Goal: Task Accomplishment & Management: Use online tool/utility

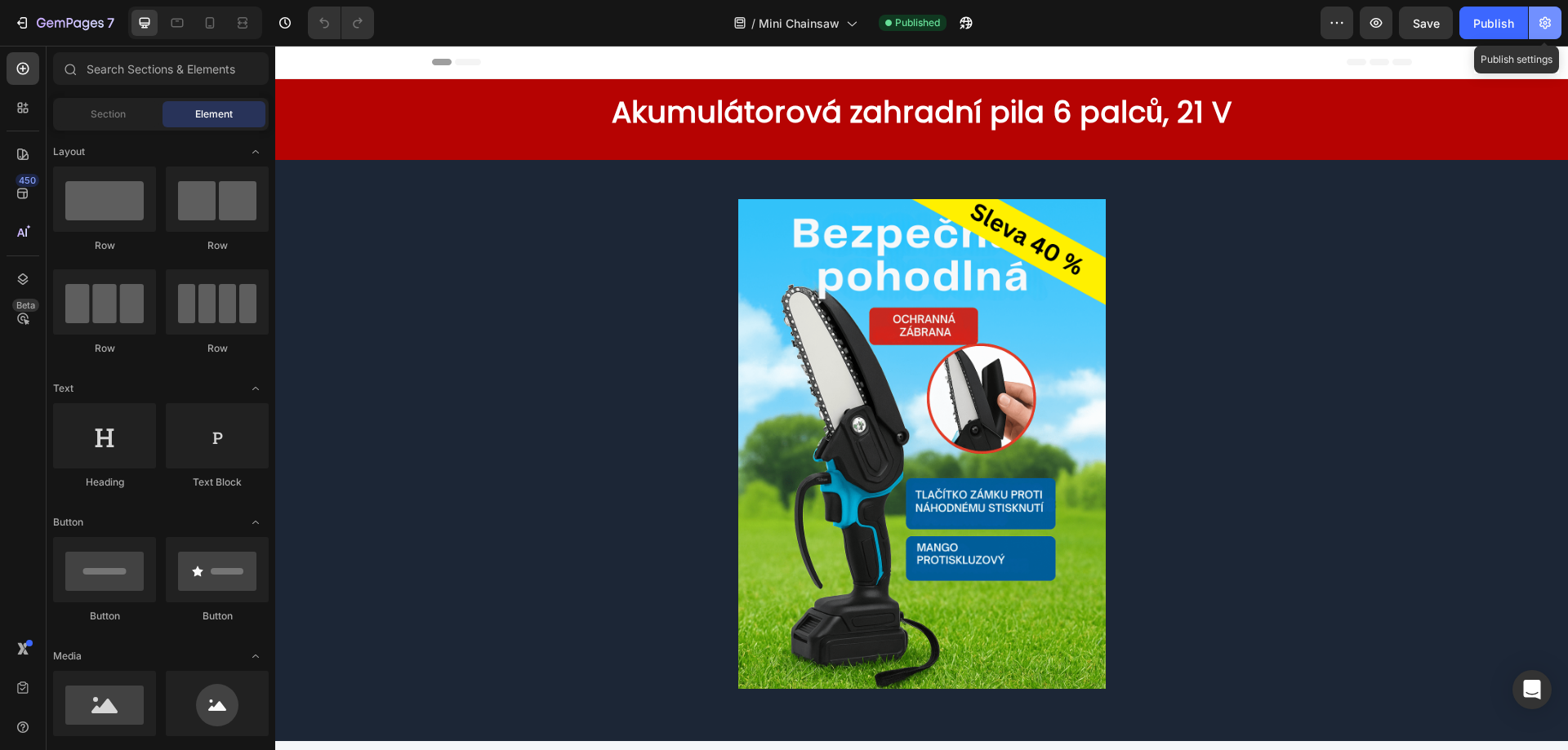
click at [1542, 21] on icon "button" at bounding box center [1546, 23] width 17 height 17
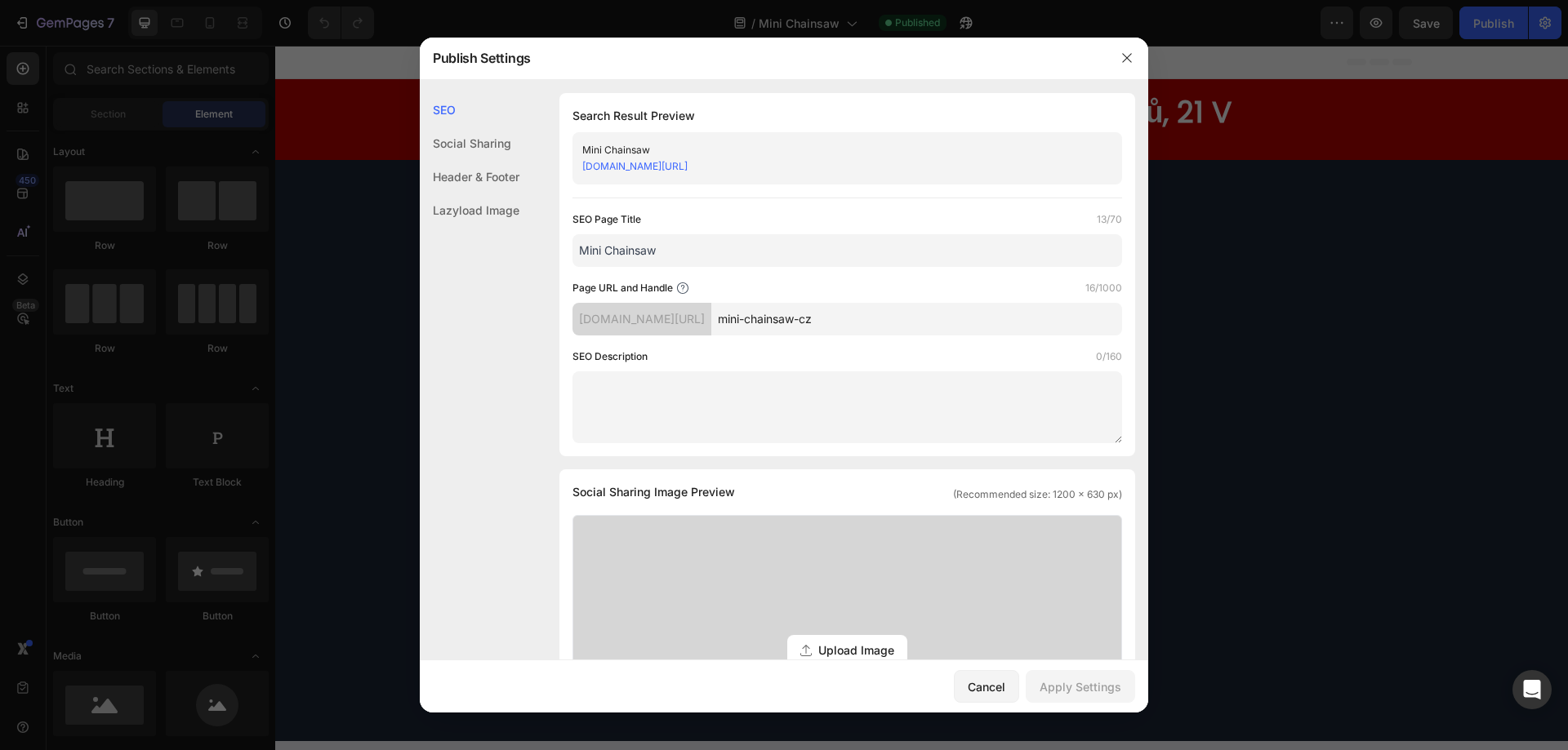
drag, startPoint x: 1373, startPoint y: 281, endPoint x: 1189, endPoint y: 215, distance: 195.5
click at [1373, 281] on div at bounding box center [784, 375] width 1568 height 750
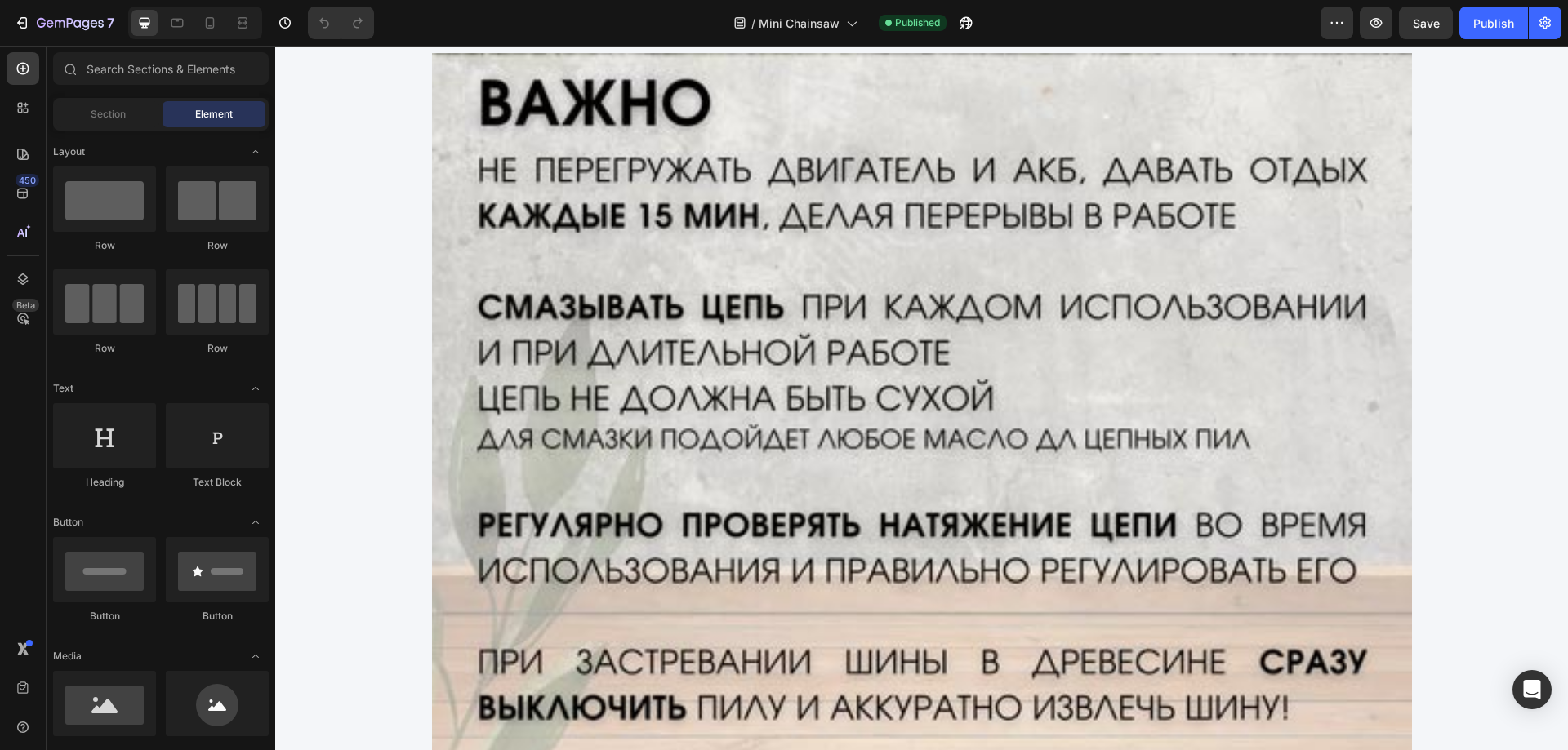
scroll to position [2876, 0]
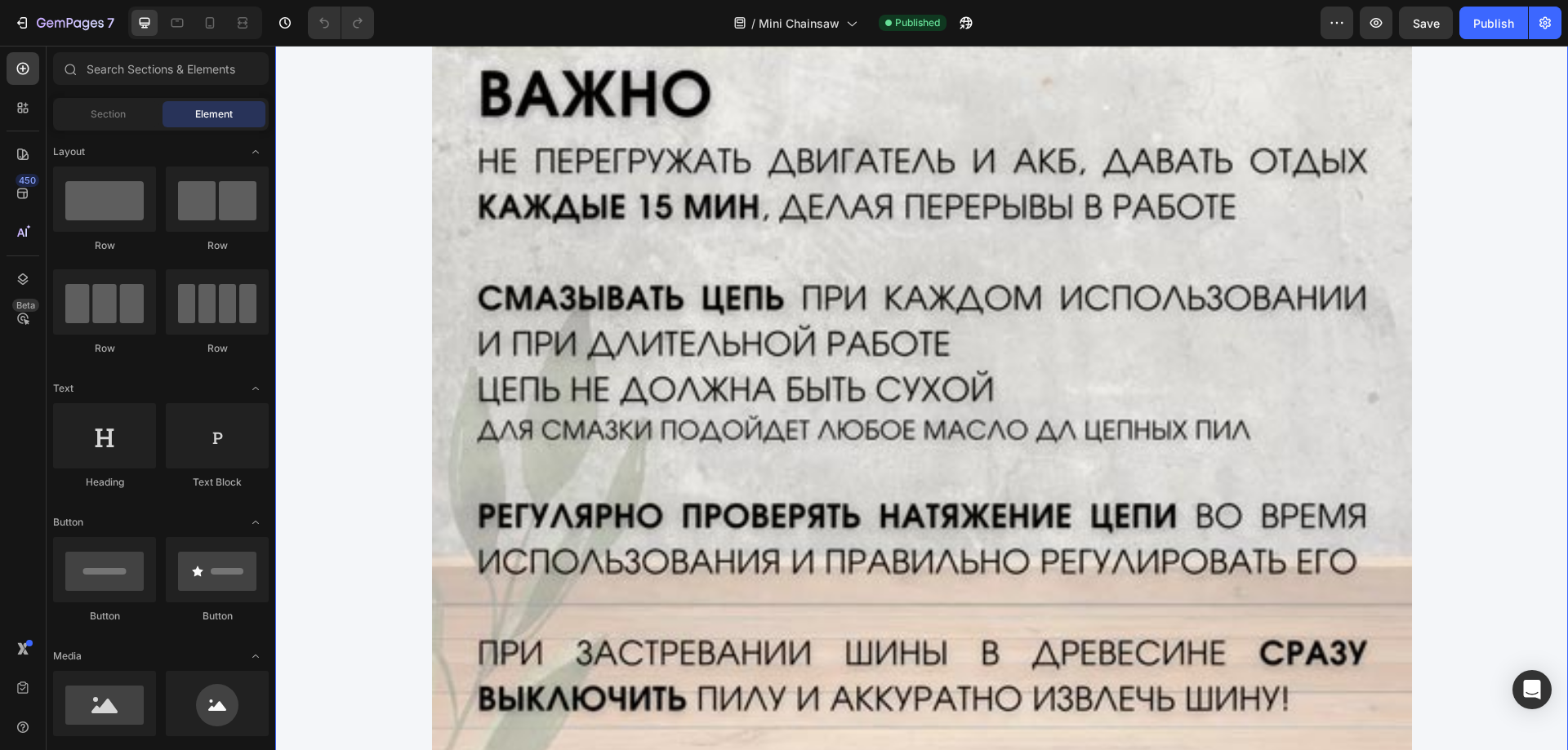
click at [1024, 350] on img at bounding box center [922, 474] width 980 height 862
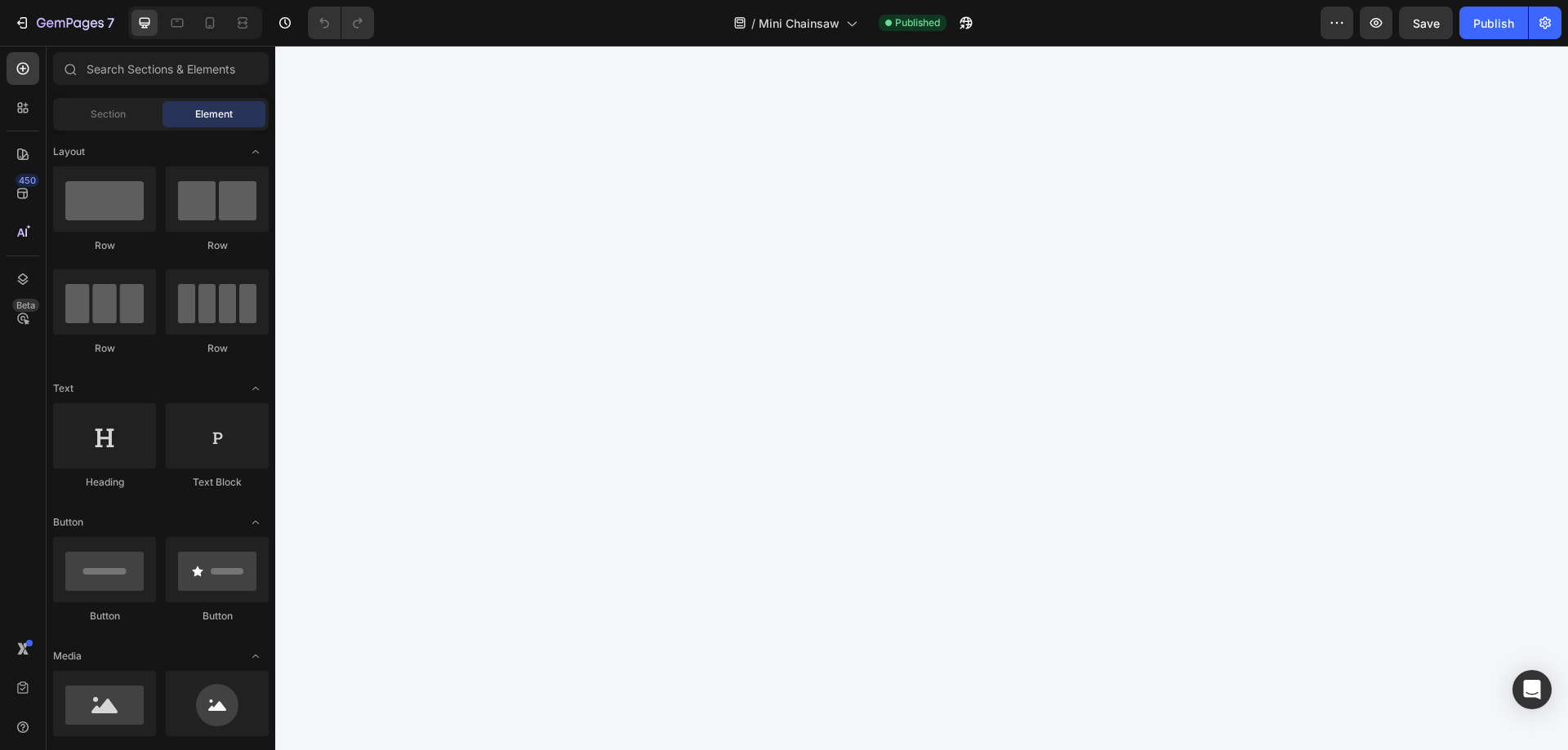
scroll to position [0, 0]
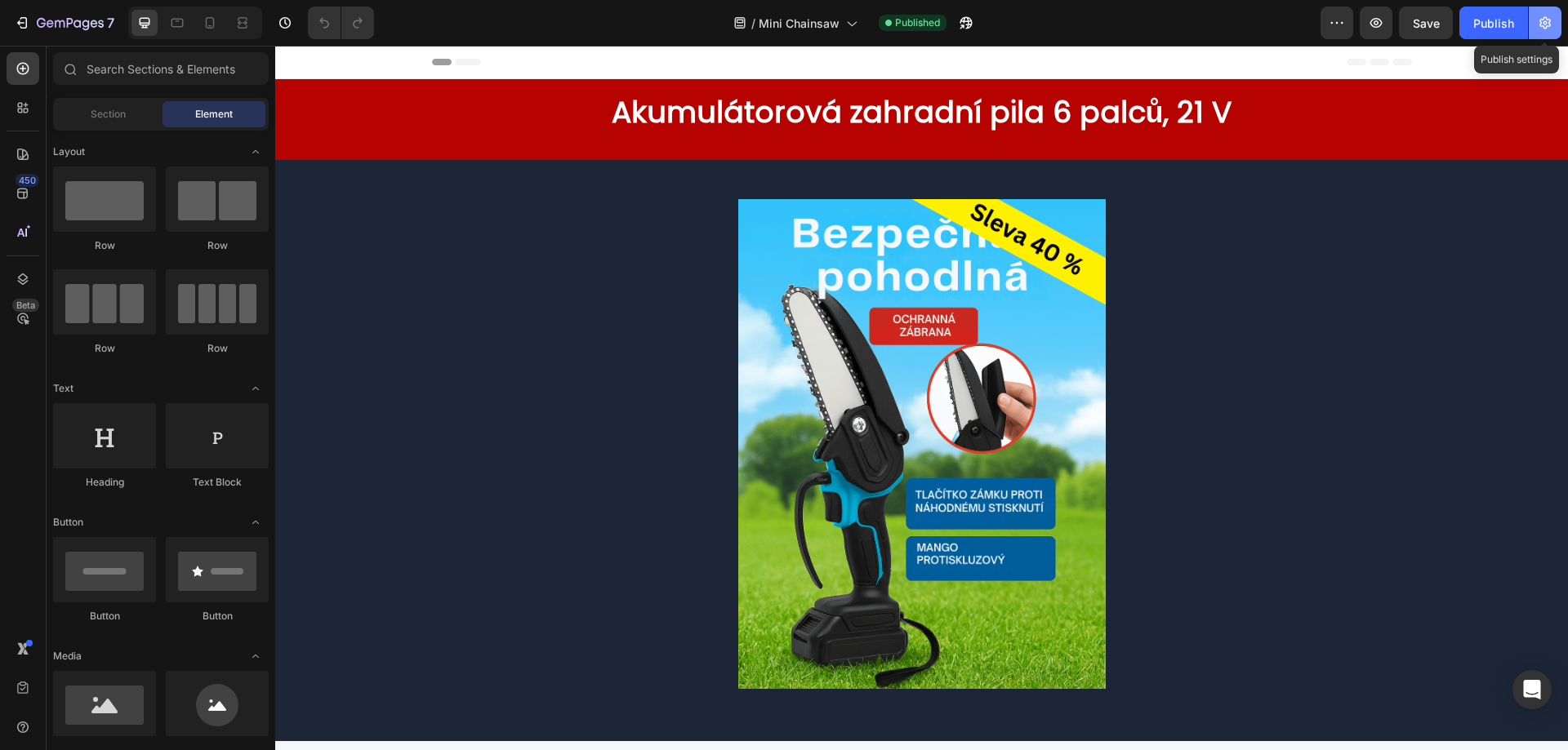
click at [1546, 17] on icon "button" at bounding box center [1546, 23] width 12 height 12
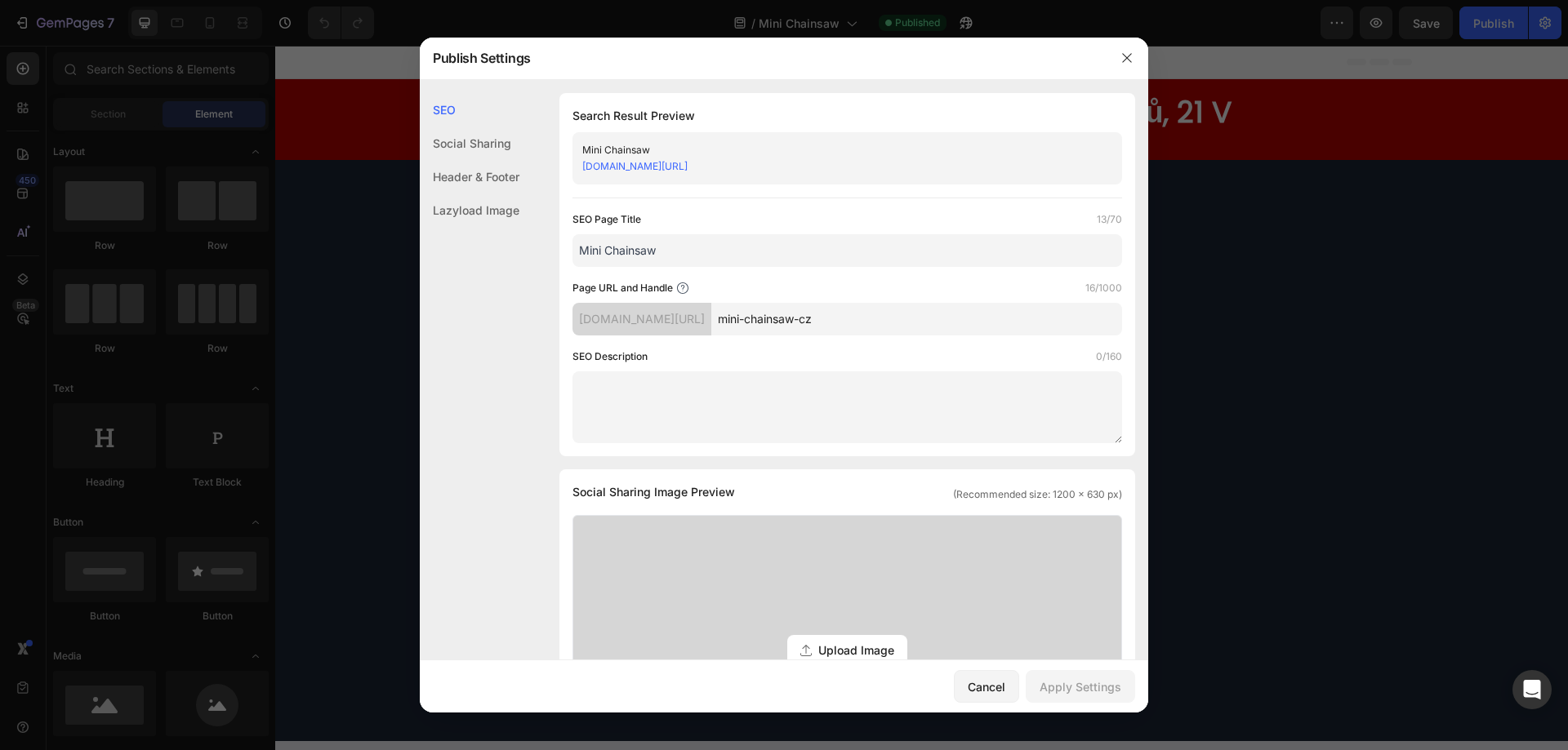
click at [1368, 289] on div at bounding box center [784, 375] width 1568 height 750
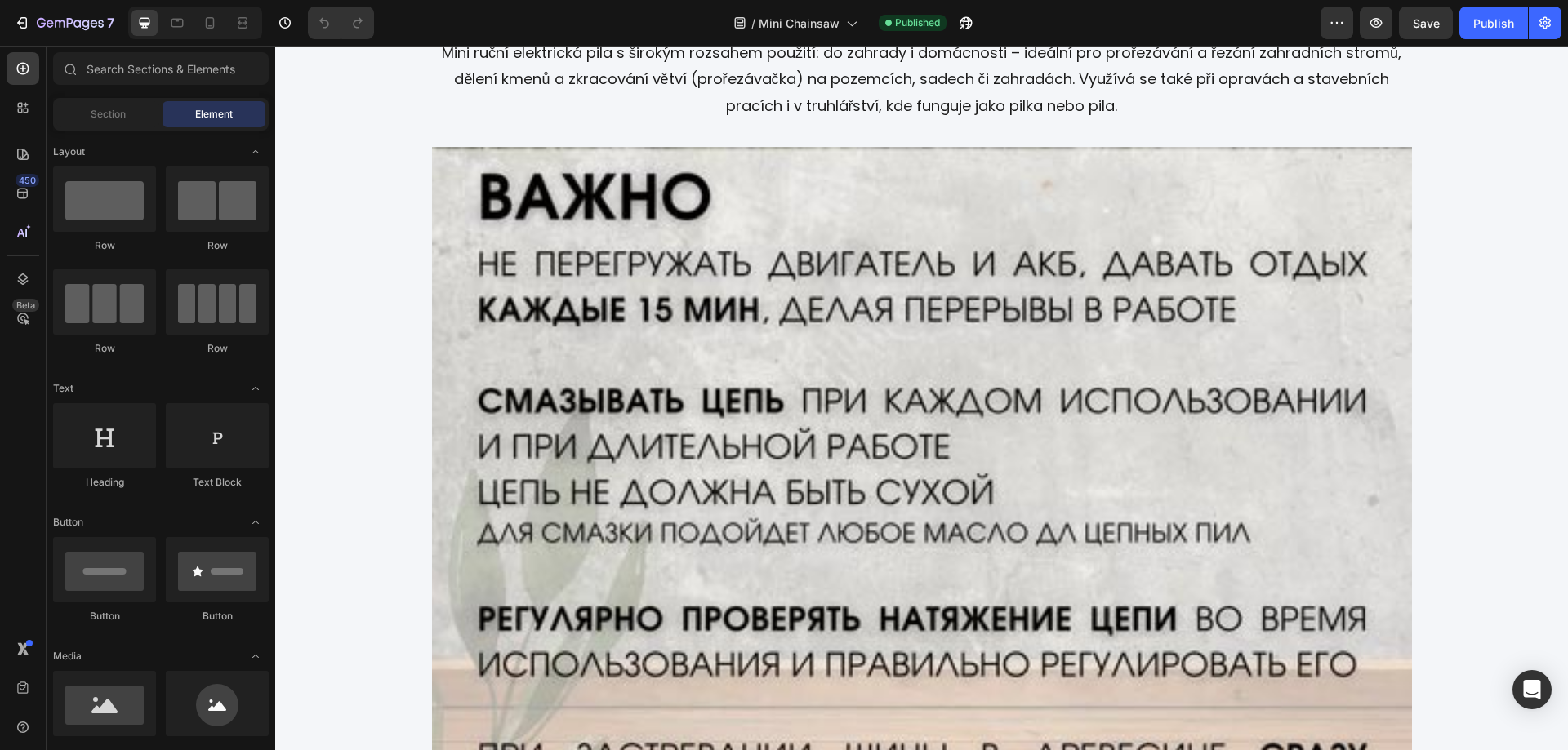
scroll to position [2801, 0]
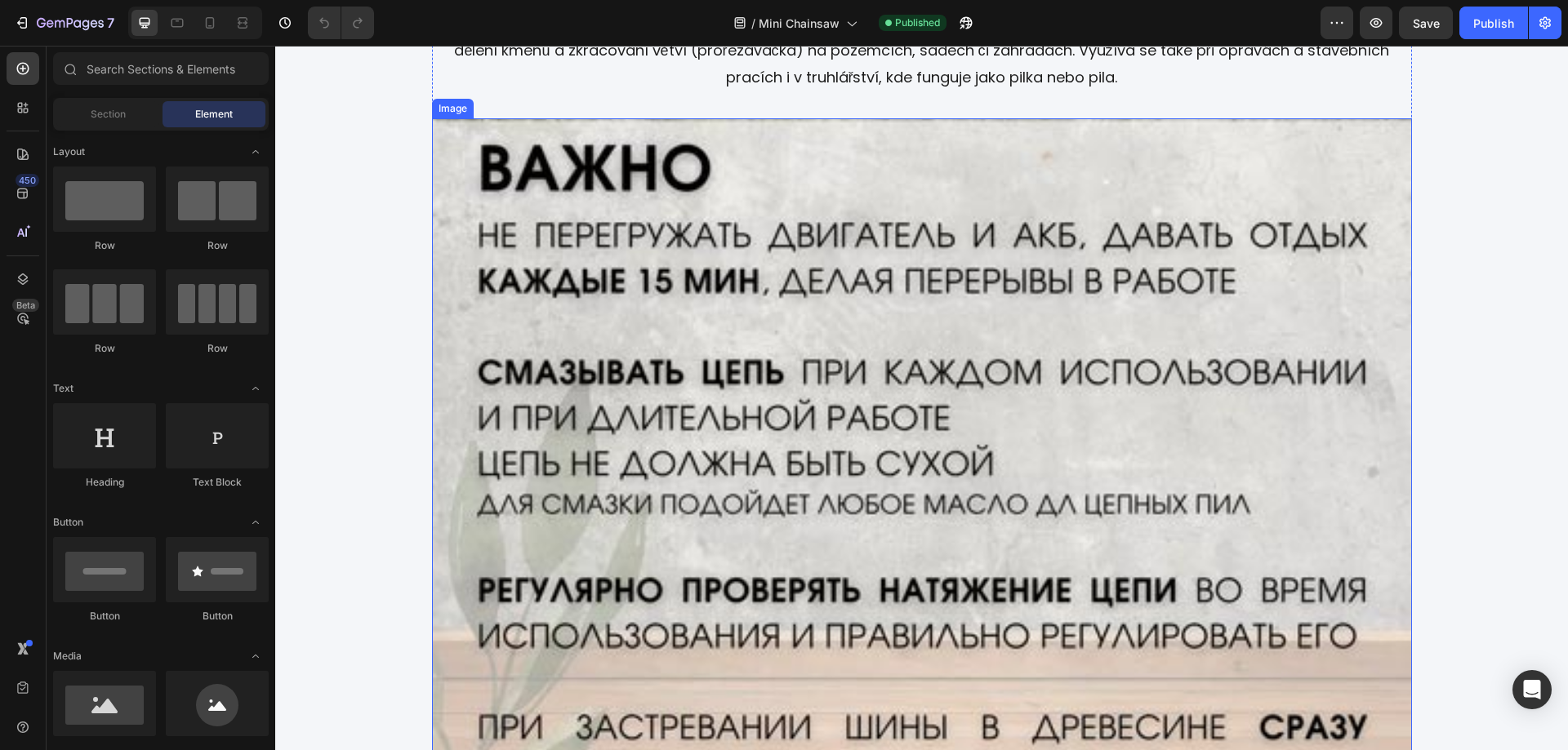
click at [1131, 415] on img at bounding box center [922, 549] width 980 height 862
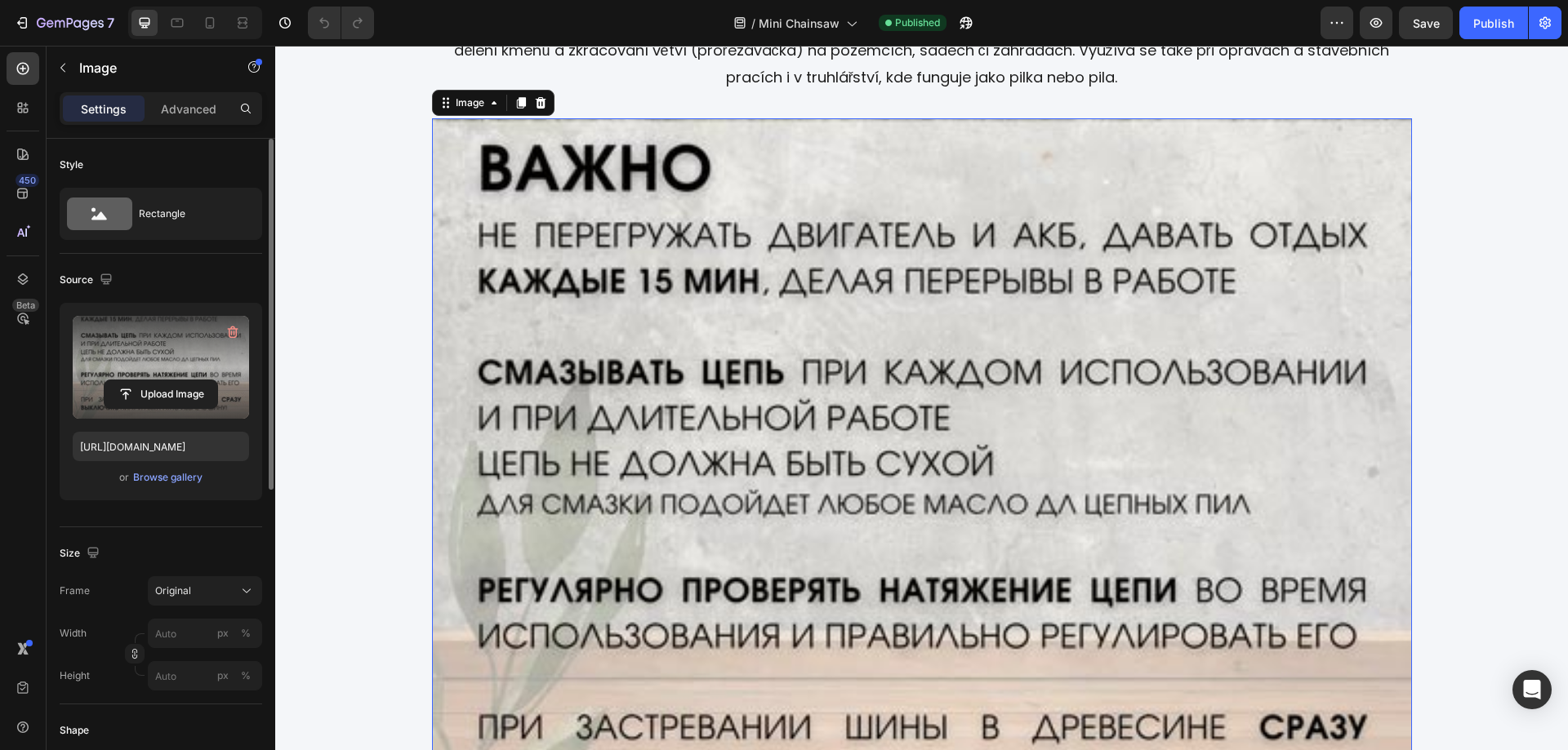
click at [151, 359] on label at bounding box center [161, 368] width 177 height 103
click at [151, 380] on input "file" at bounding box center [161, 394] width 112 height 27
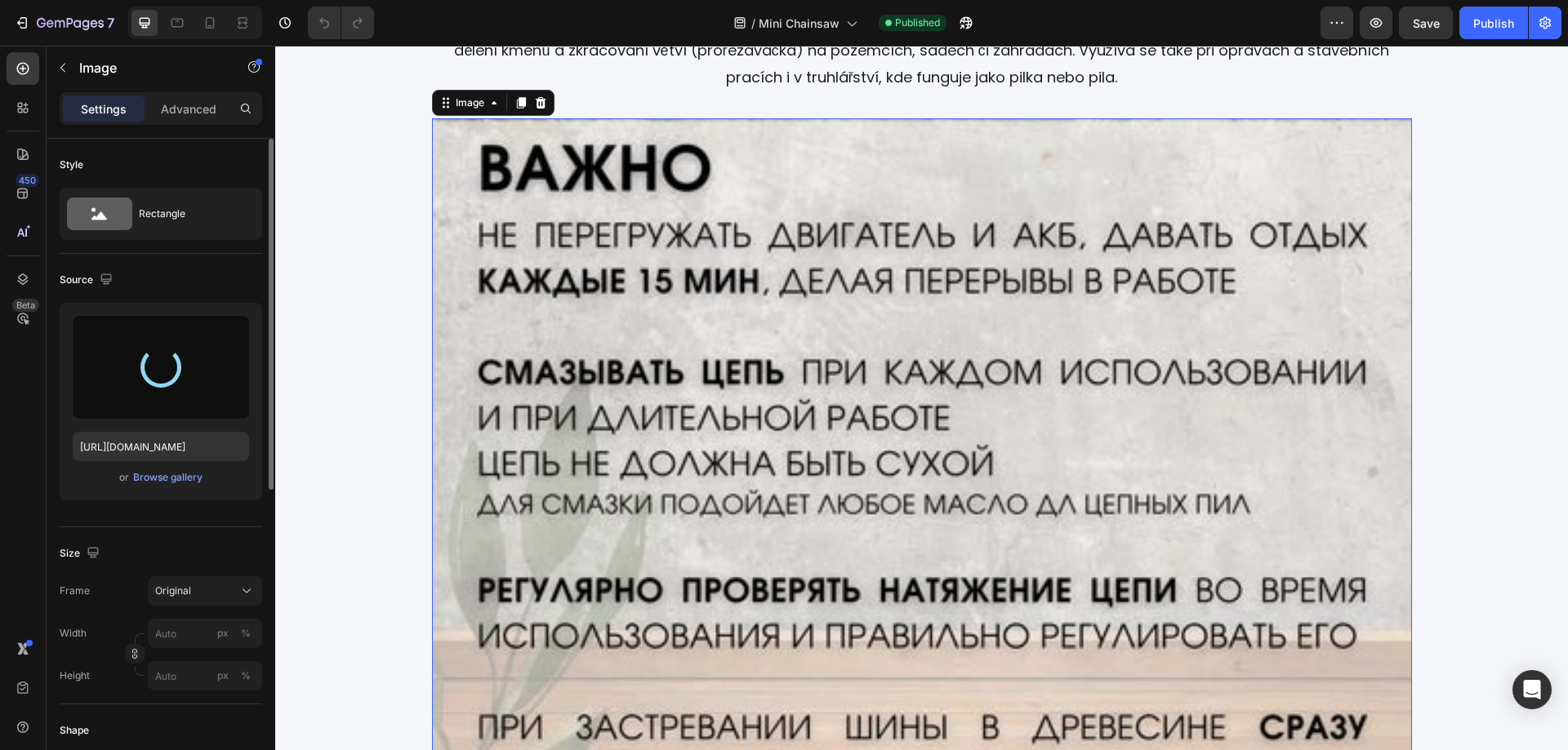
type input "[URL][DOMAIN_NAME]"
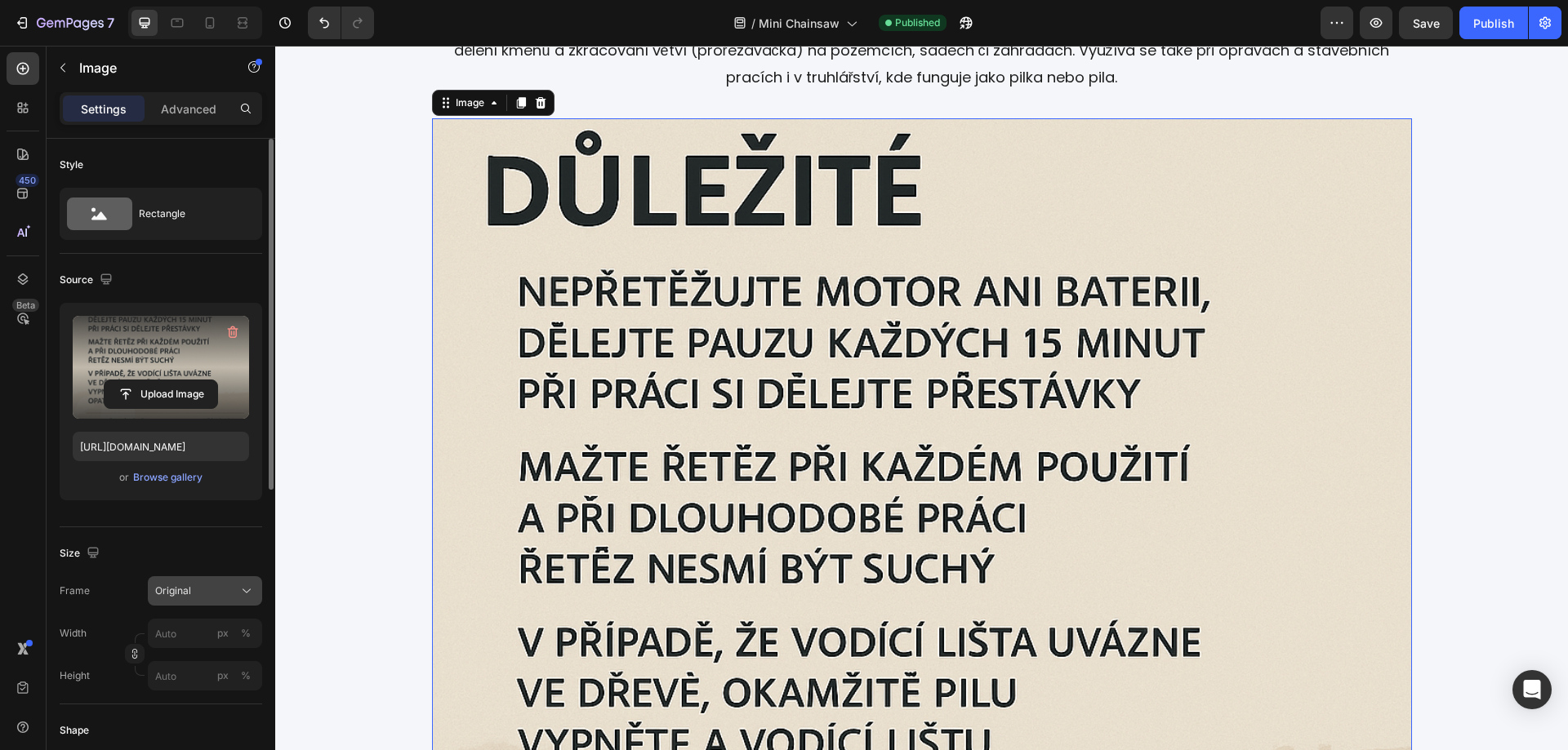
click at [246, 594] on icon at bounding box center [246, 591] width 17 height 17
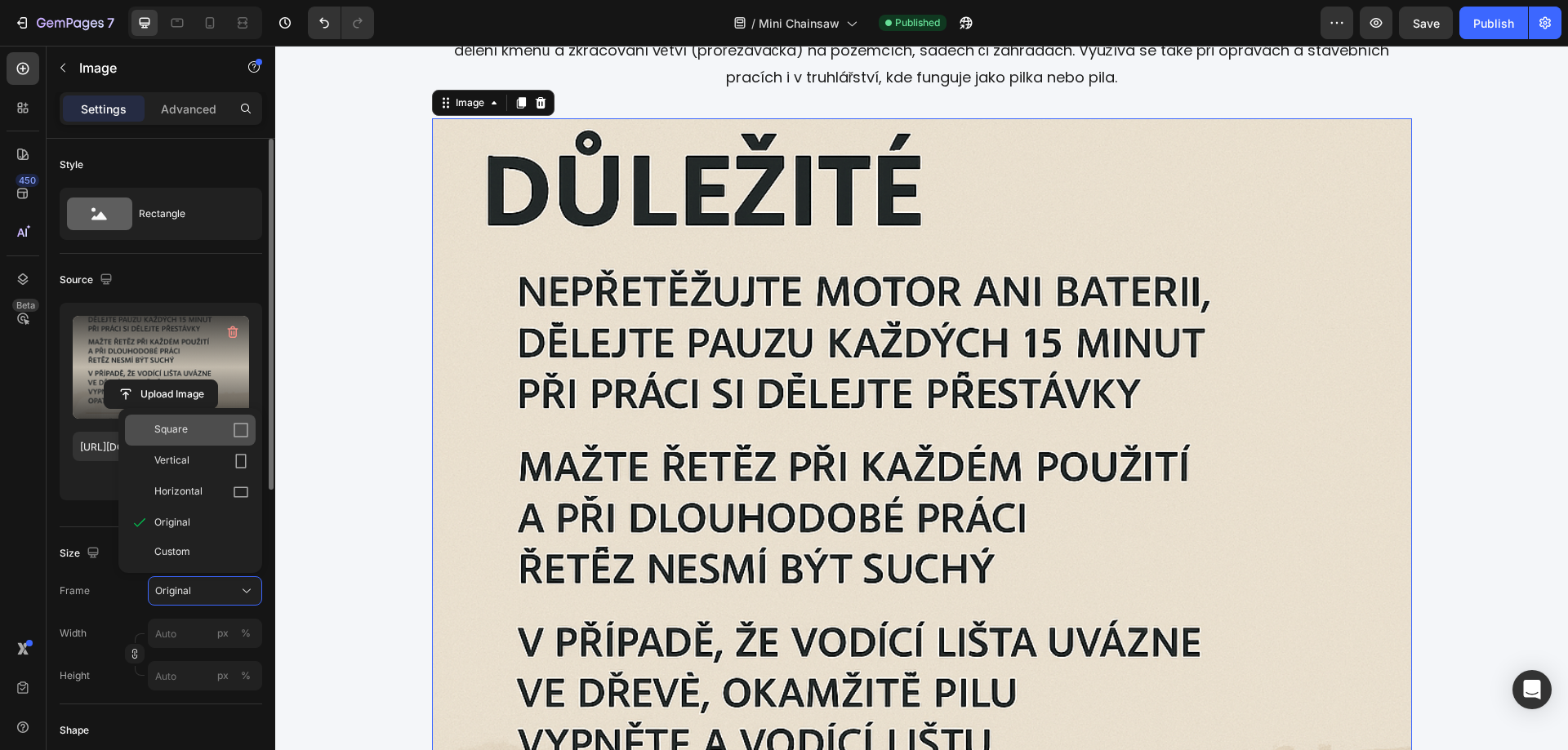
click at [194, 435] on div "Square" at bounding box center [202, 430] width 95 height 17
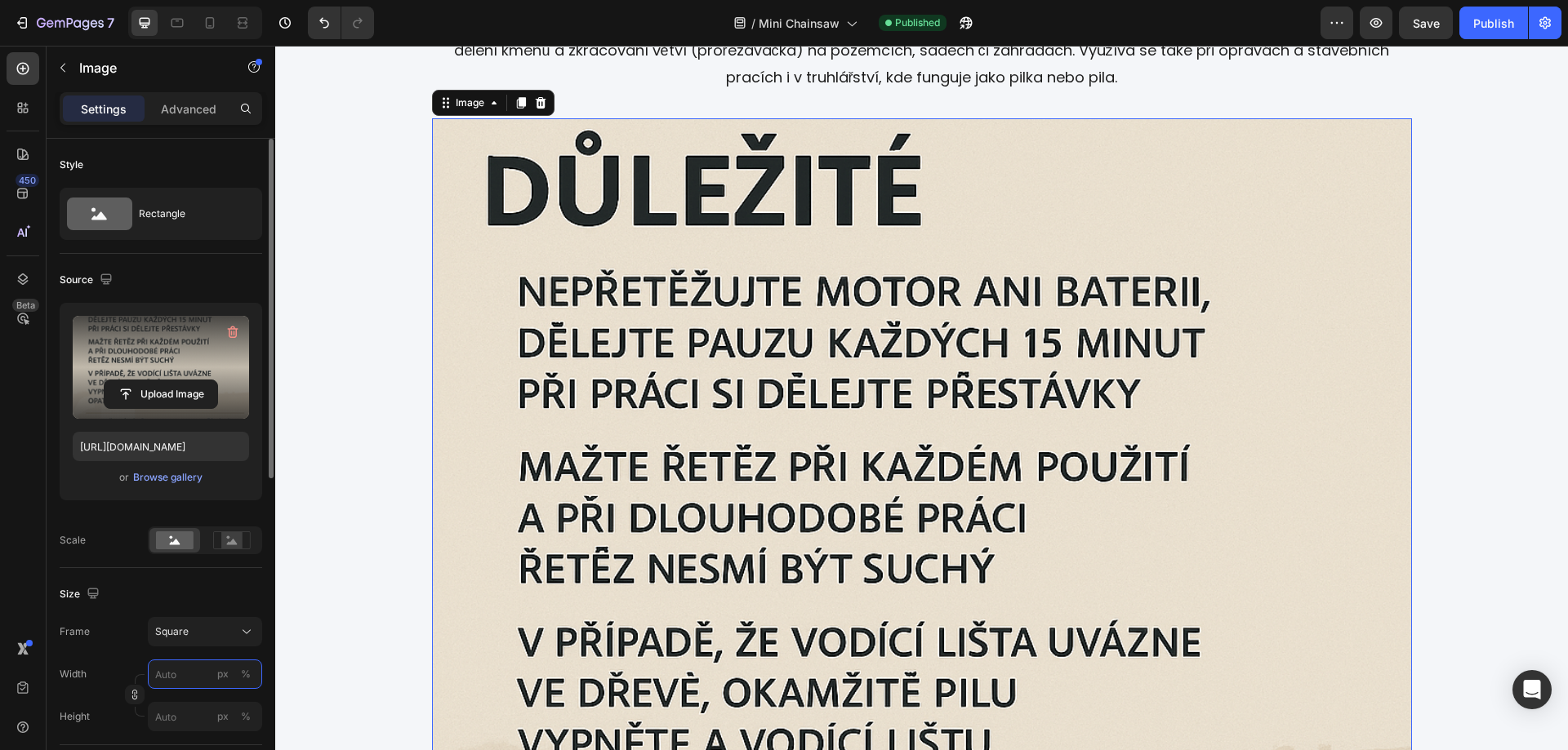
click at [197, 685] on input "px %" at bounding box center [205, 674] width 114 height 29
type input "4"
type input "45"
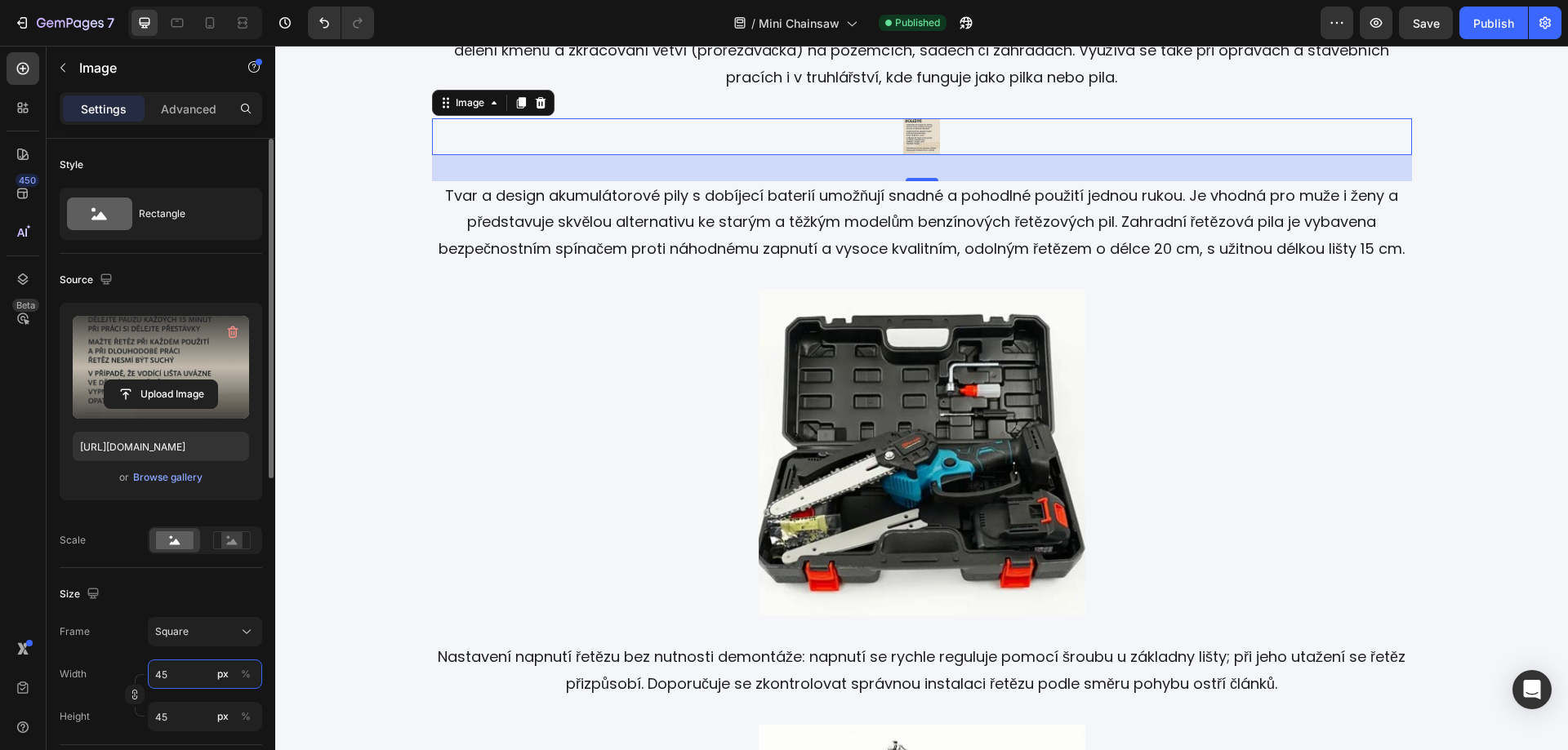
type input "450"
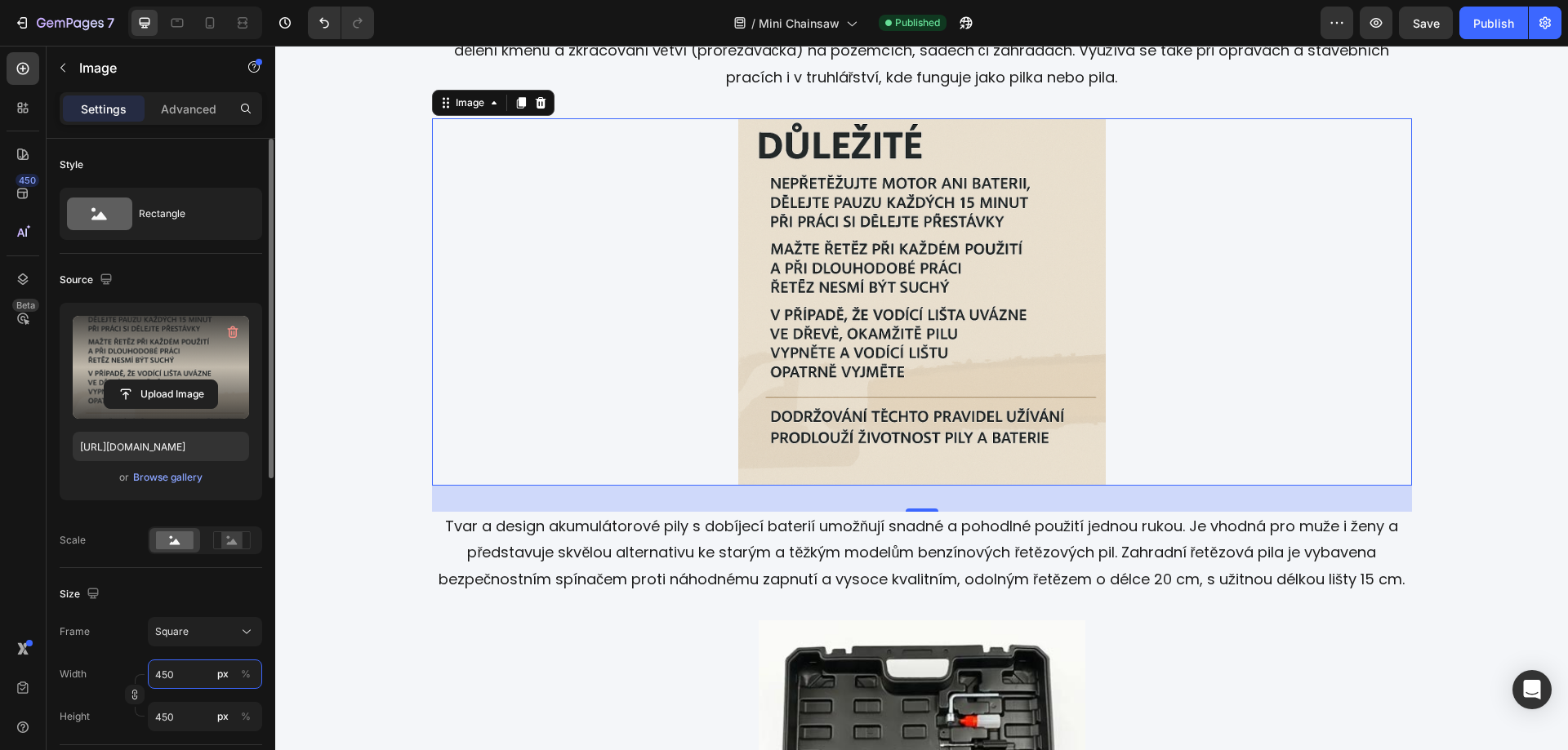
type input "450"
click at [175, 719] on input "450" at bounding box center [205, 717] width 114 height 29
click at [176, 719] on input "450" at bounding box center [205, 717] width 114 height 29
click at [1492, 351] on div "Image Akumulátorová elektrická řetězová pila SUPERGEN, model SM-8034/6-21V (6 p…" at bounding box center [921, 309] width 1273 height 2634
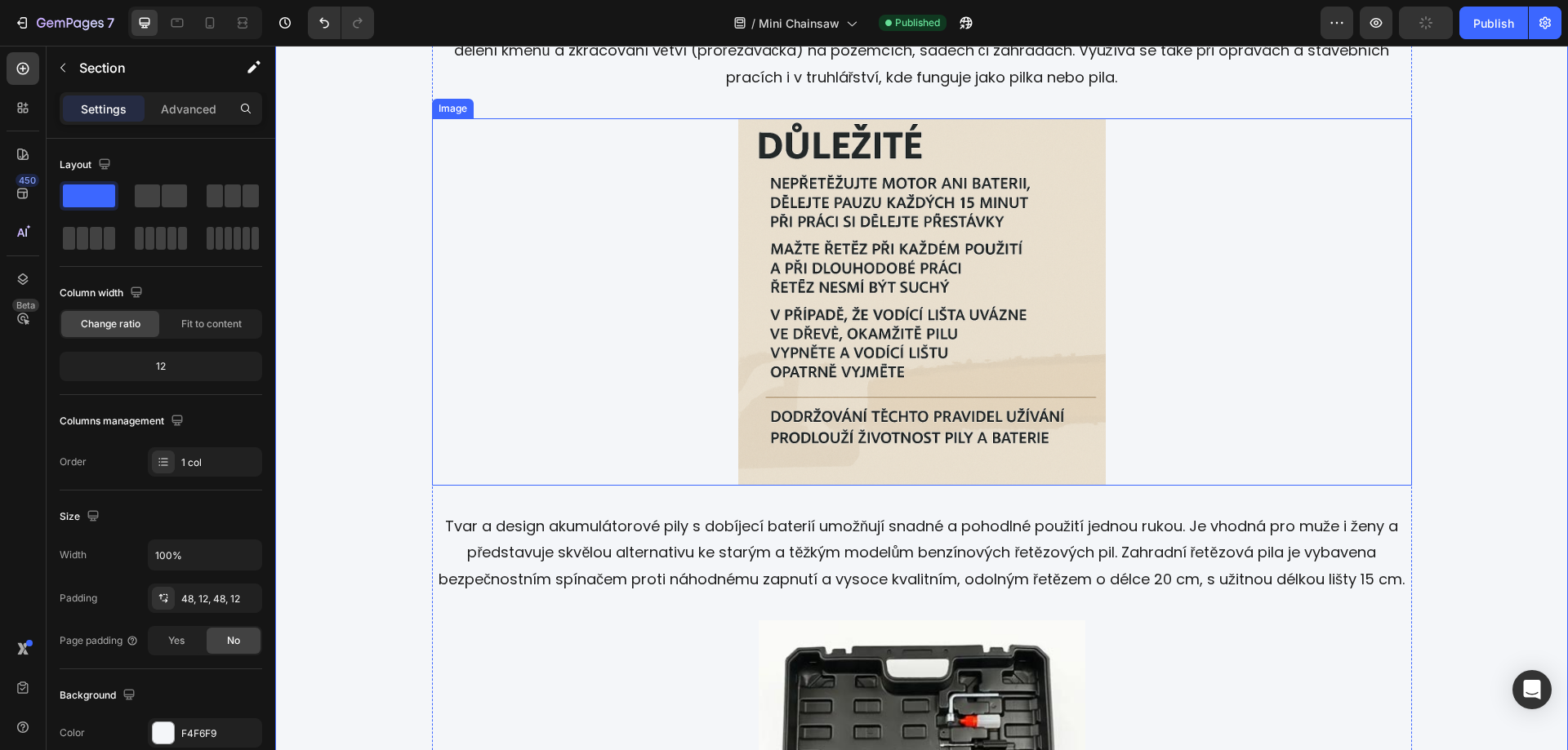
click at [958, 288] on img at bounding box center [922, 301] width 367 height 367
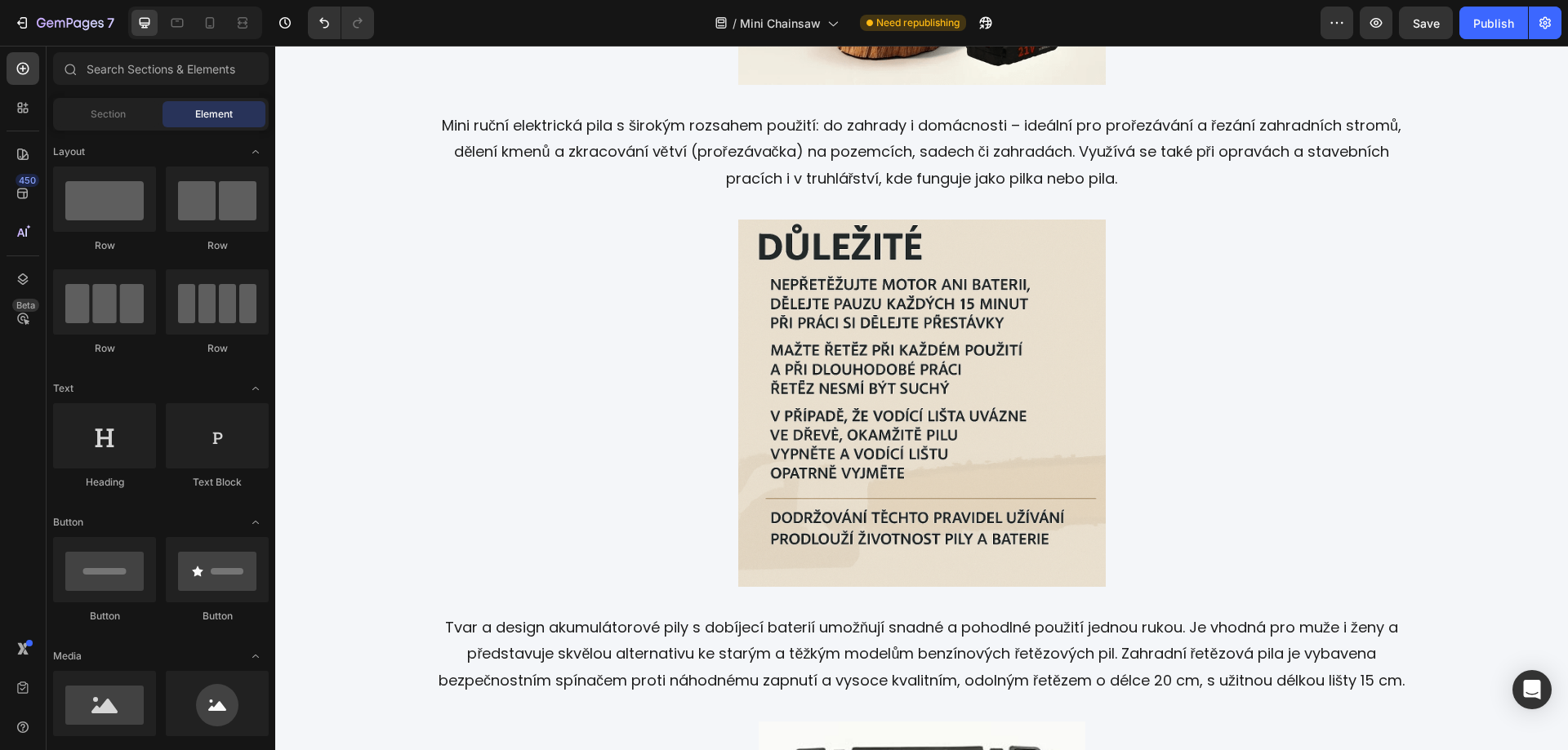
scroll to position [2709, 0]
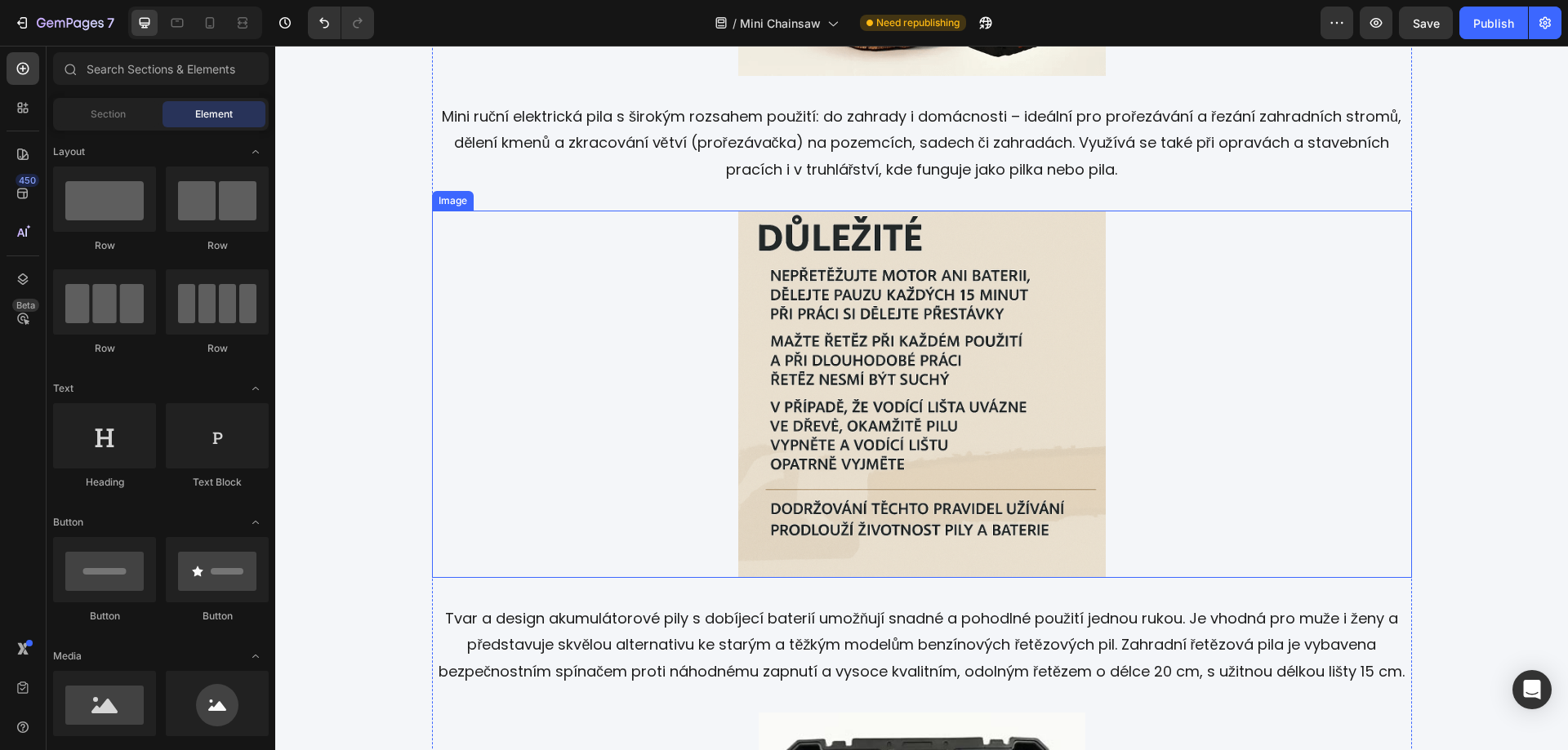
click at [968, 320] on img at bounding box center [922, 394] width 367 height 367
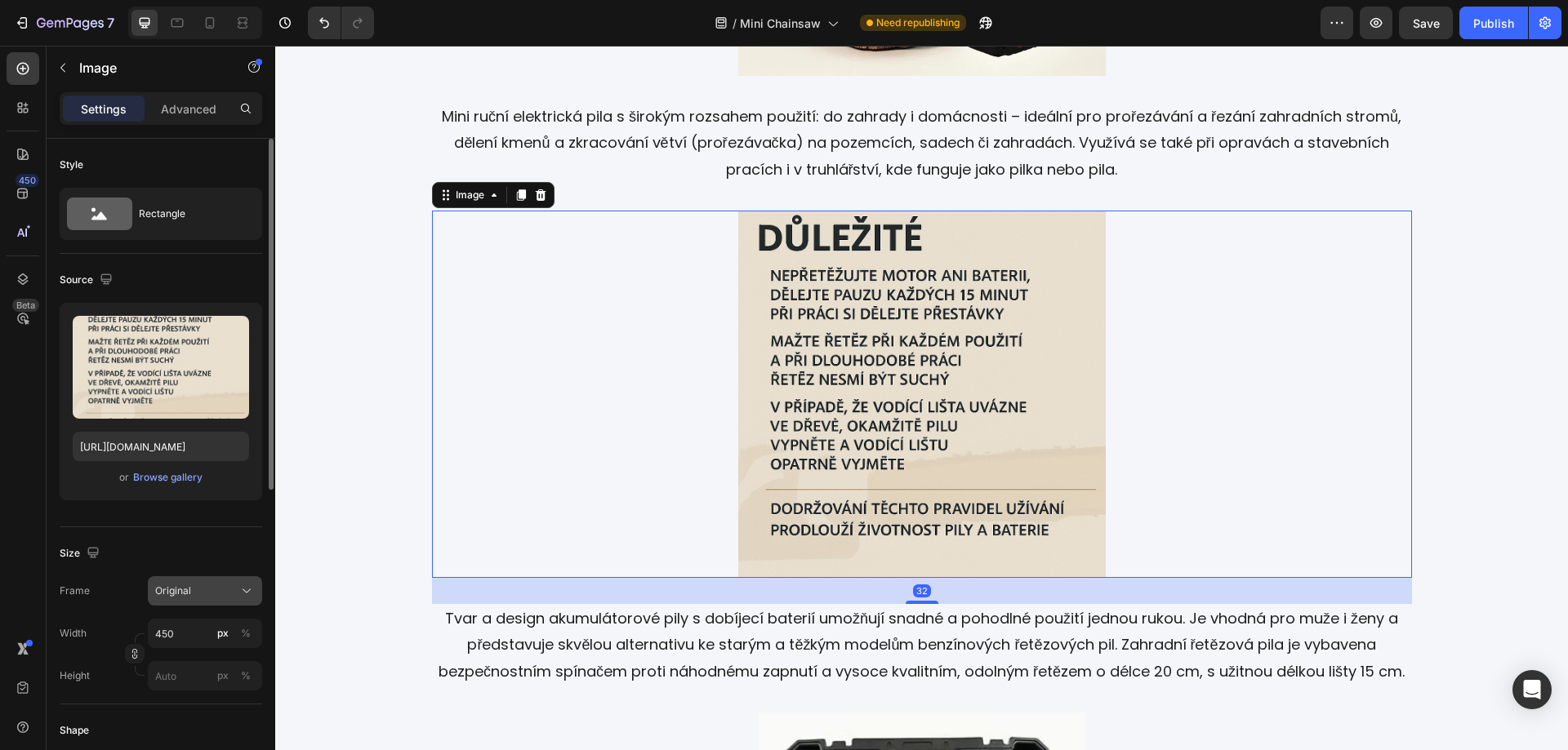
click at [241, 589] on icon at bounding box center [246, 591] width 17 height 17
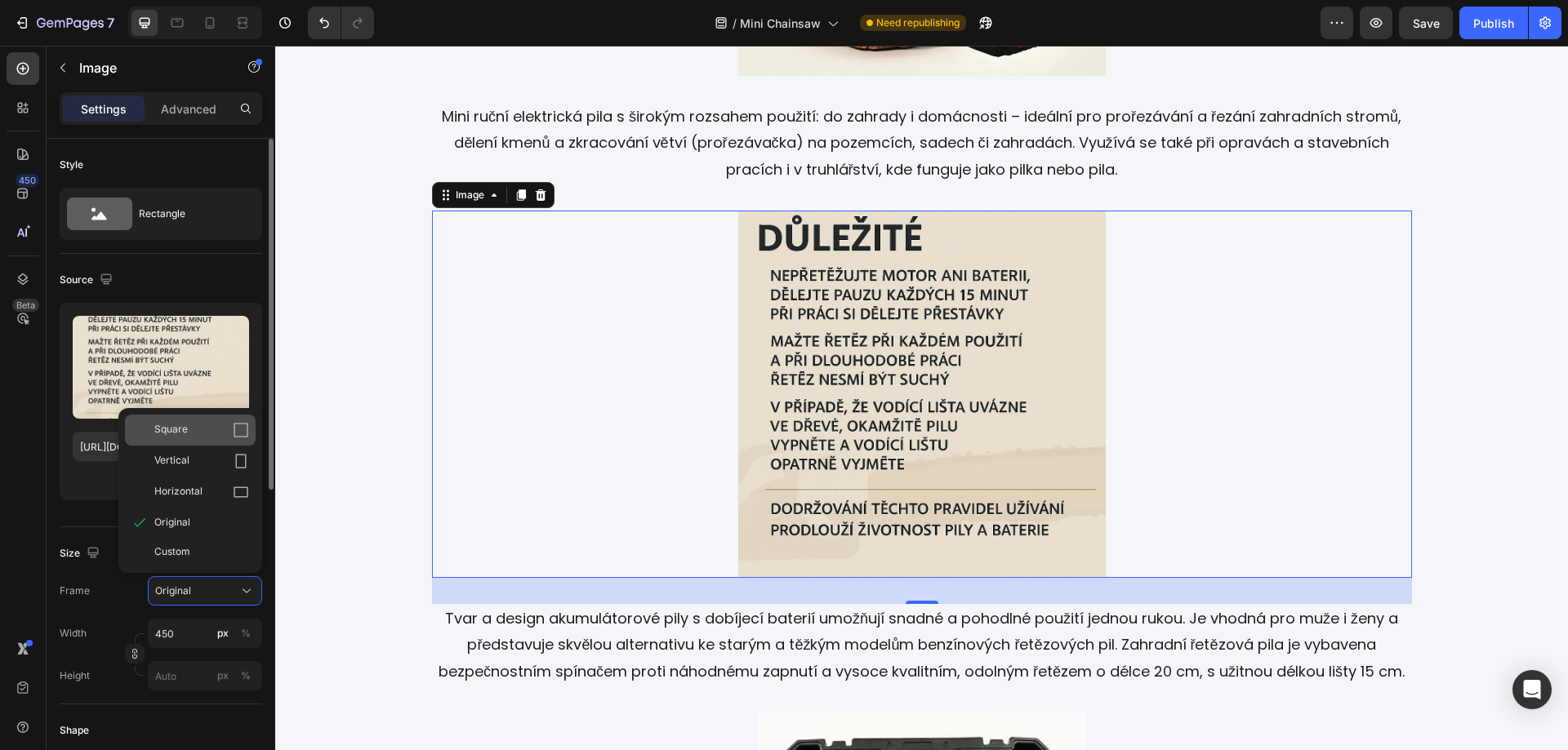
click at [187, 425] on span "Square" at bounding box center [171, 430] width 33 height 17
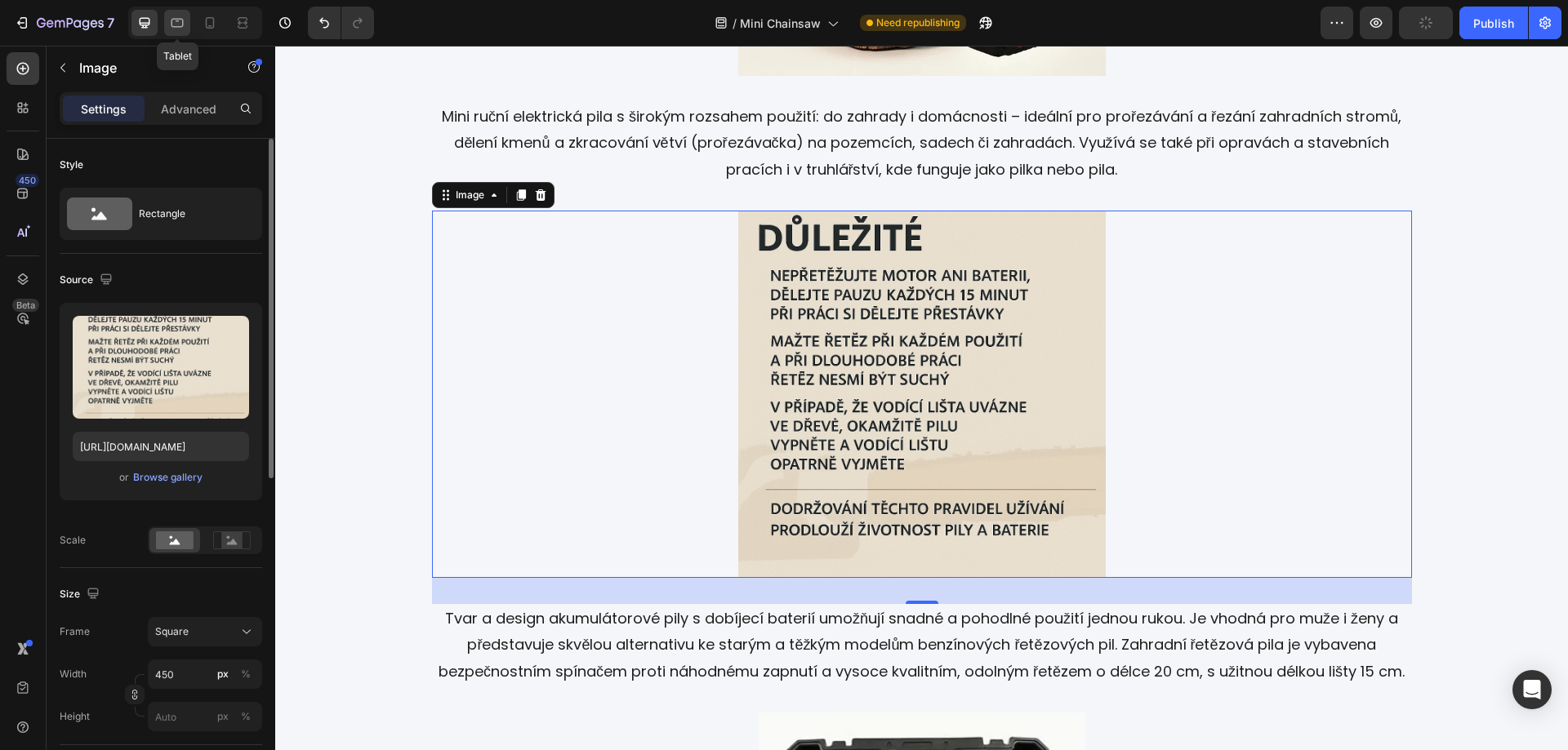
click at [174, 21] on icon at bounding box center [177, 23] width 17 height 17
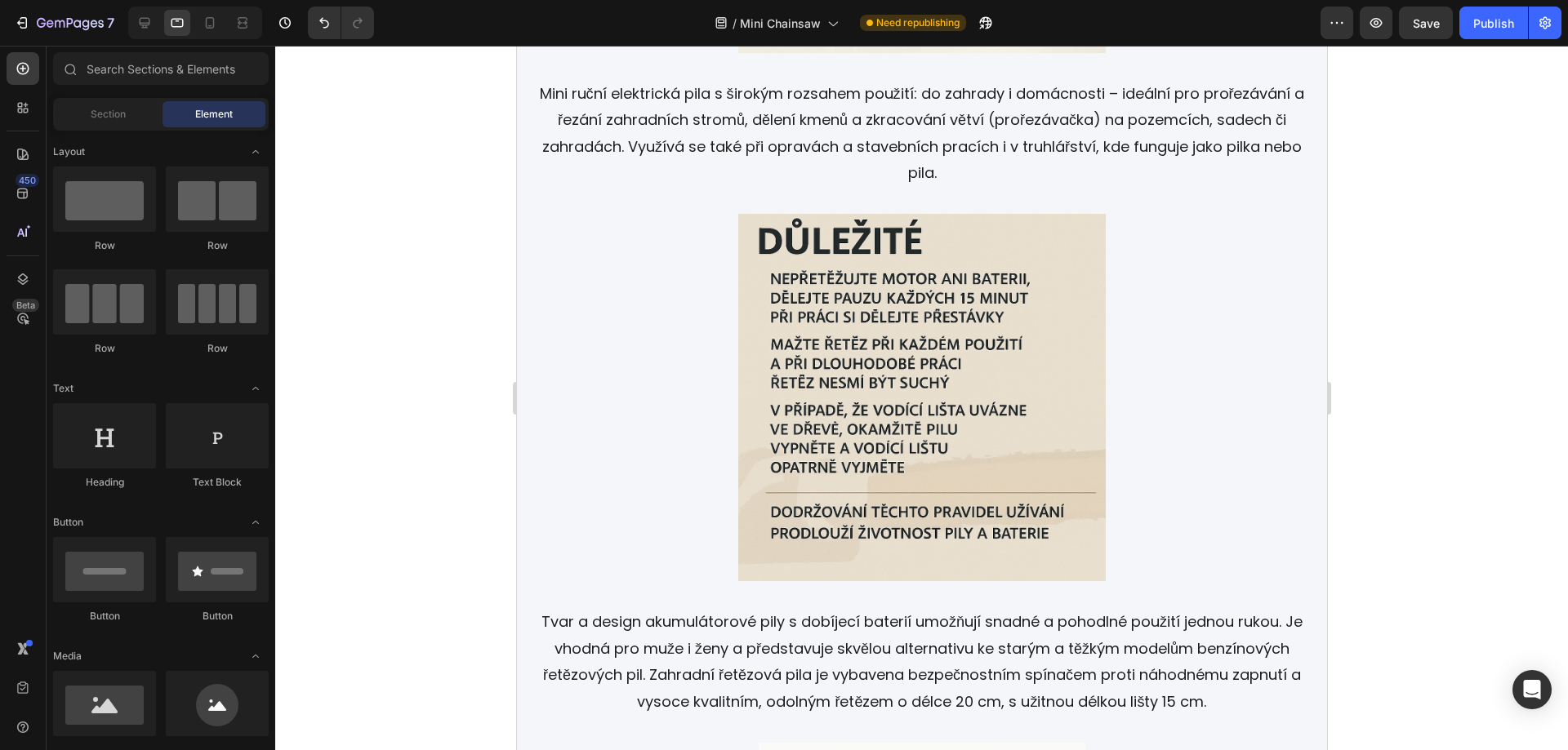
scroll to position [2759, 0]
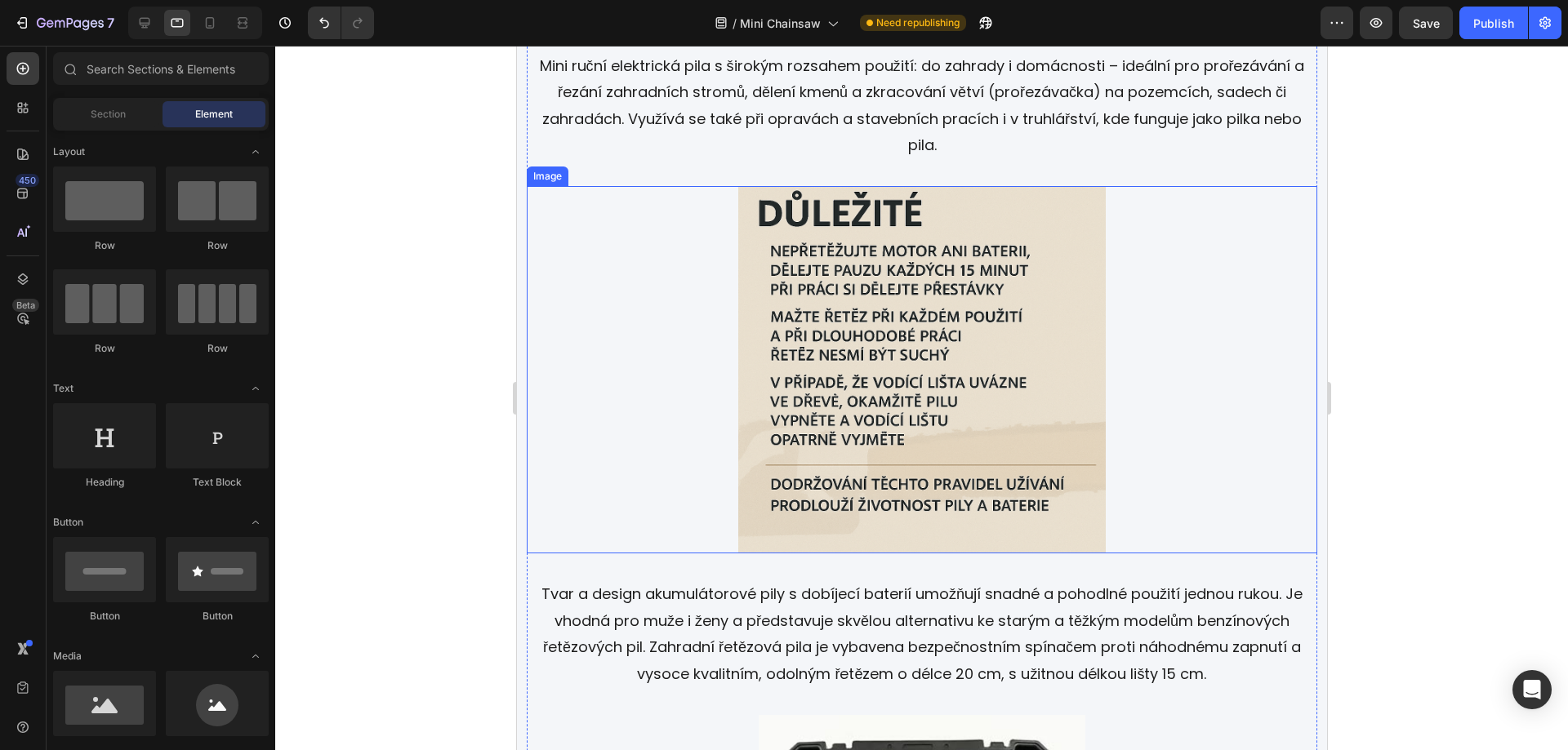
click at [922, 331] on img at bounding box center [921, 370] width 367 height 367
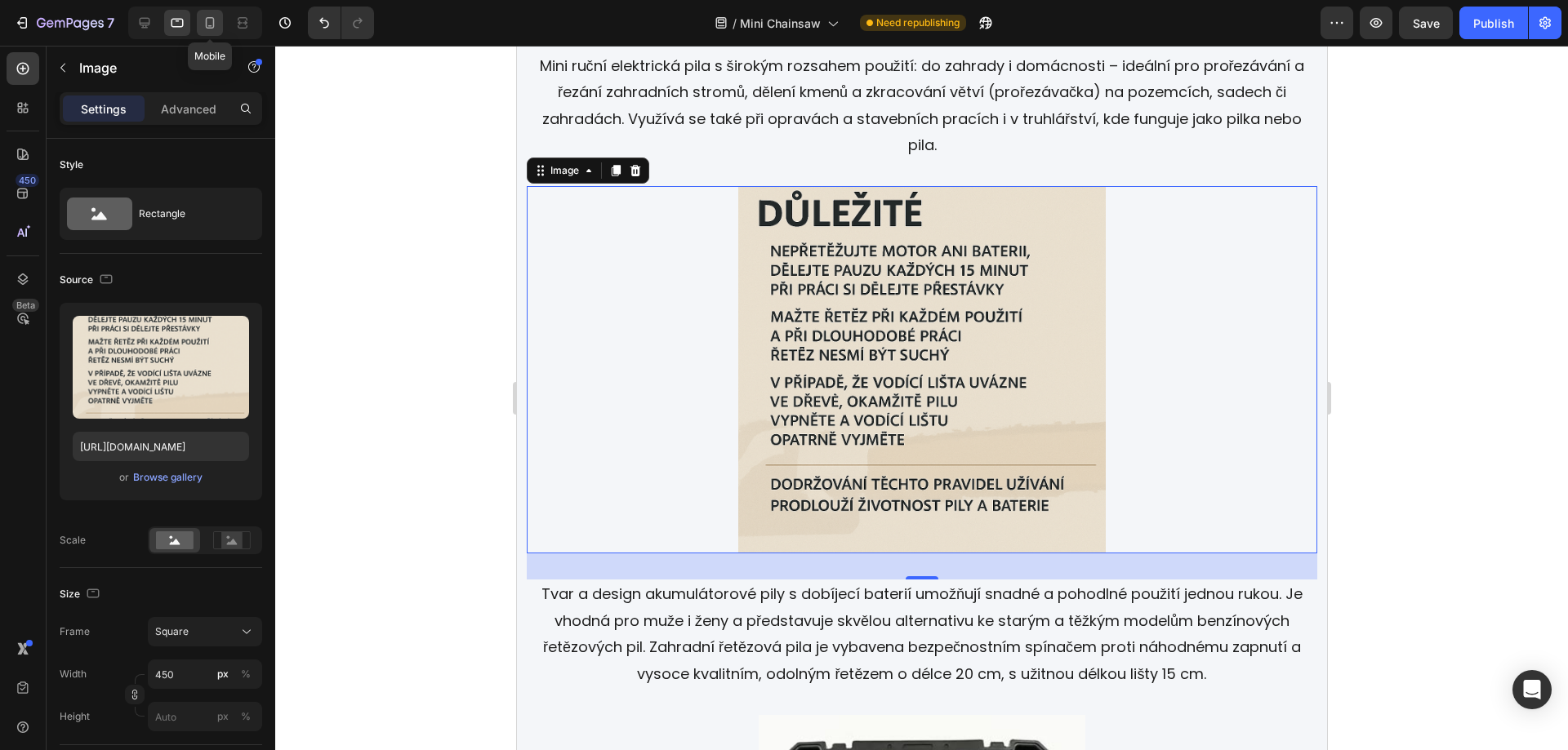
click at [204, 26] on icon at bounding box center [210, 23] width 17 height 17
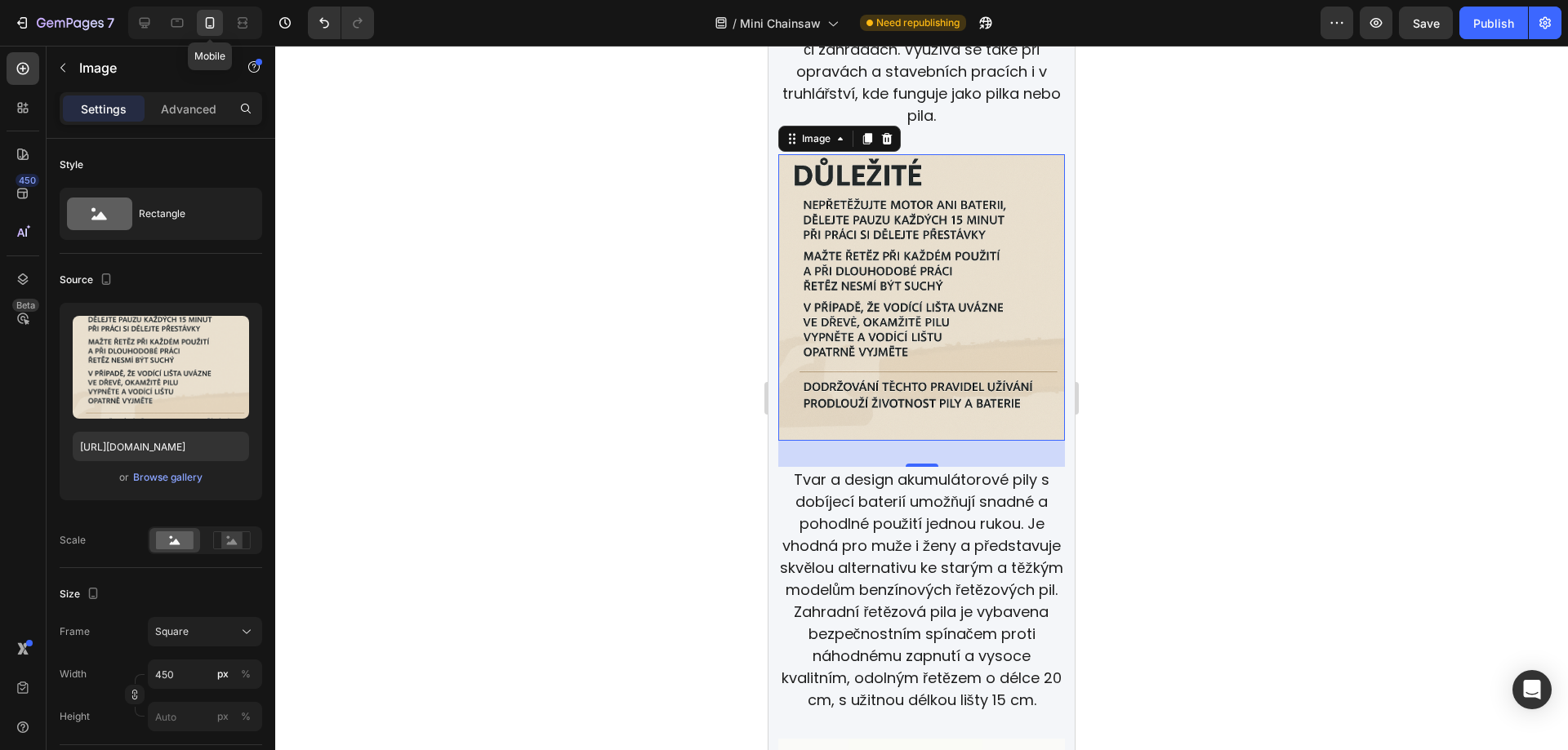
scroll to position [2755, 0]
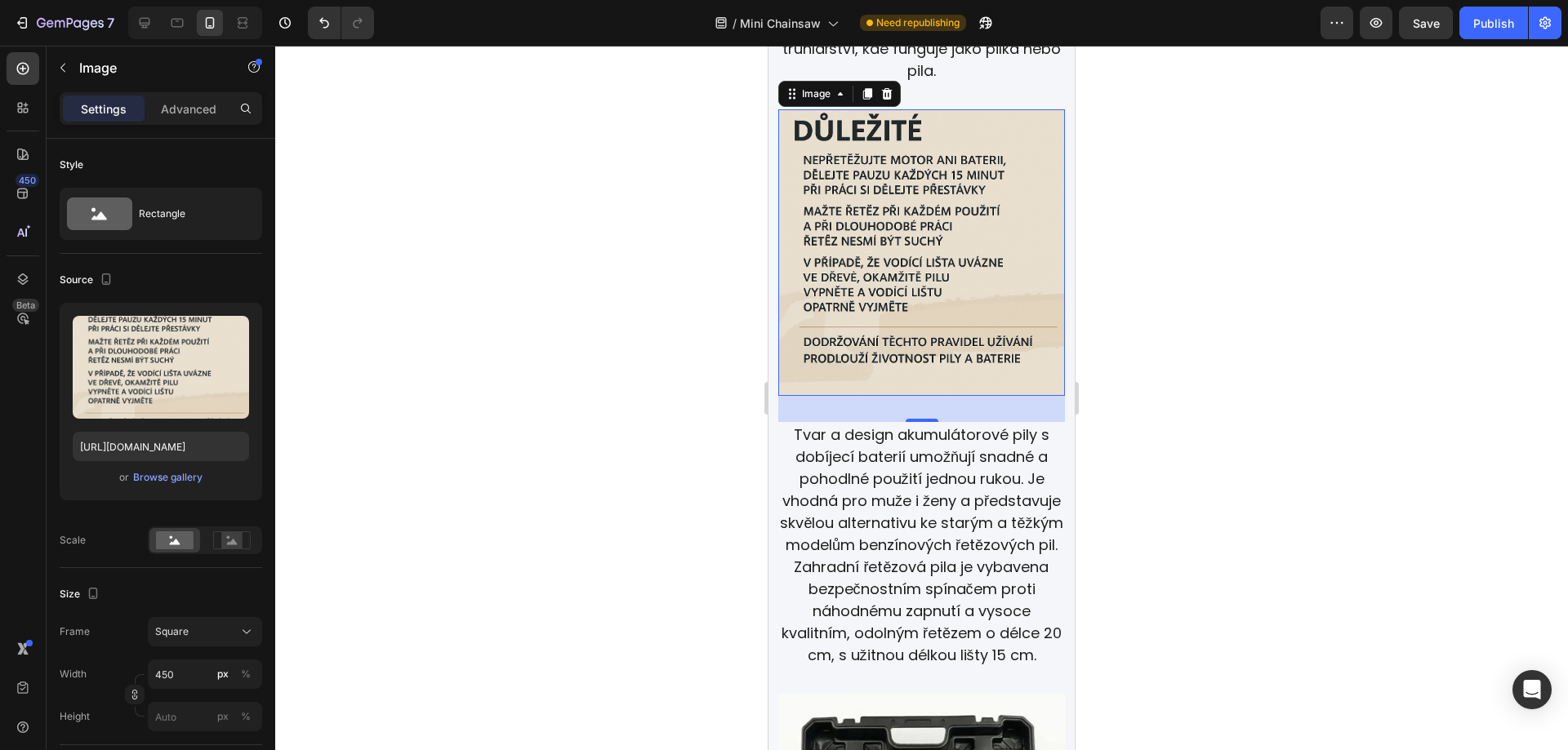
click at [1264, 344] on div at bounding box center [922, 398] width 1293 height 704
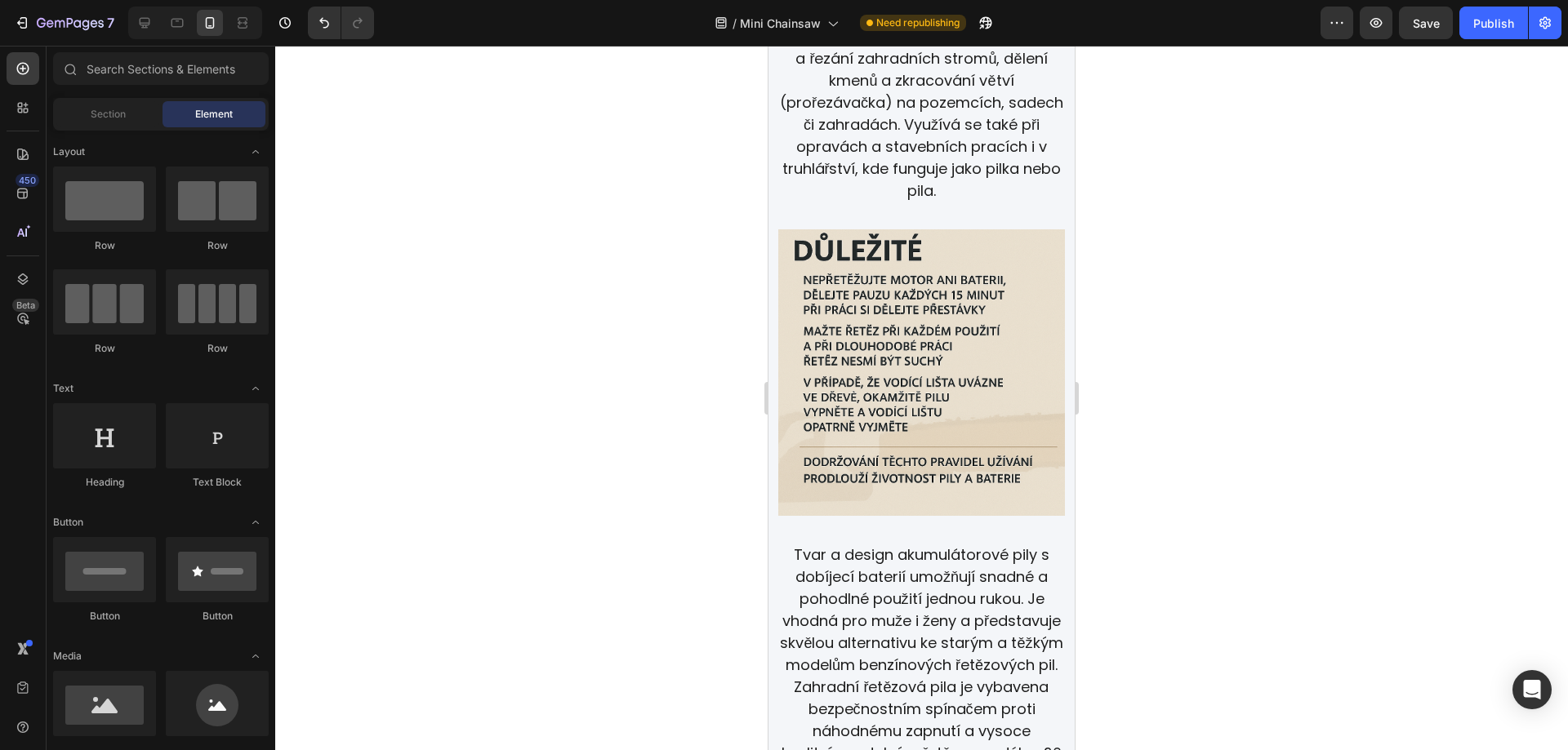
scroll to position [2617, 0]
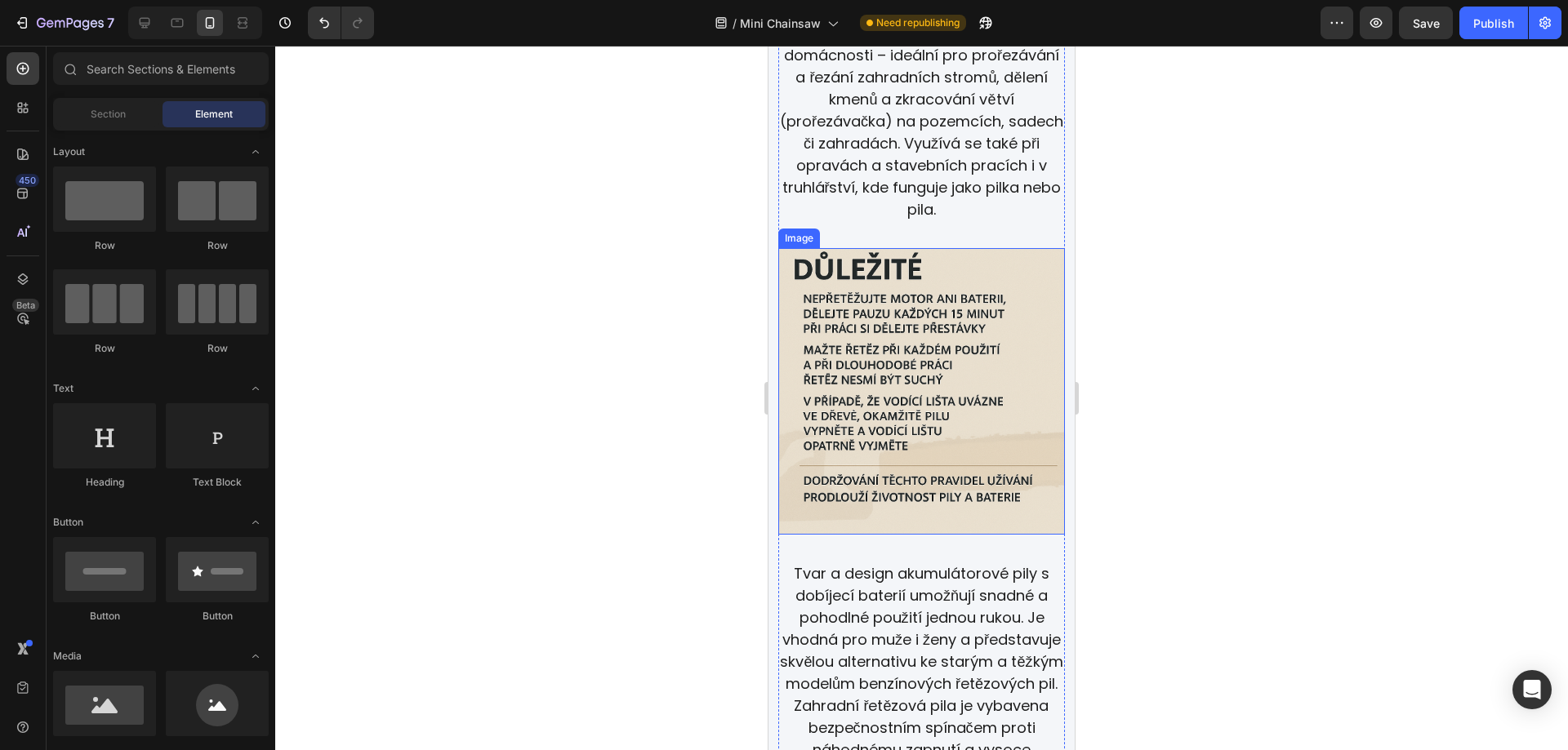
click at [903, 340] on img at bounding box center [922, 391] width 286 height 286
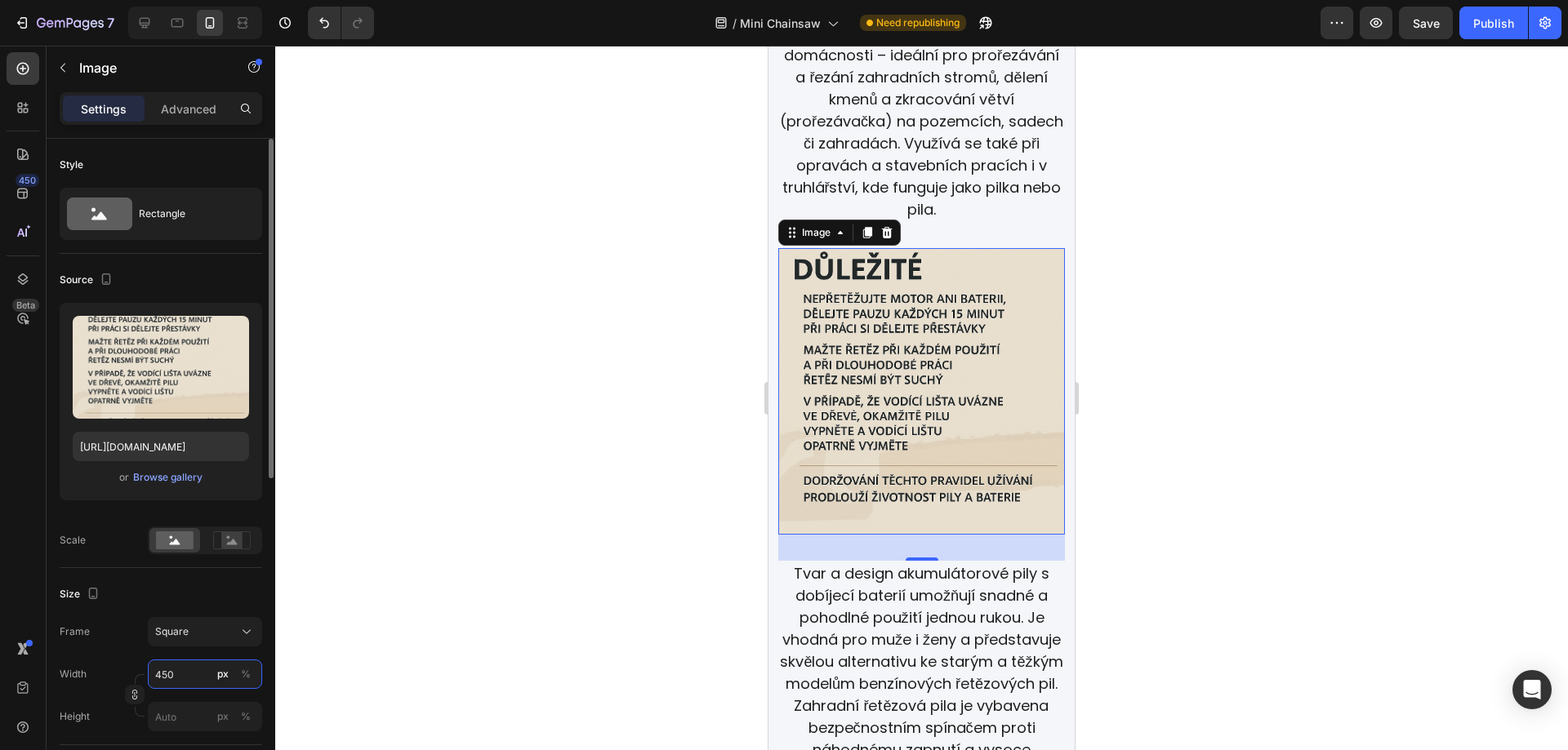
click at [192, 679] on input "450" at bounding box center [205, 674] width 114 height 29
click at [1258, 357] on div at bounding box center [922, 398] width 1293 height 704
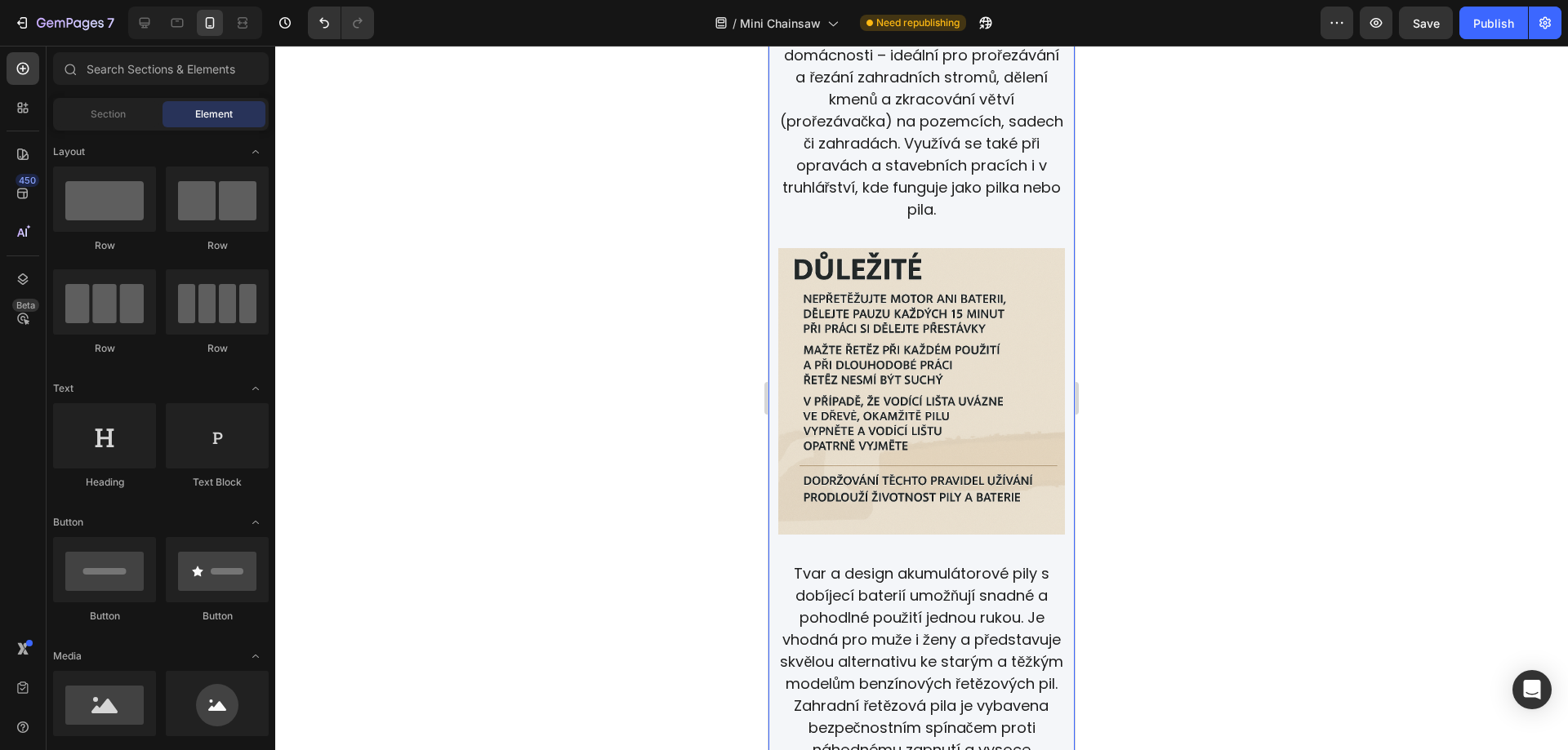
click at [981, 397] on img at bounding box center [922, 391] width 286 height 286
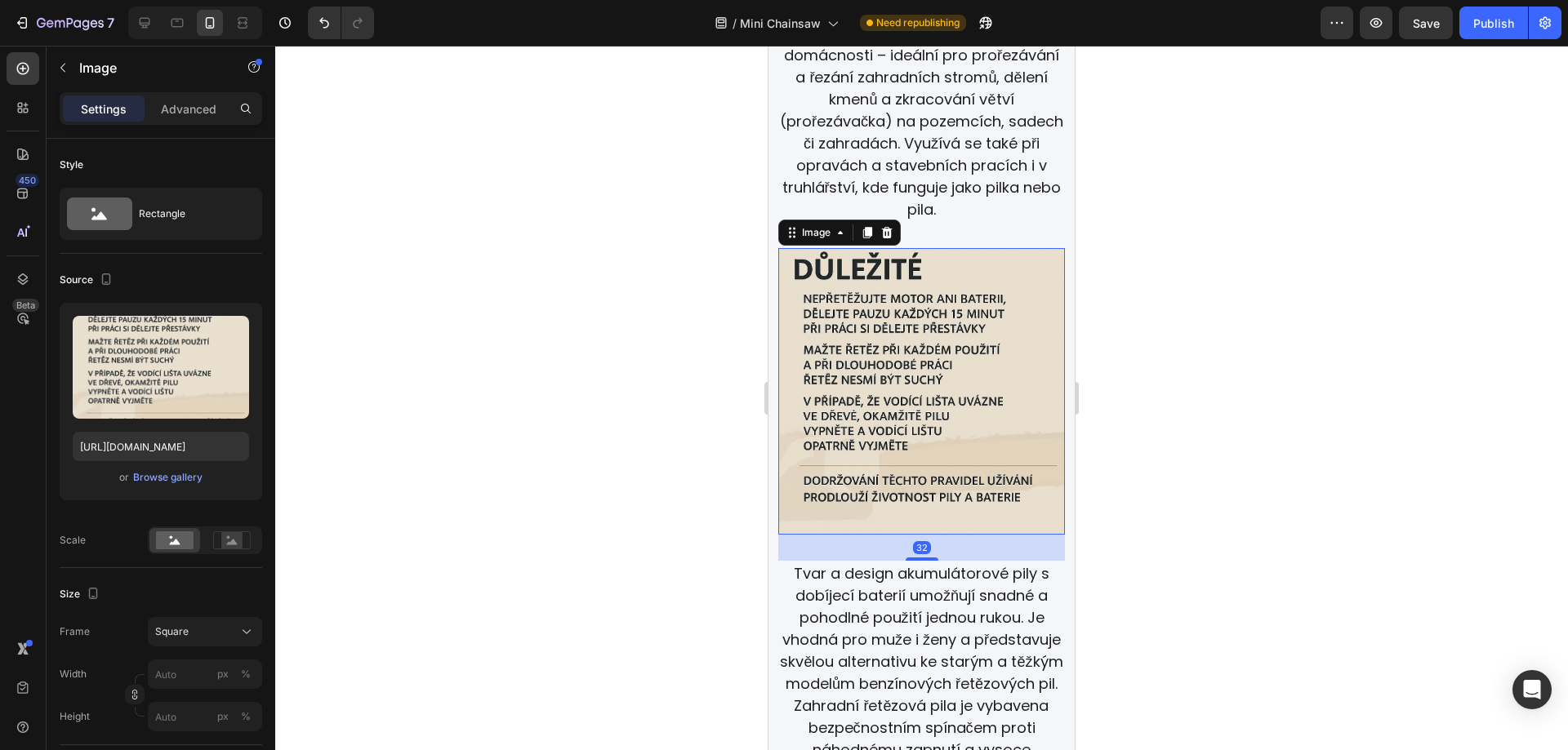
click at [1252, 337] on div at bounding box center [922, 398] width 1293 height 704
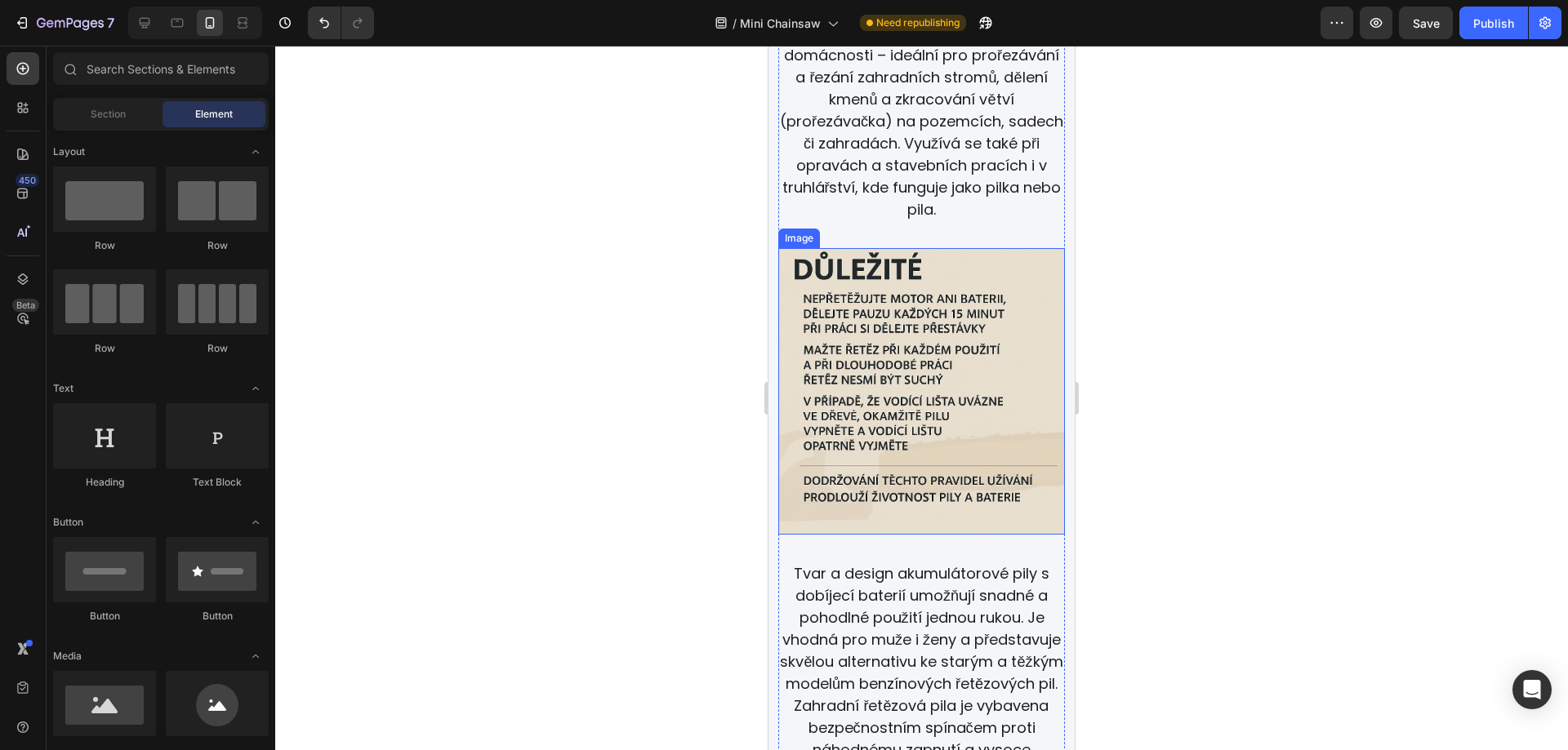
click at [928, 336] on img at bounding box center [922, 391] width 286 height 286
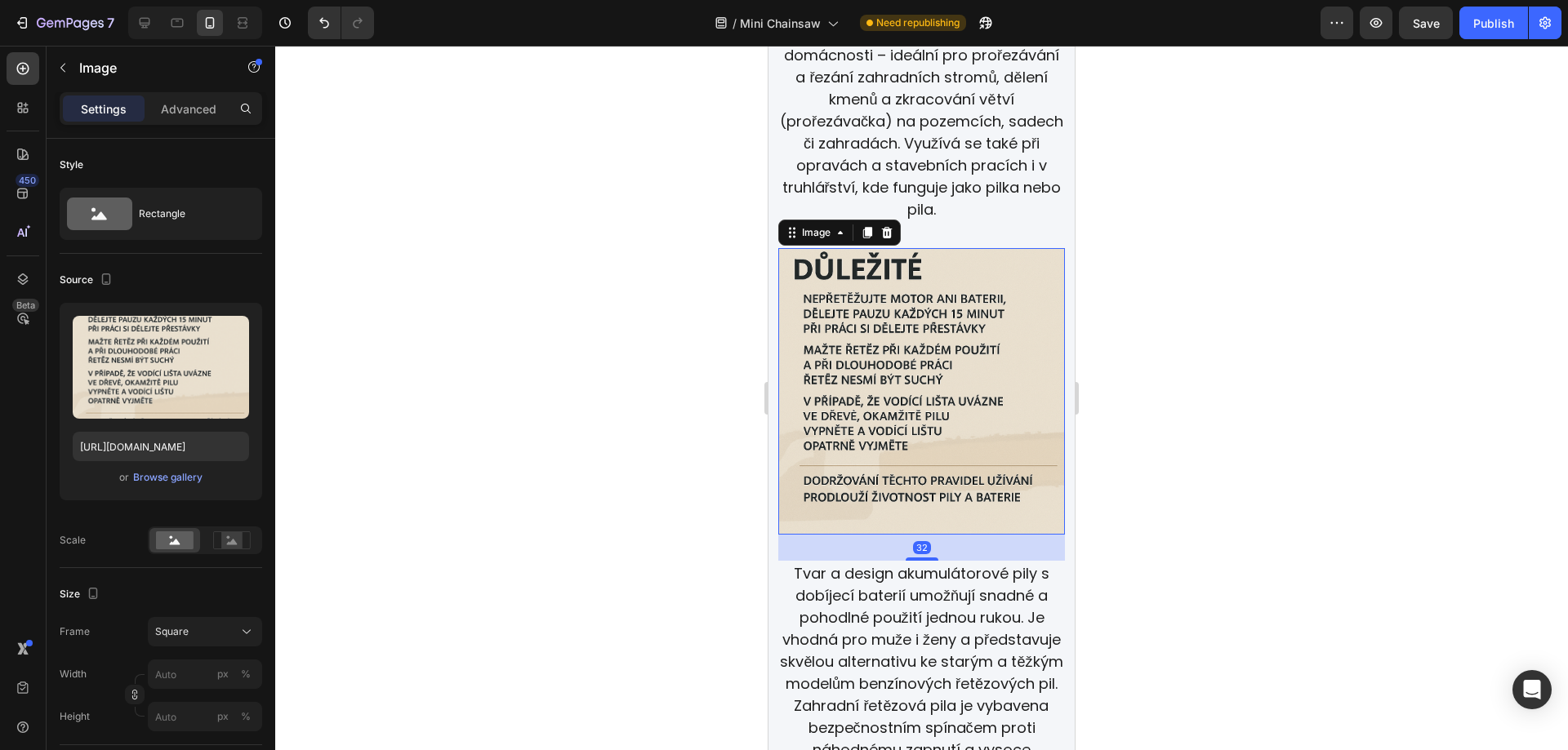
click at [1314, 338] on div at bounding box center [922, 398] width 1293 height 704
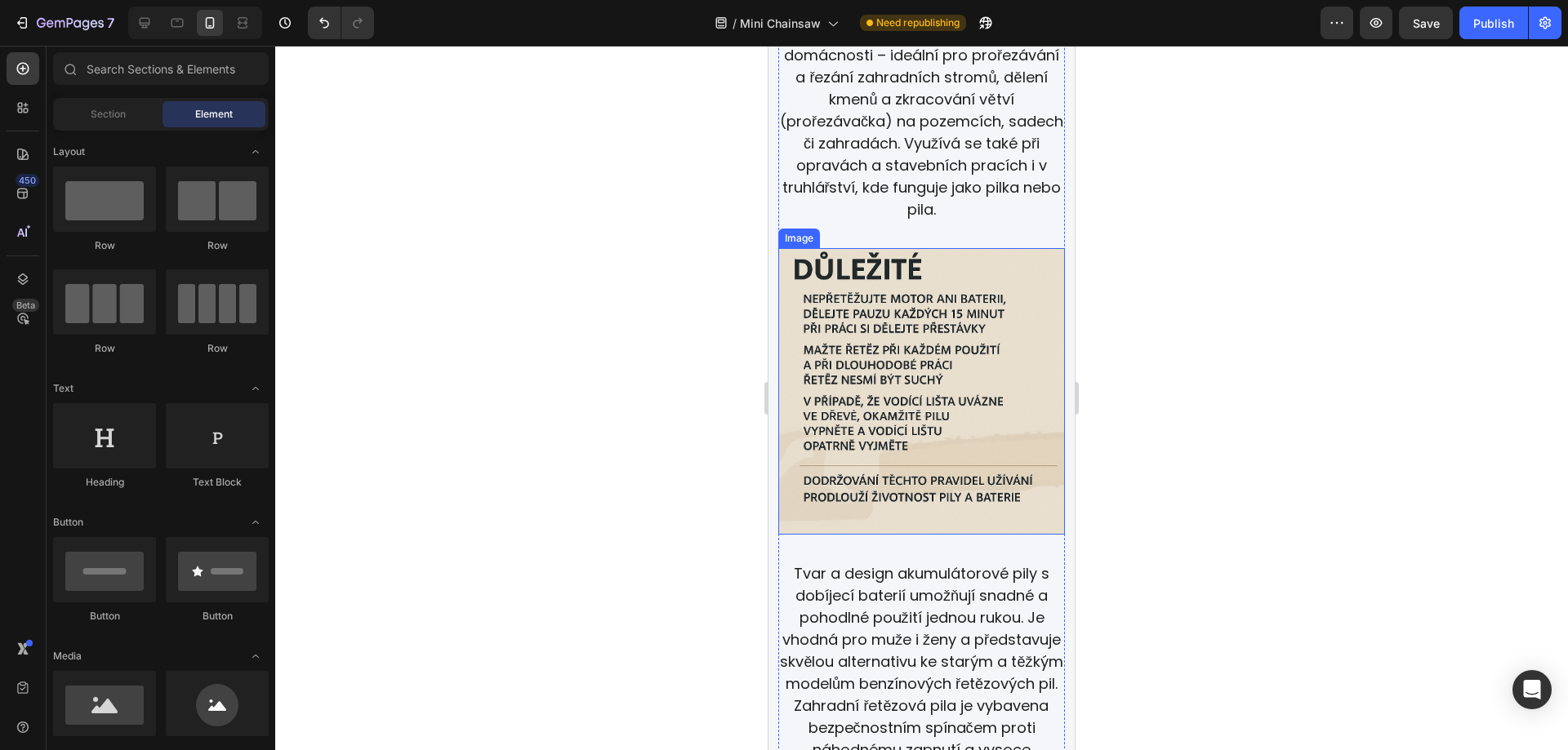
click at [940, 343] on img at bounding box center [922, 391] width 286 height 286
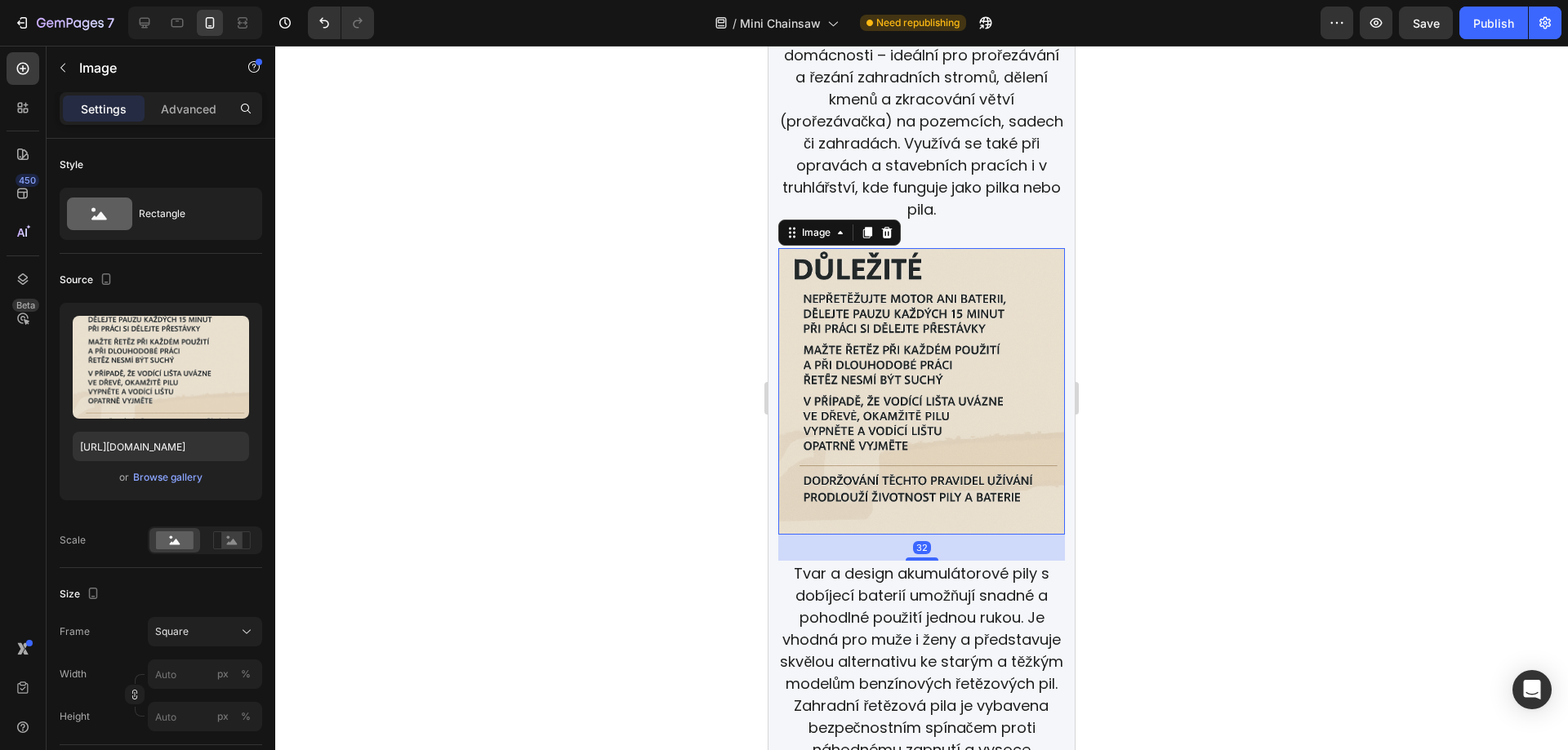
click at [1235, 345] on div at bounding box center [922, 398] width 1293 height 704
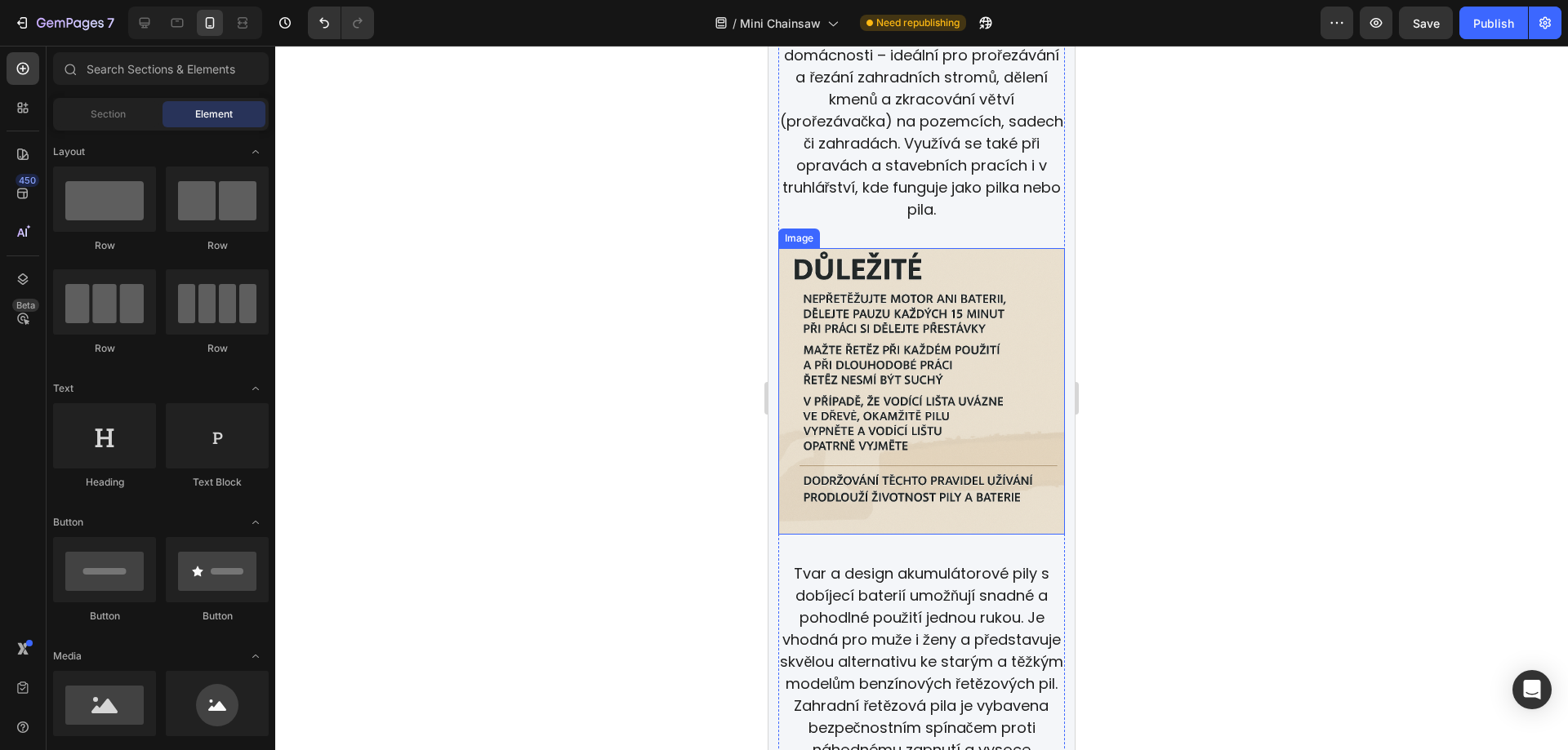
click at [923, 344] on img at bounding box center [922, 391] width 286 height 286
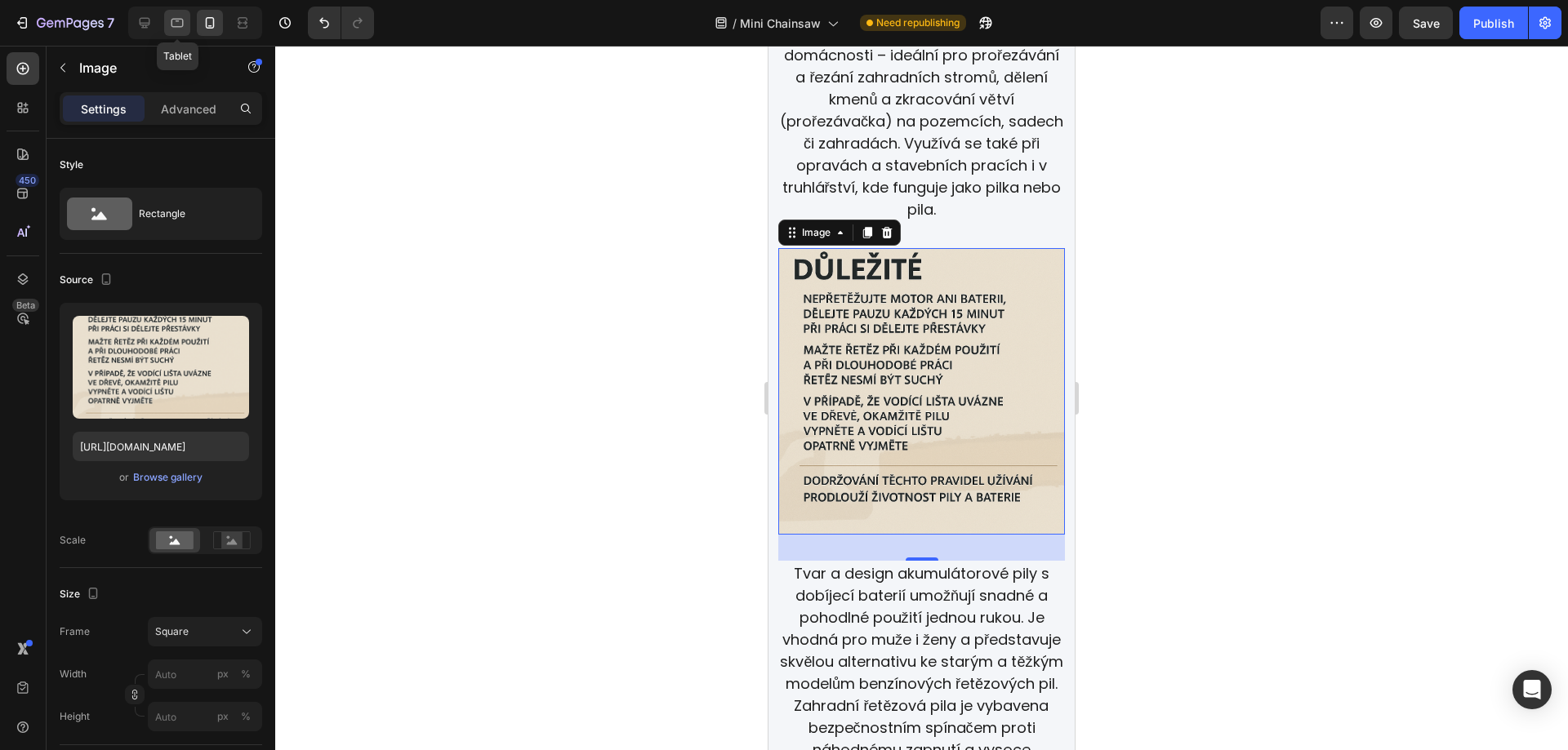
click at [182, 22] on icon at bounding box center [177, 23] width 17 height 17
type input "450"
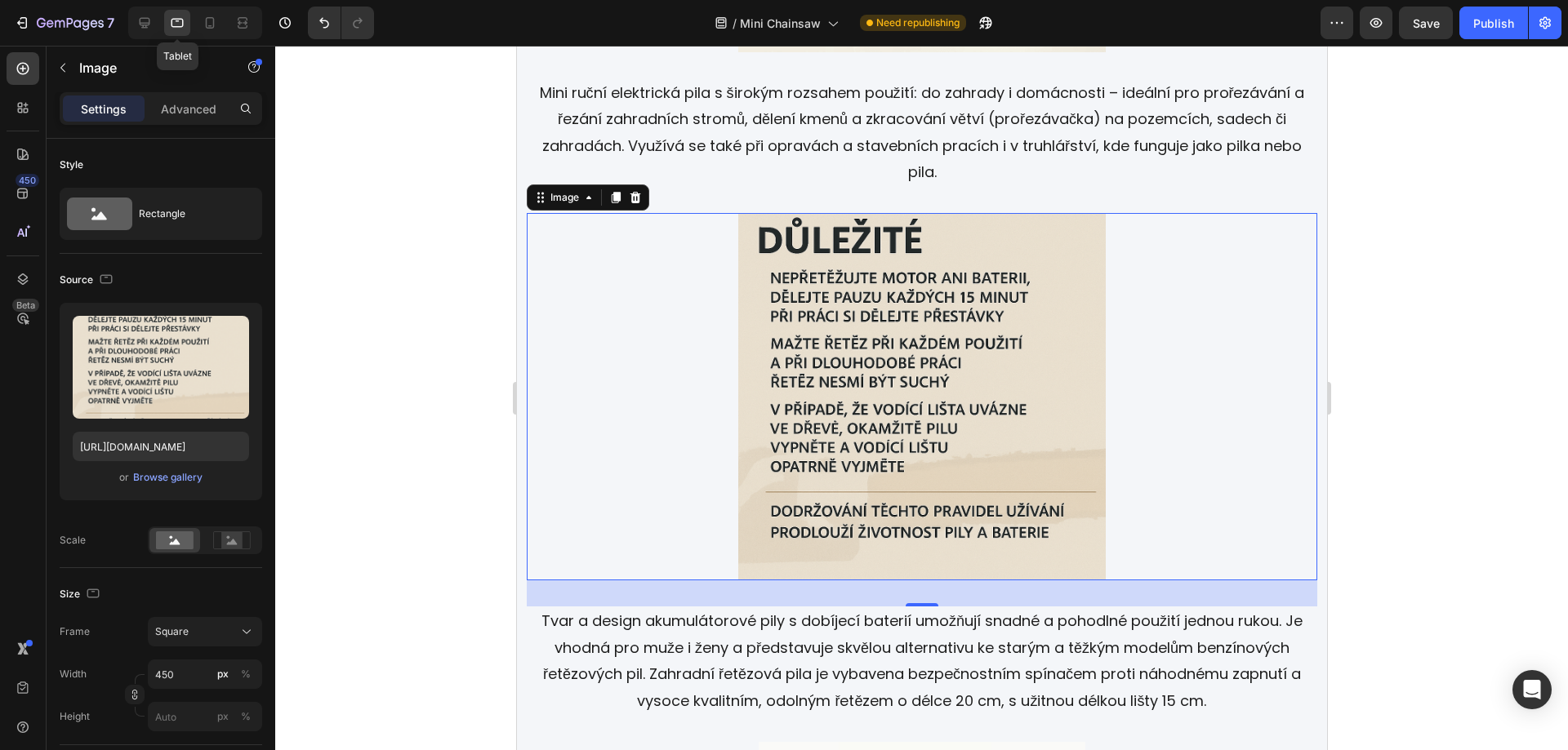
scroll to position [2843, 0]
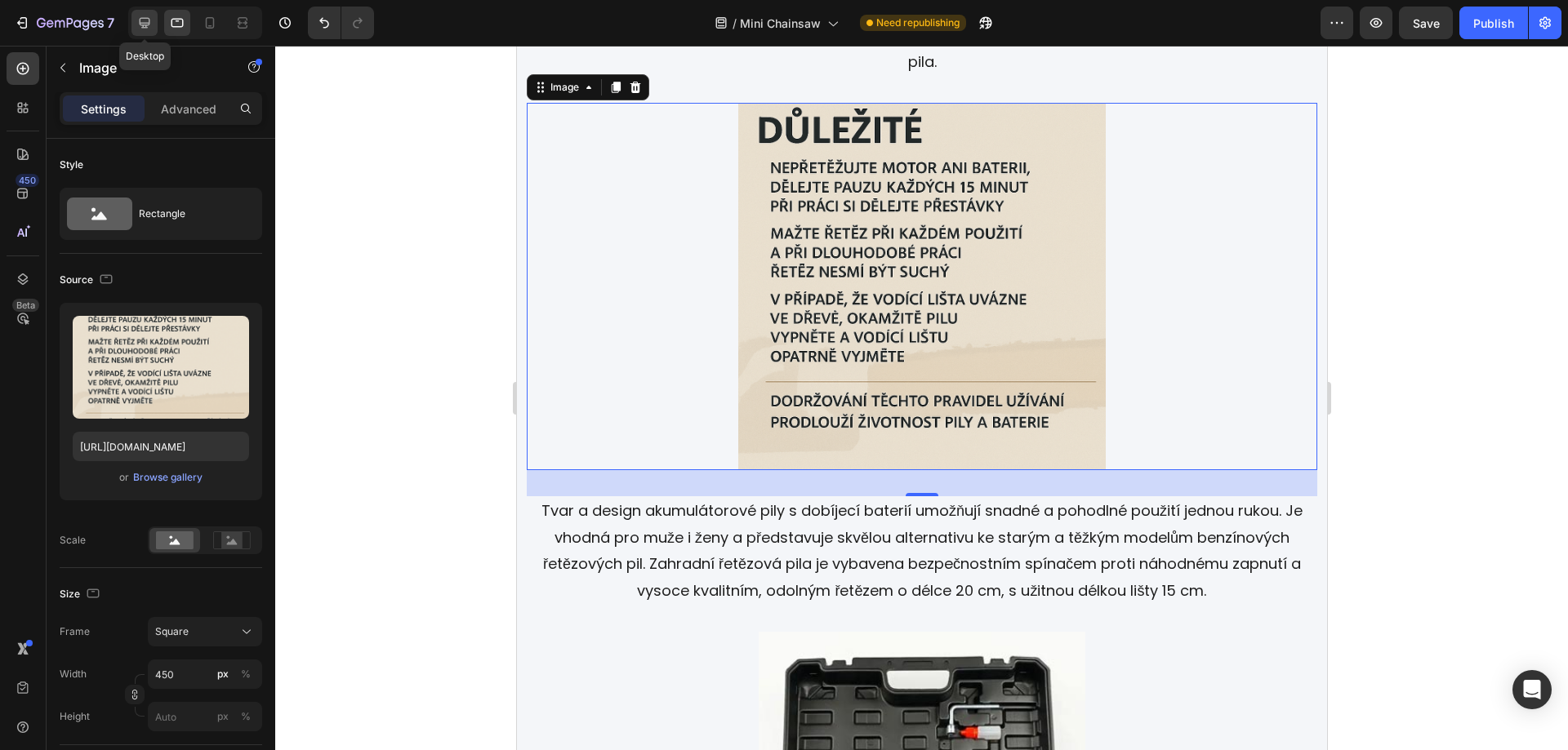
click at [148, 28] on icon at bounding box center [145, 23] width 17 height 17
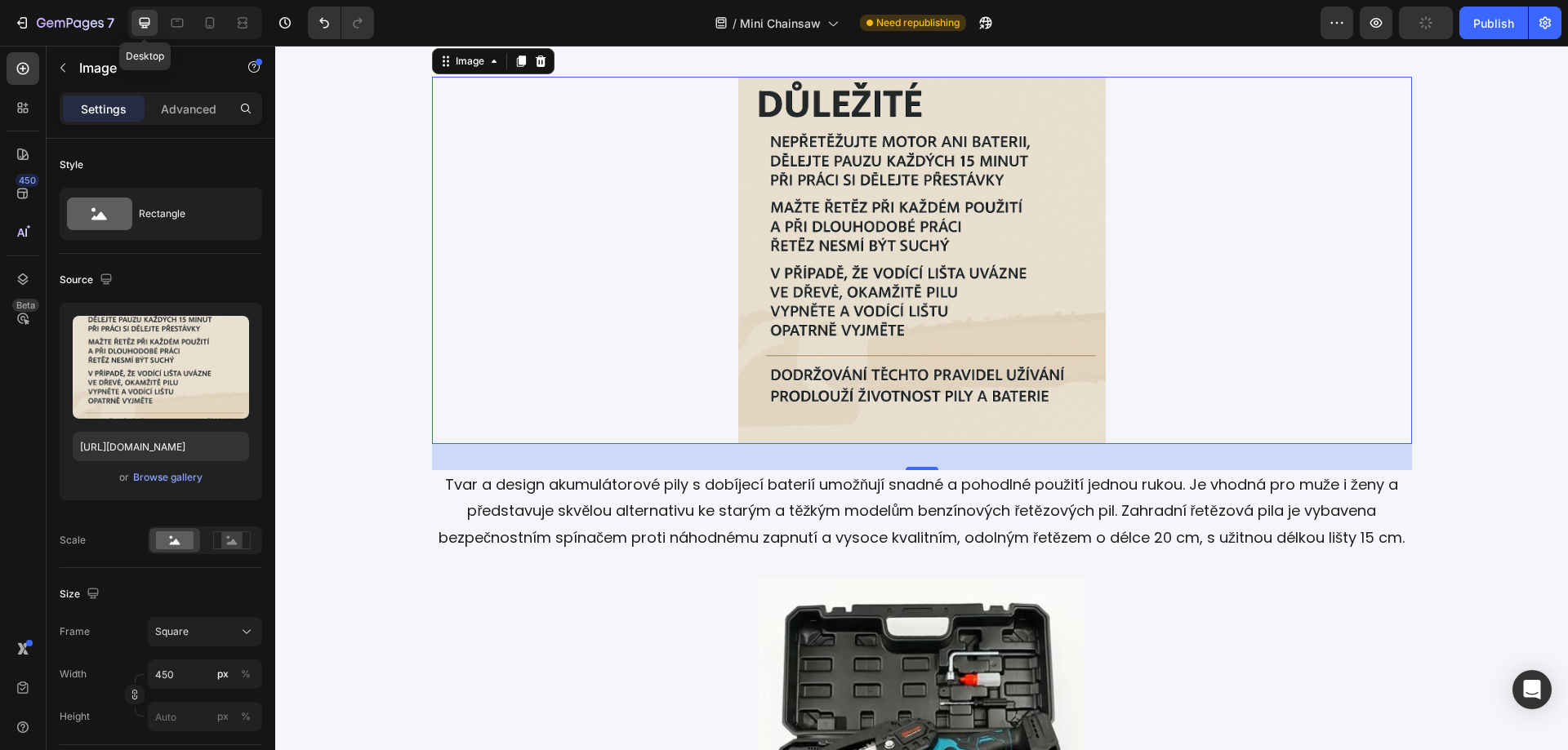
scroll to position [2817, 0]
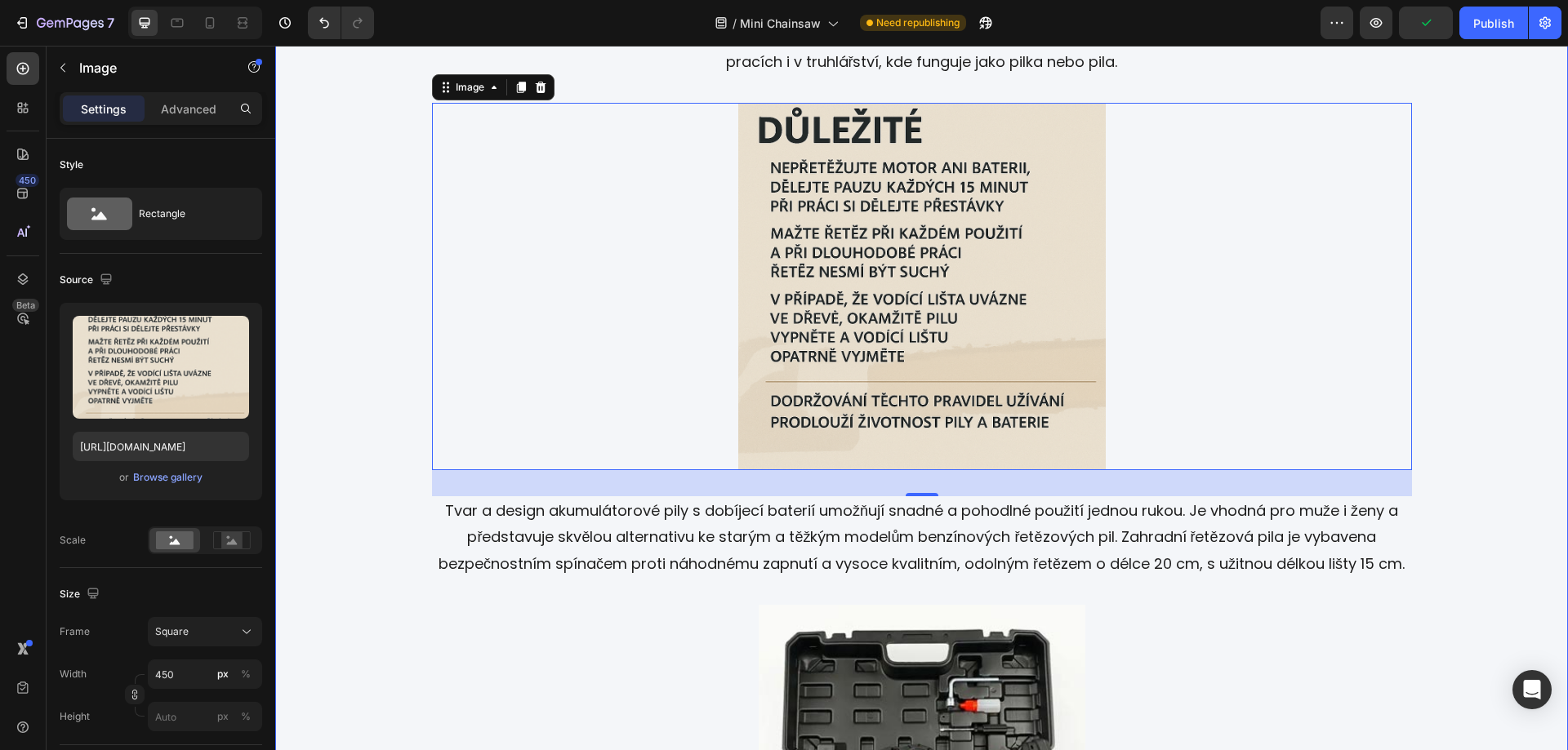
click at [1486, 321] on div "Image Akumulátorová elektrická řetězová pila SUPERGEN, model SM-8034/6-21V (6 p…" at bounding box center [921, 293] width 1273 height 2634
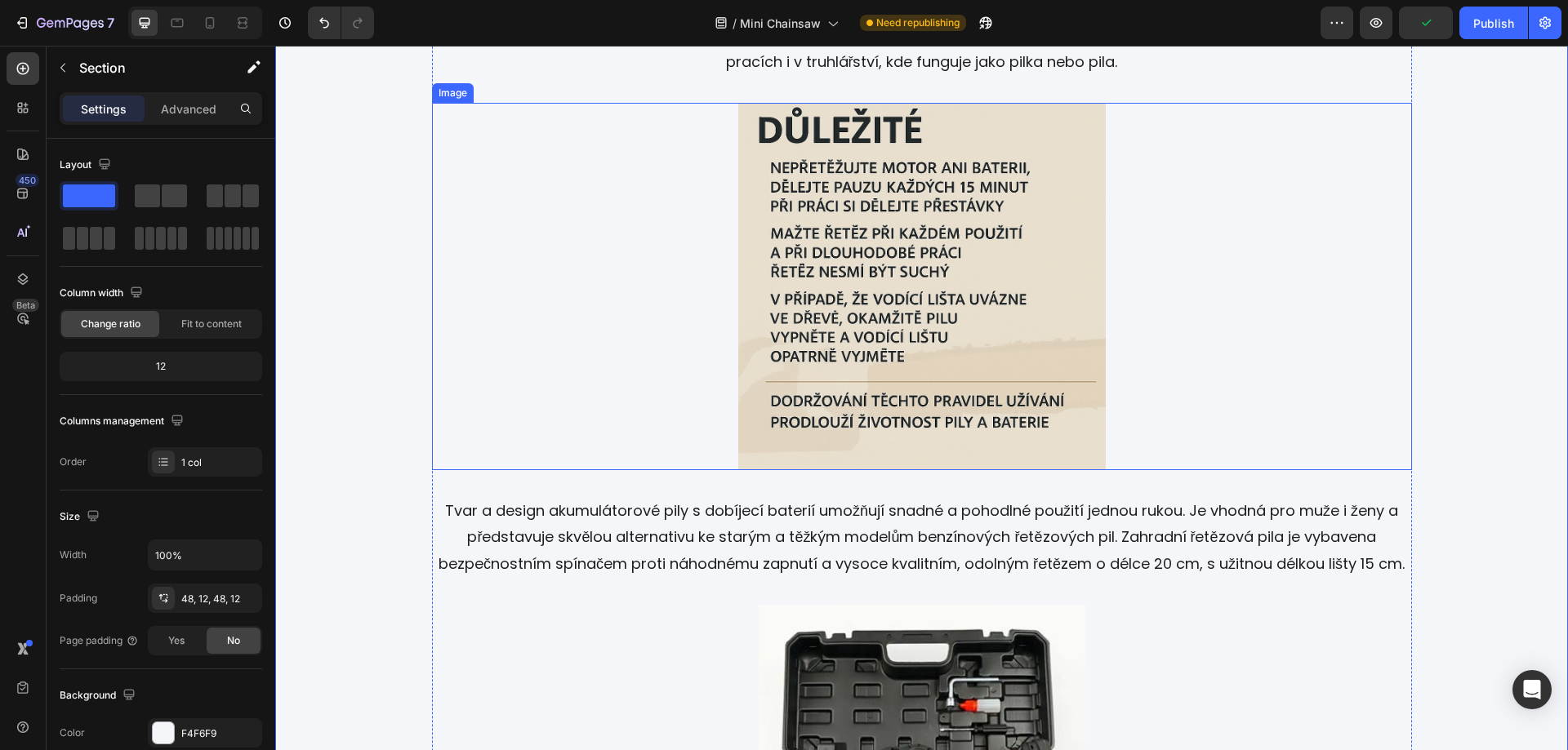
click at [887, 309] on img at bounding box center [922, 286] width 367 height 367
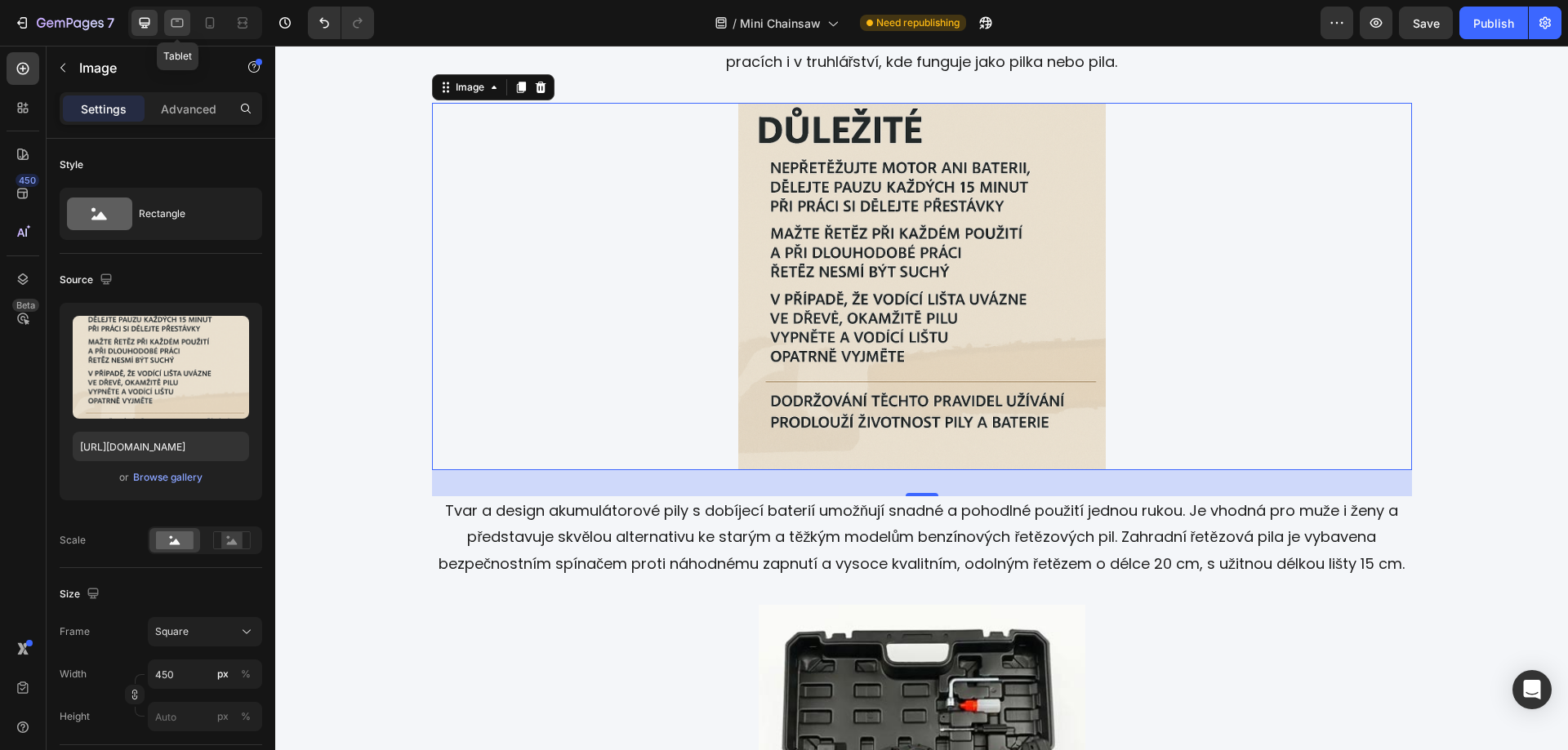
click at [177, 18] on icon at bounding box center [177, 23] width 17 height 17
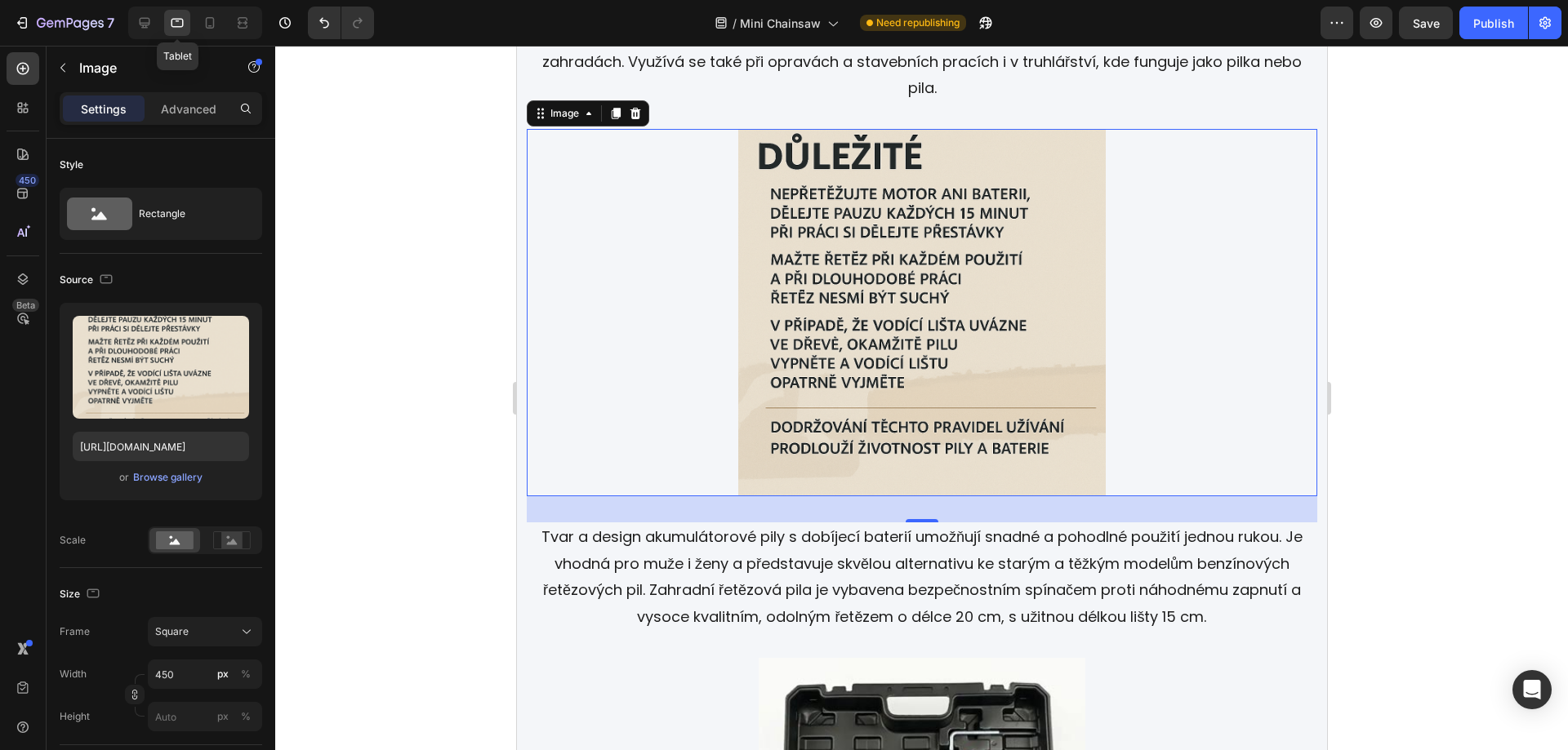
scroll to position [2843, 0]
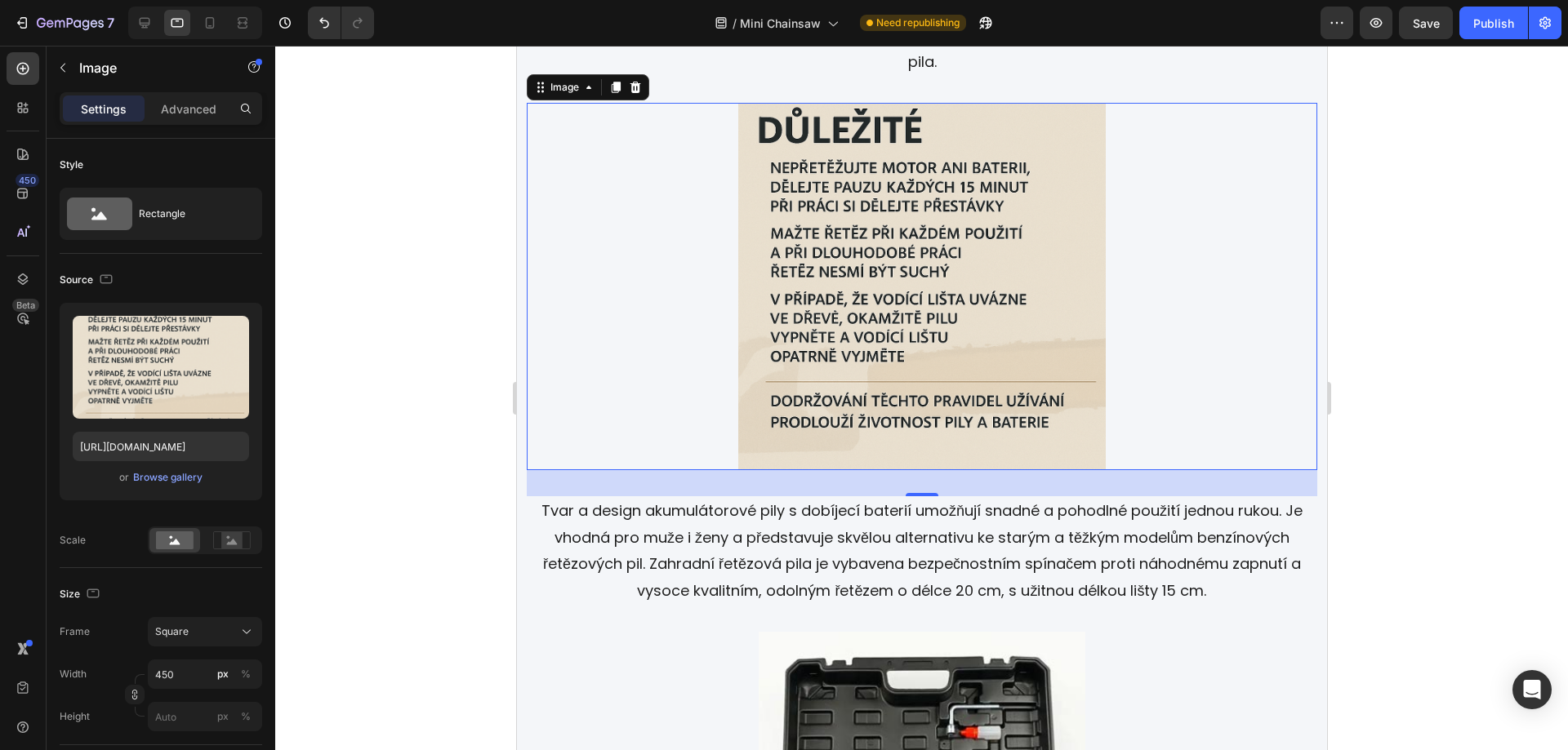
click at [1391, 279] on div at bounding box center [922, 398] width 1293 height 704
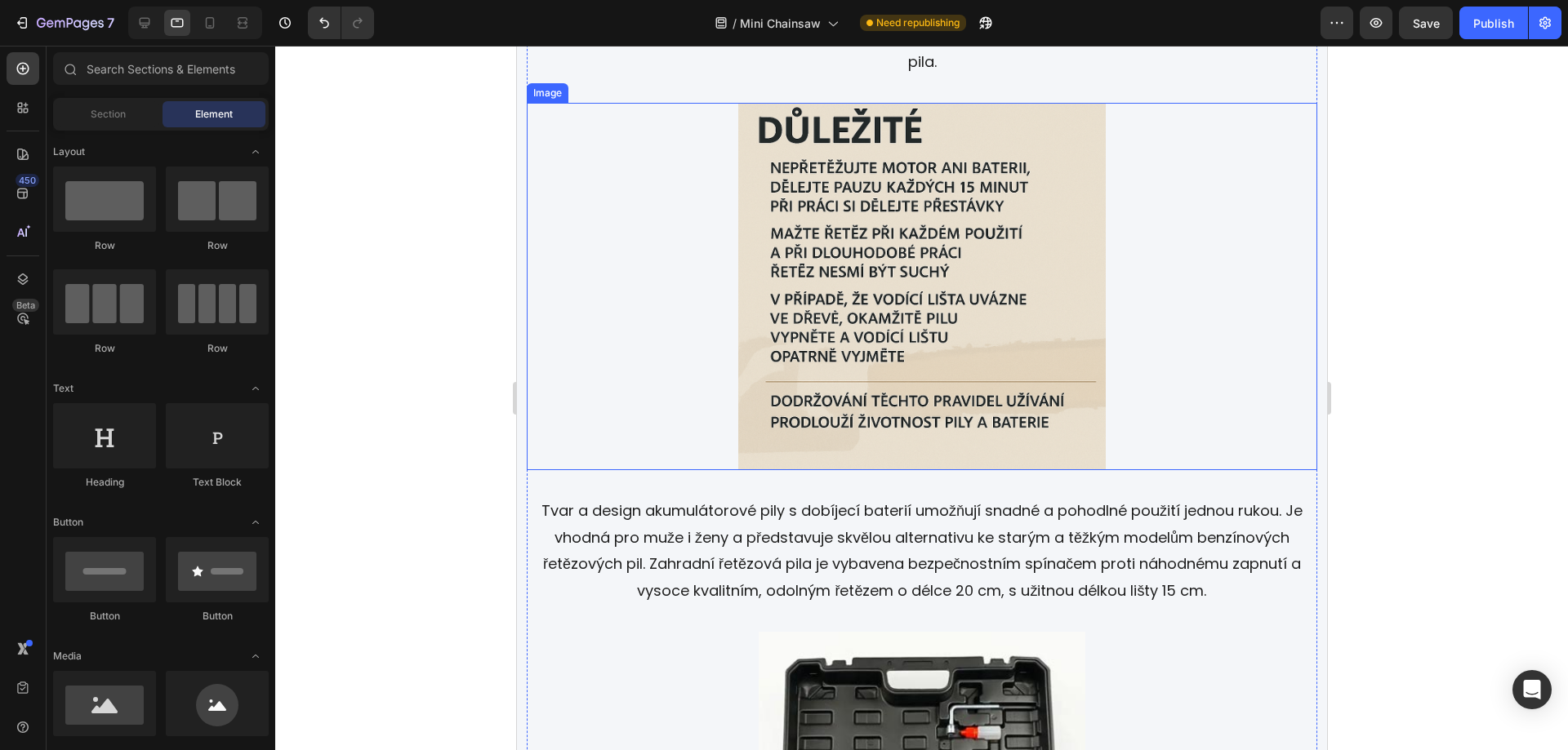
click at [880, 251] on img at bounding box center [921, 286] width 367 height 367
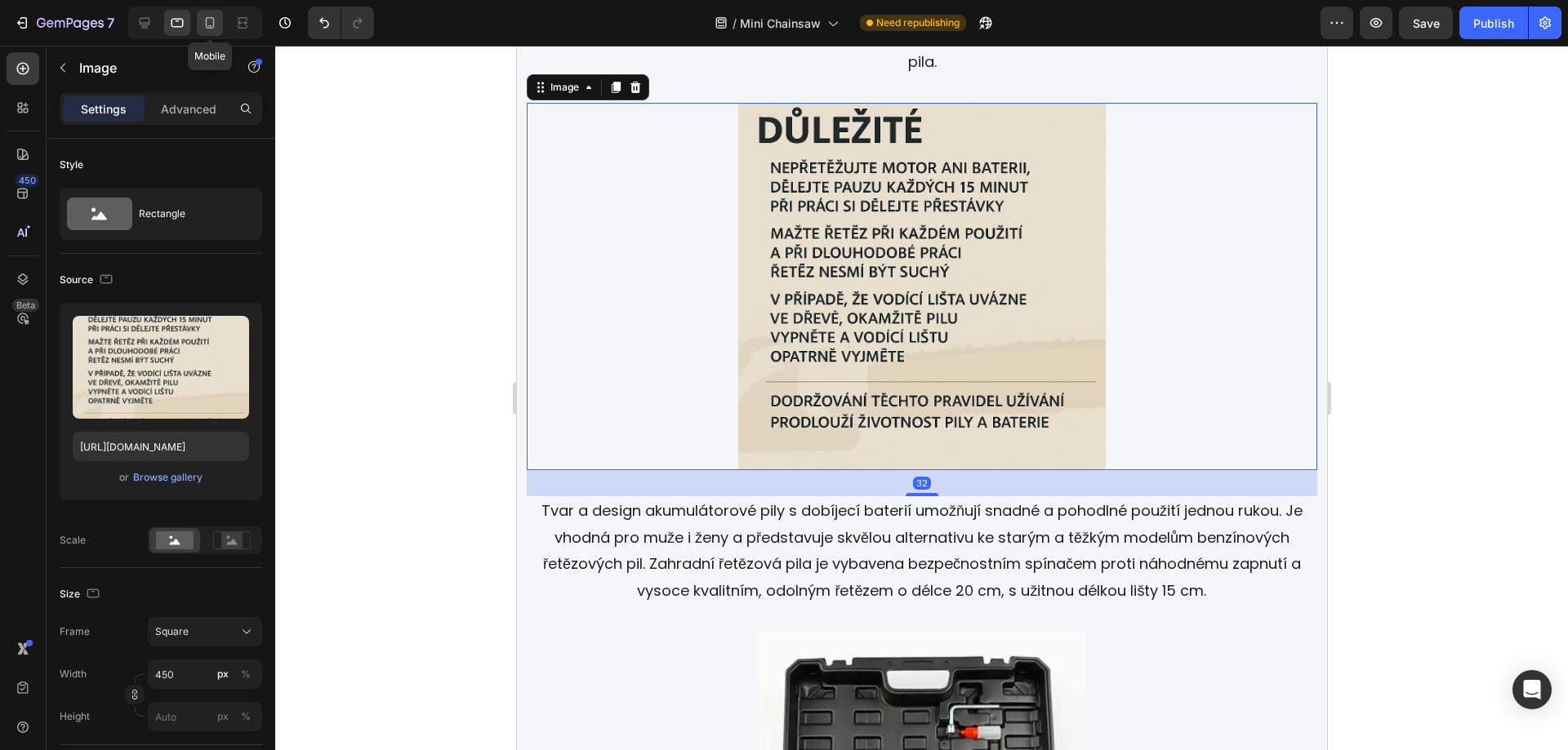
click at [207, 17] on icon at bounding box center [210, 23] width 17 height 17
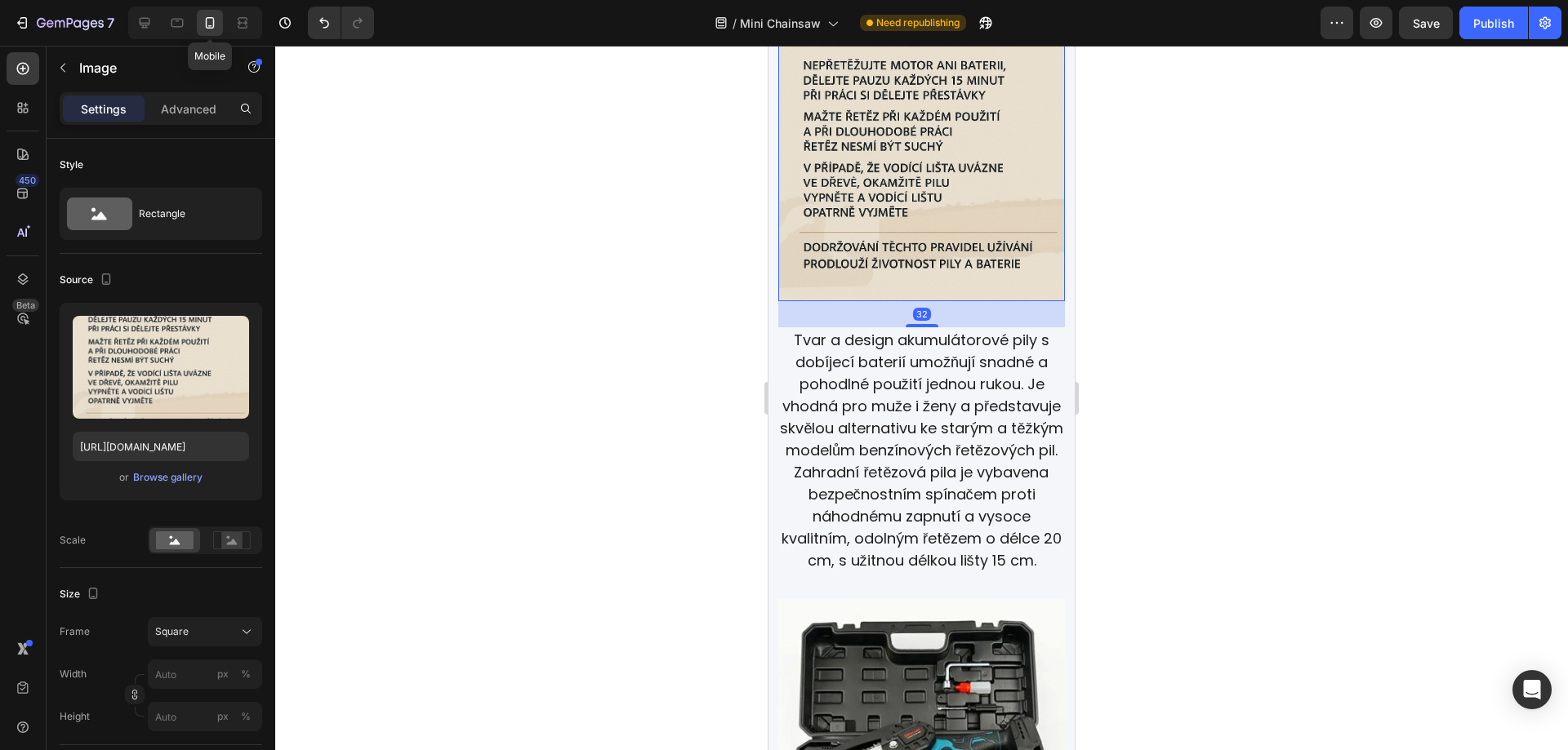
scroll to position [2755, 0]
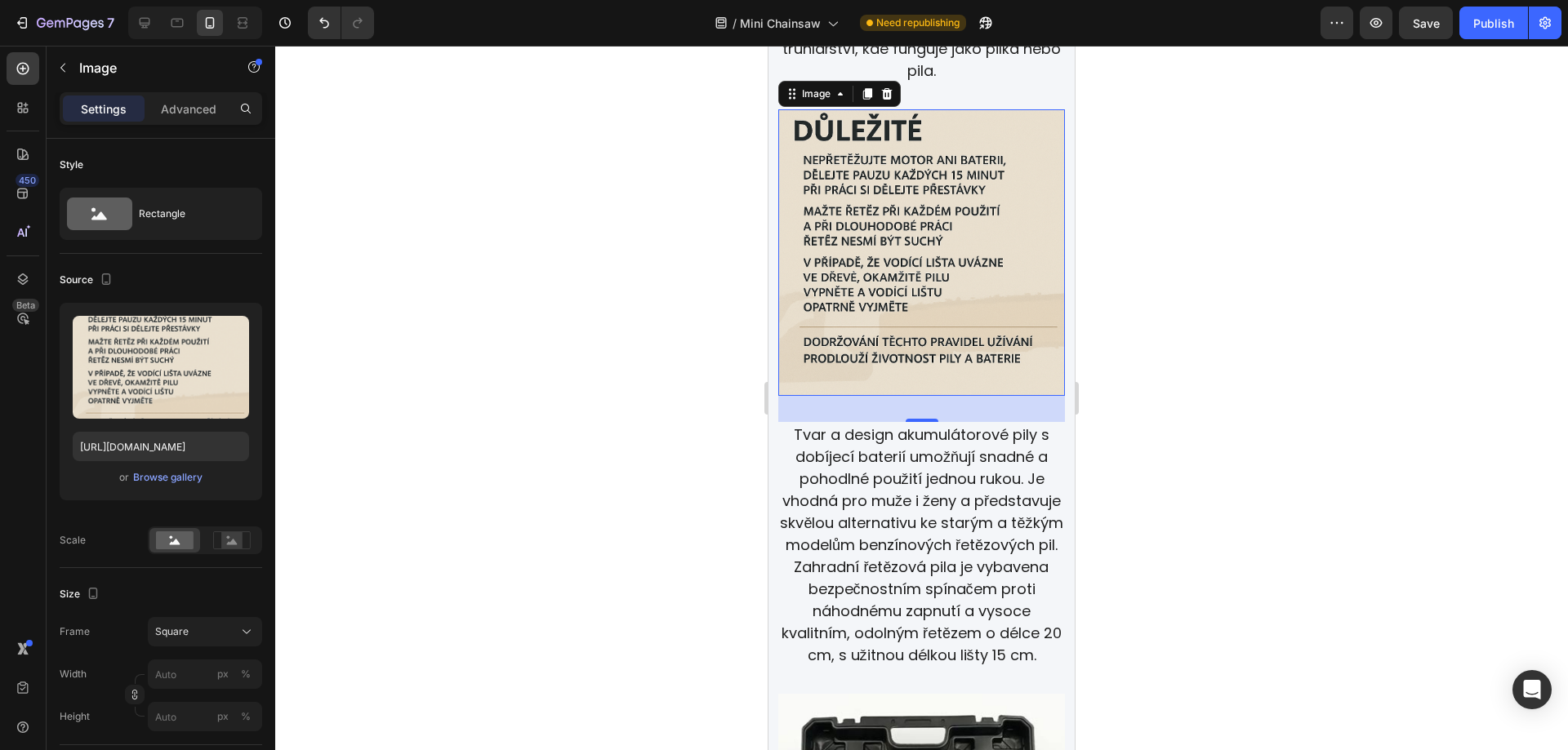
click at [1294, 293] on div at bounding box center [922, 398] width 1293 height 704
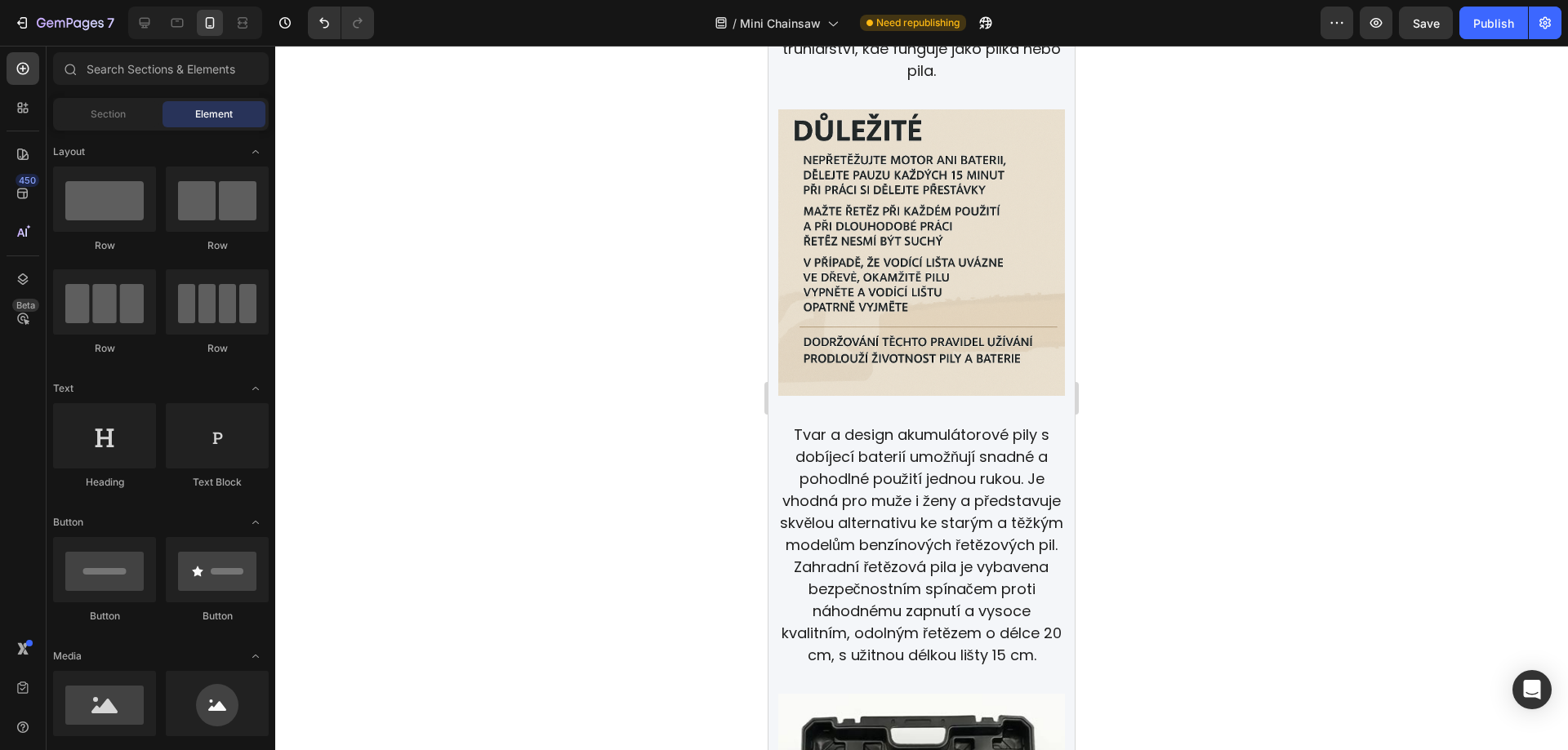
drag, startPoint x: 1281, startPoint y: 462, endPoint x: 1253, endPoint y: 405, distance: 63.5
click at [1240, 362] on div at bounding box center [922, 398] width 1293 height 704
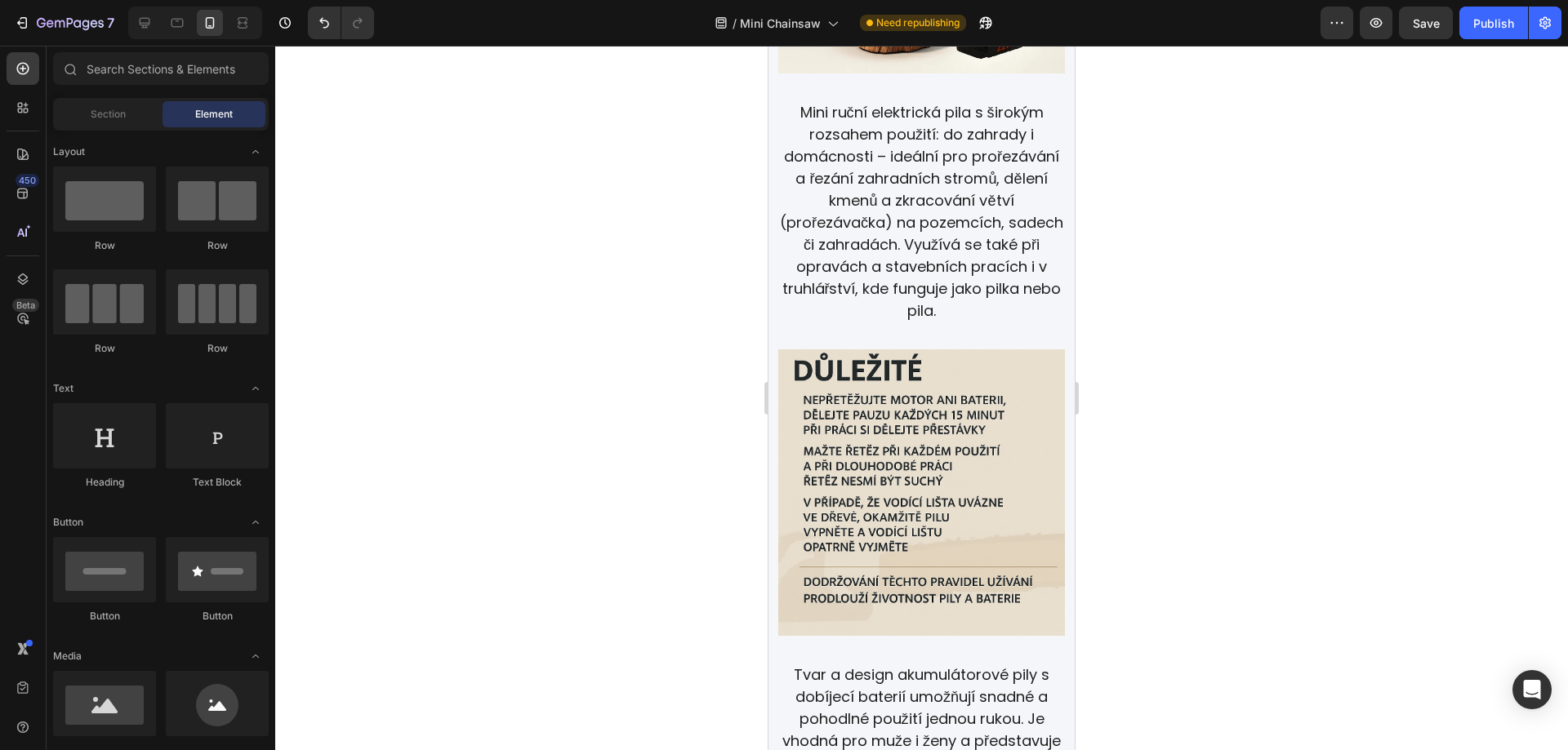
scroll to position [2506, 0]
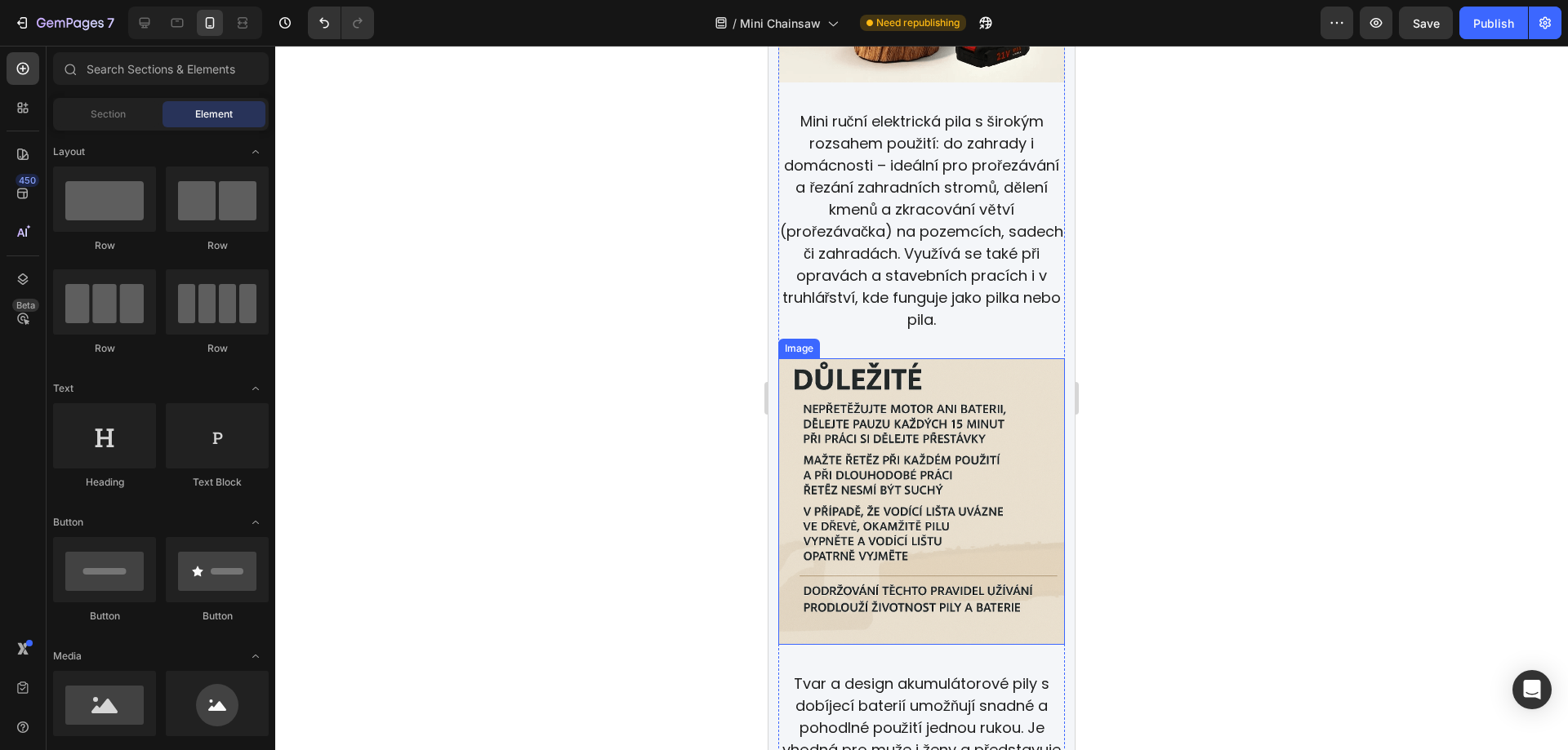
click at [872, 437] on img at bounding box center [922, 502] width 286 height 286
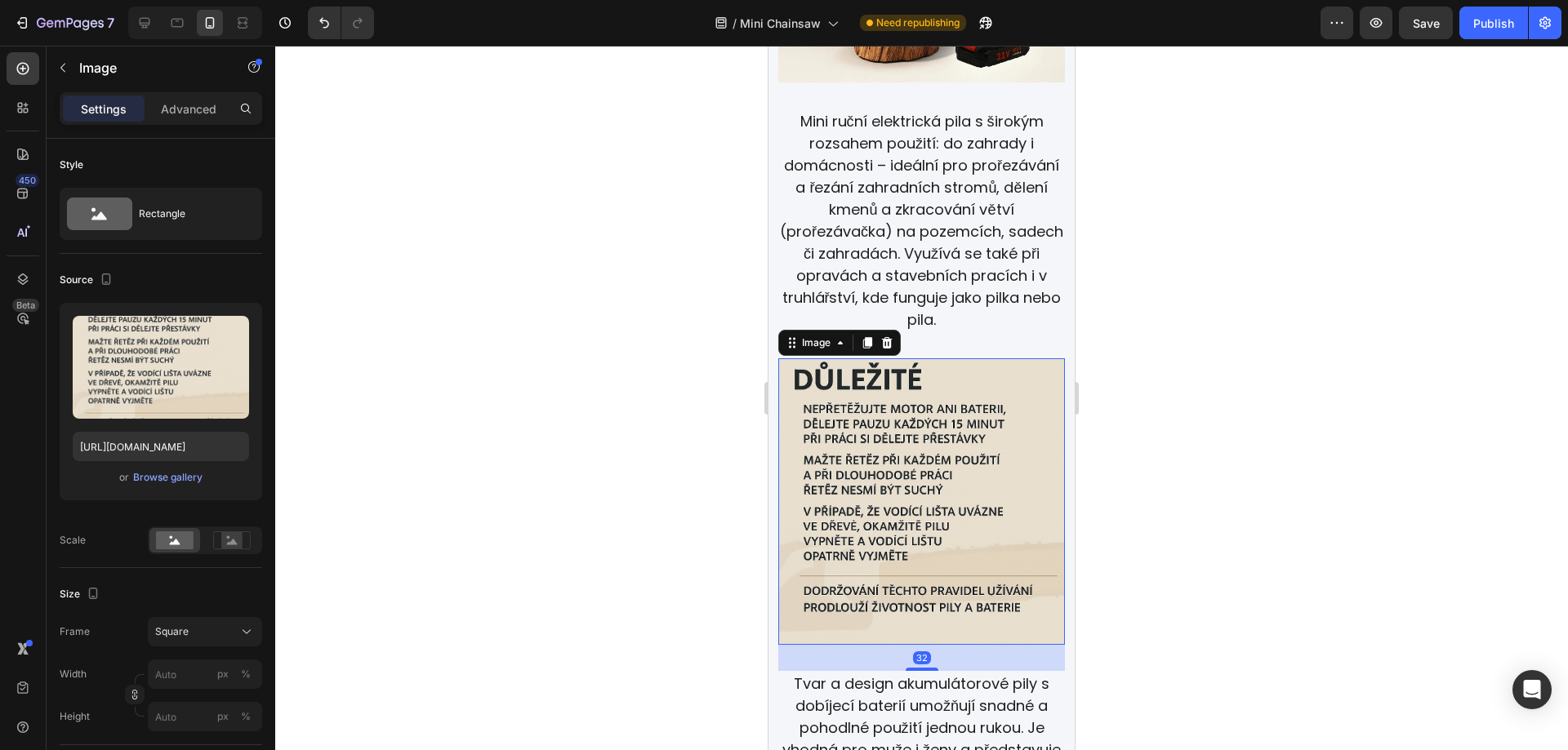
click at [1314, 329] on div at bounding box center [922, 398] width 1293 height 704
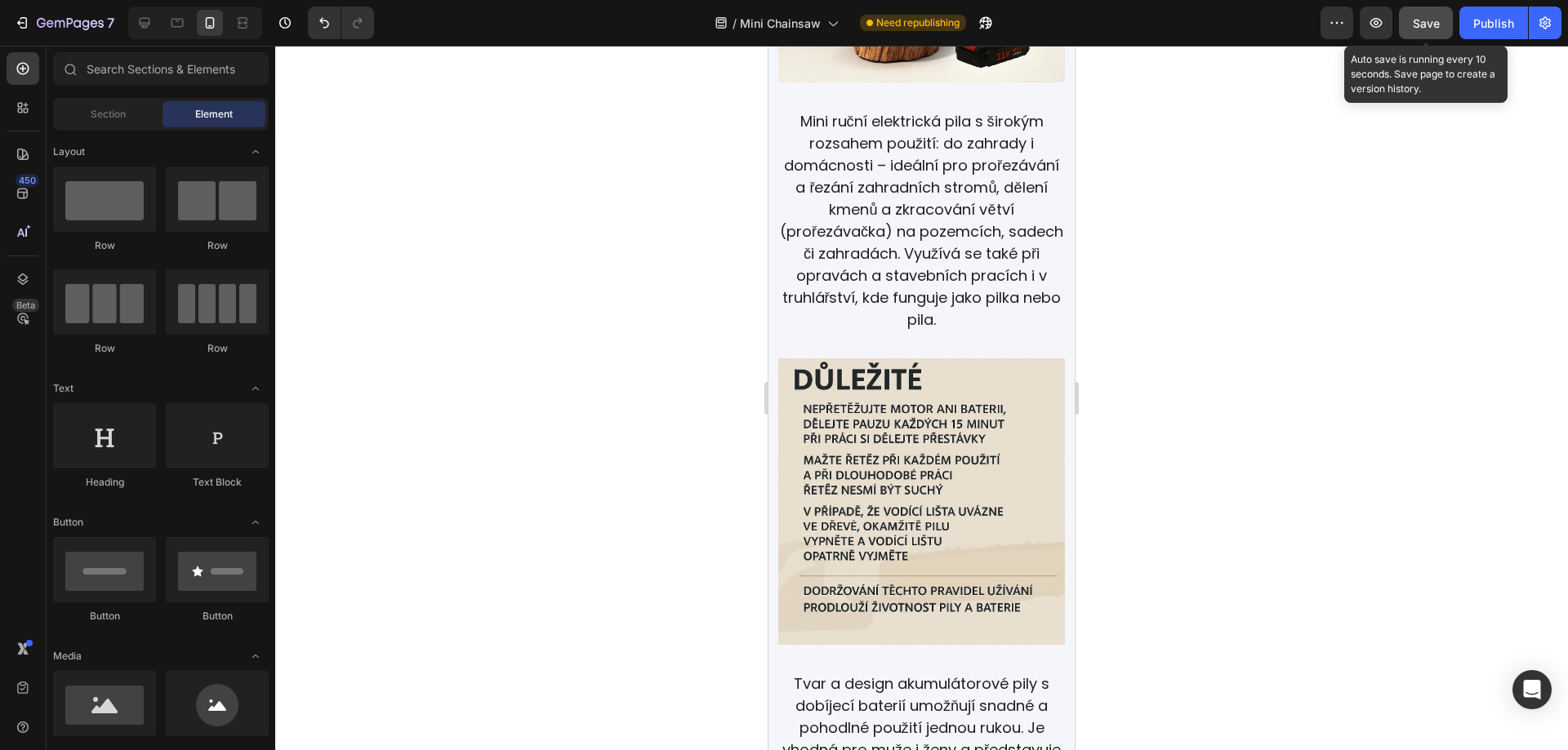
click at [1429, 18] on span "Save" at bounding box center [1426, 23] width 27 height 14
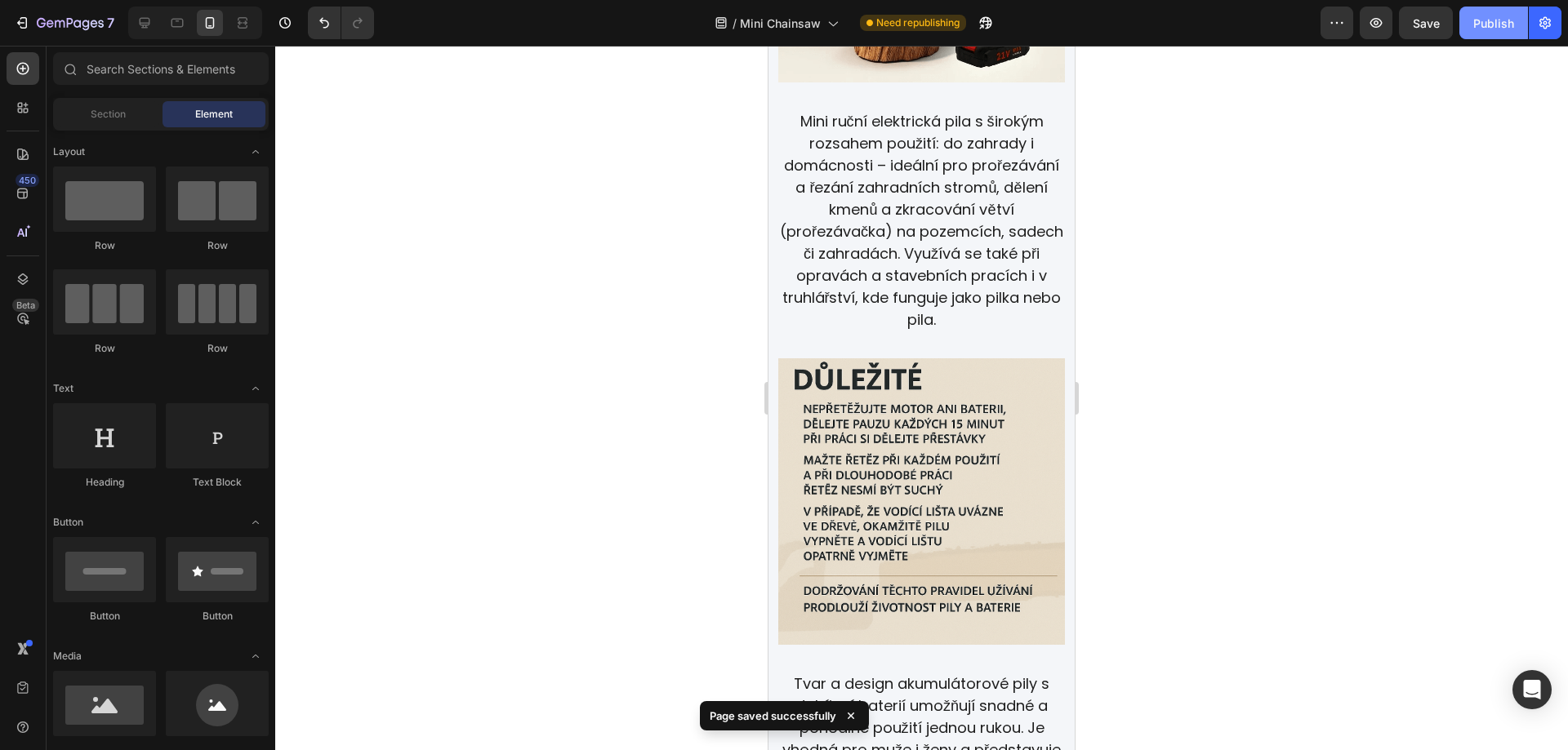
click at [1496, 23] on div "Publish" at bounding box center [1493, 23] width 41 height 17
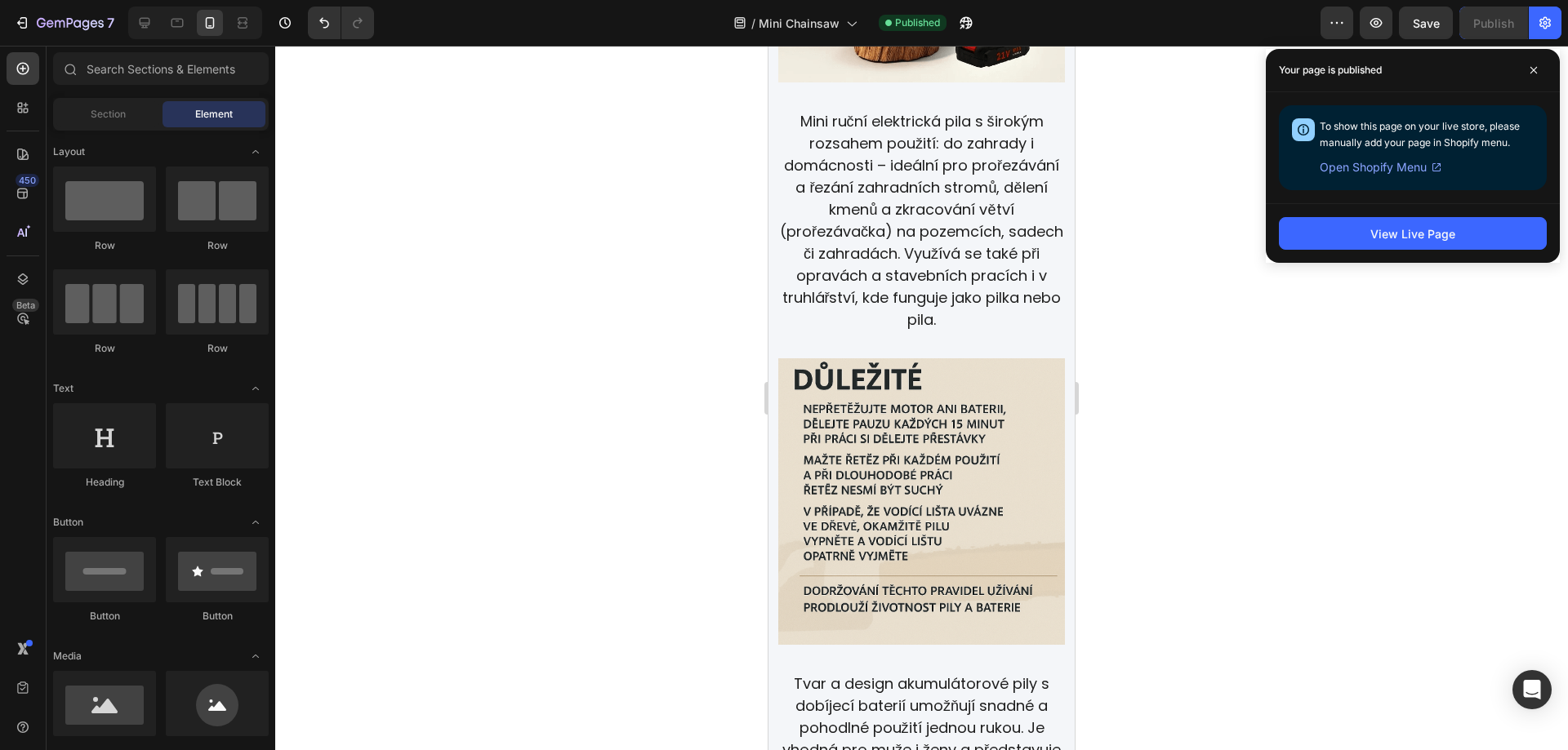
click at [1268, 461] on div at bounding box center [922, 398] width 1293 height 704
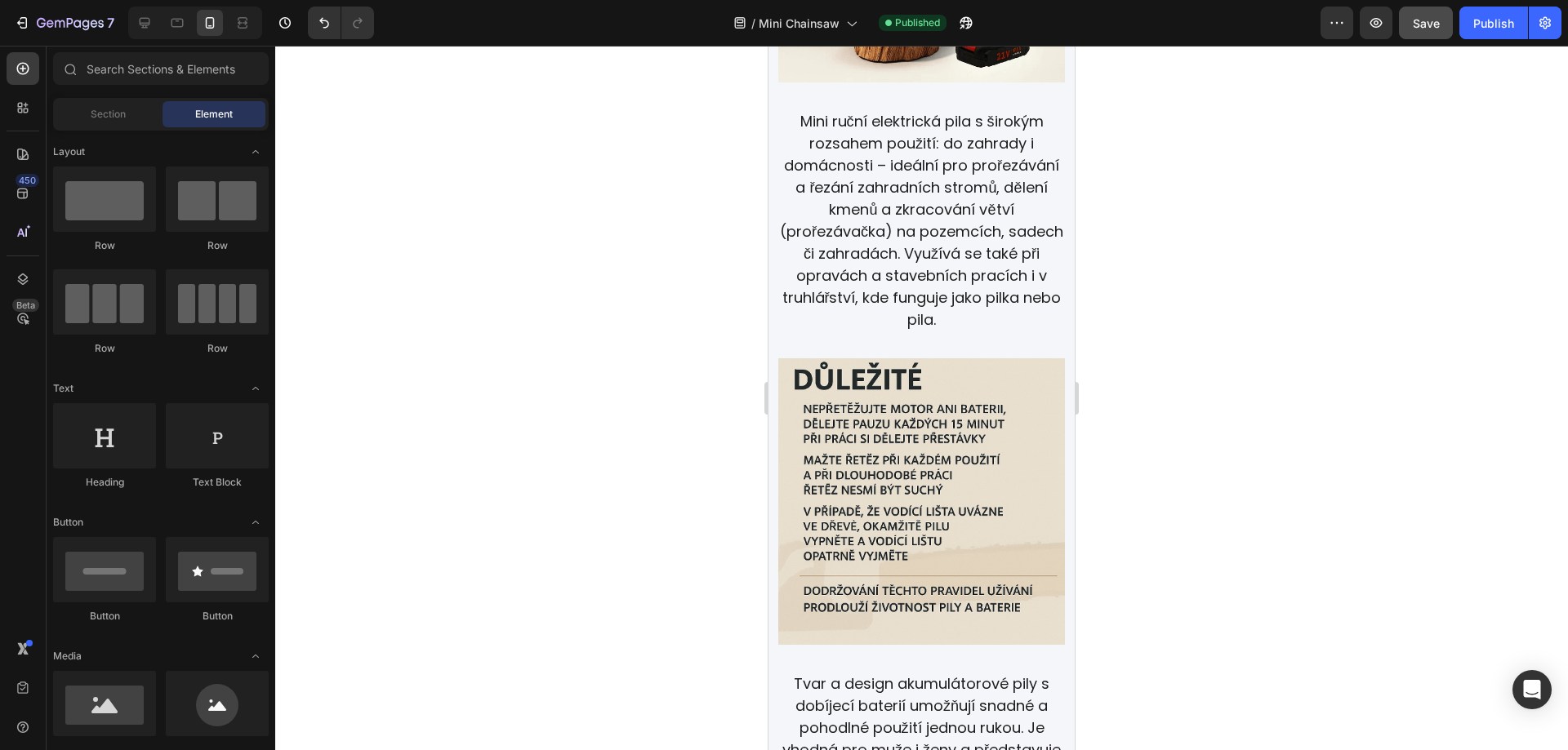
click at [1417, 34] on button "Save" at bounding box center [1426, 22] width 54 height 32
click at [1195, 360] on div at bounding box center [922, 398] width 1293 height 704
click at [923, 445] on img at bounding box center [922, 502] width 286 height 286
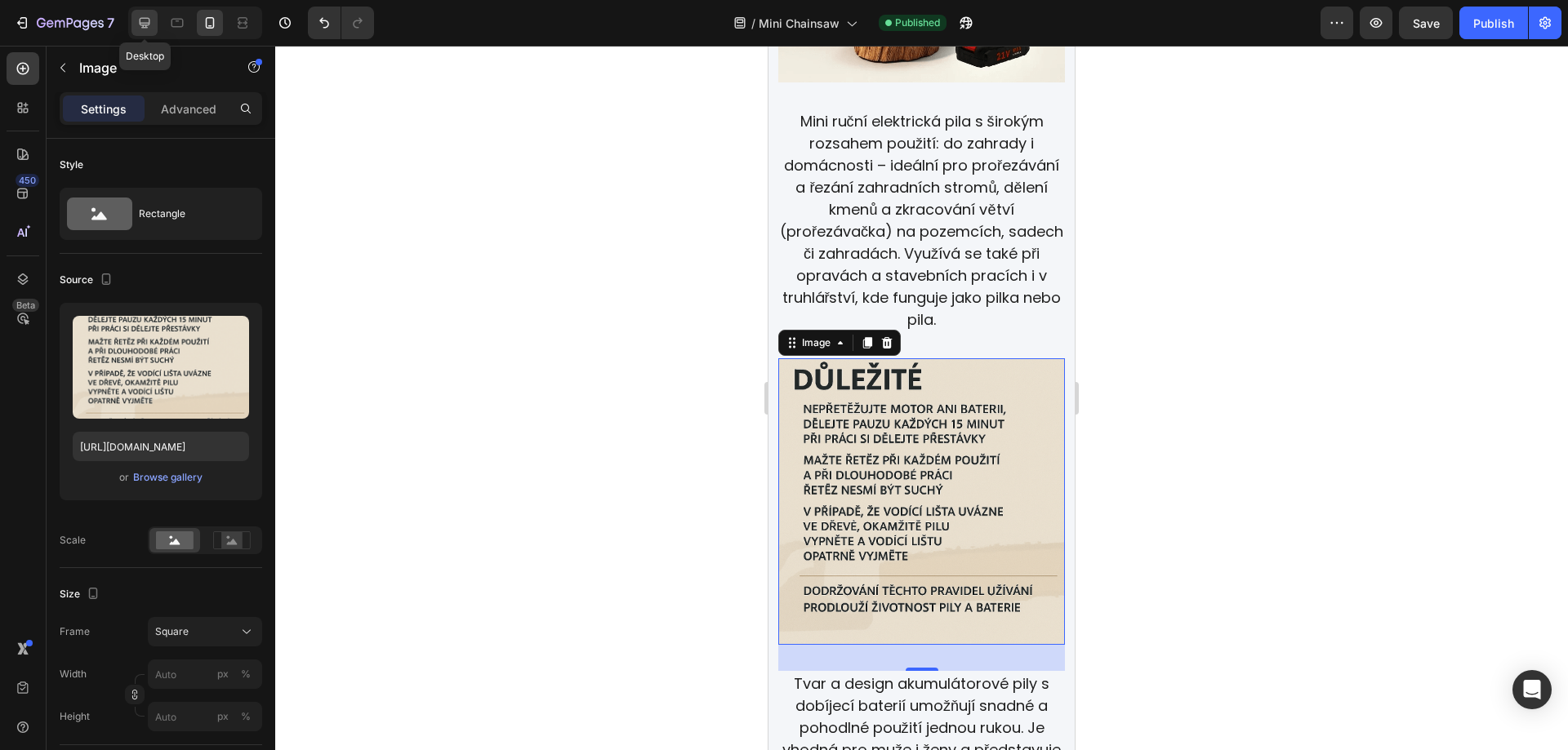
click at [147, 32] on div at bounding box center [144, 22] width 26 height 26
type input "450"
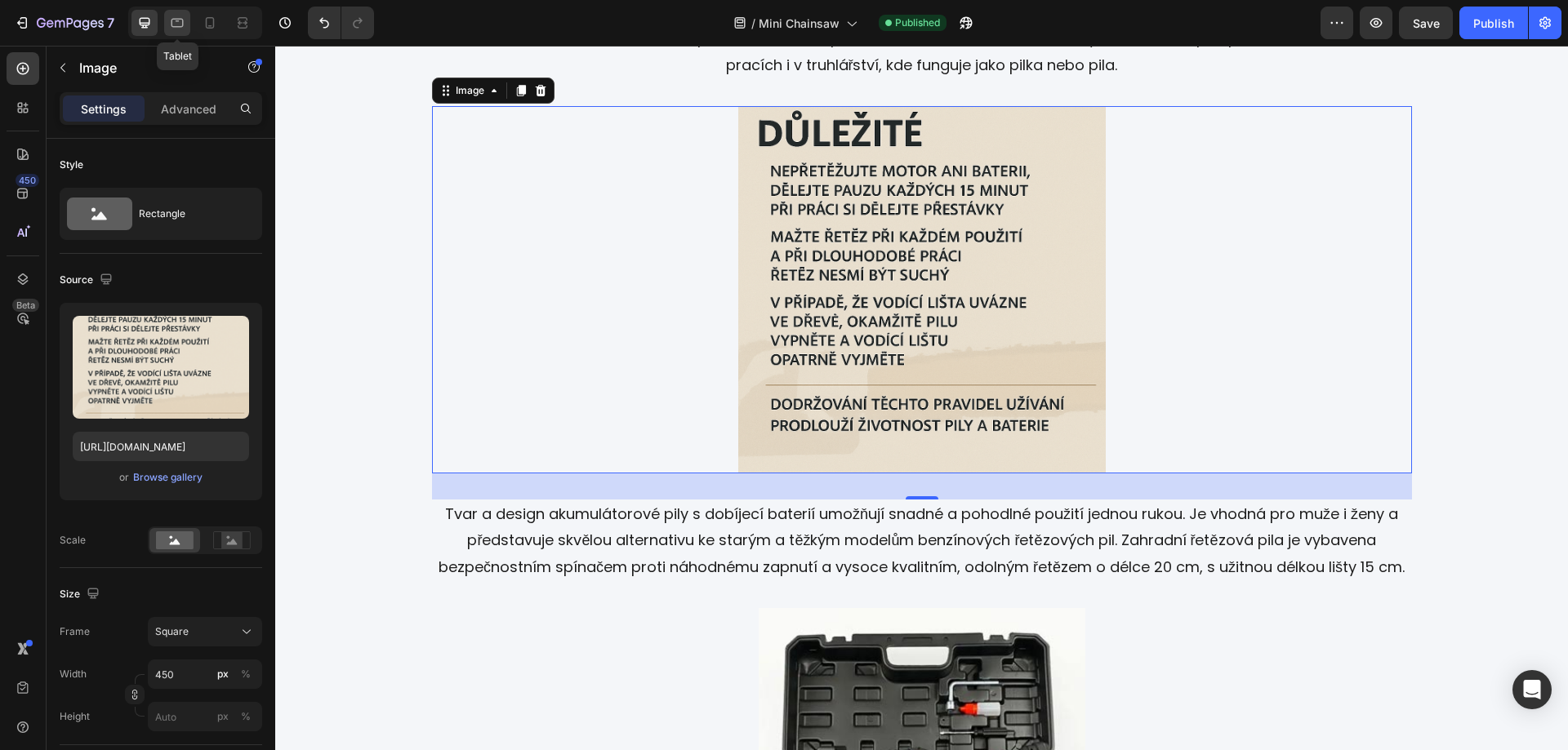
scroll to position [2817, 0]
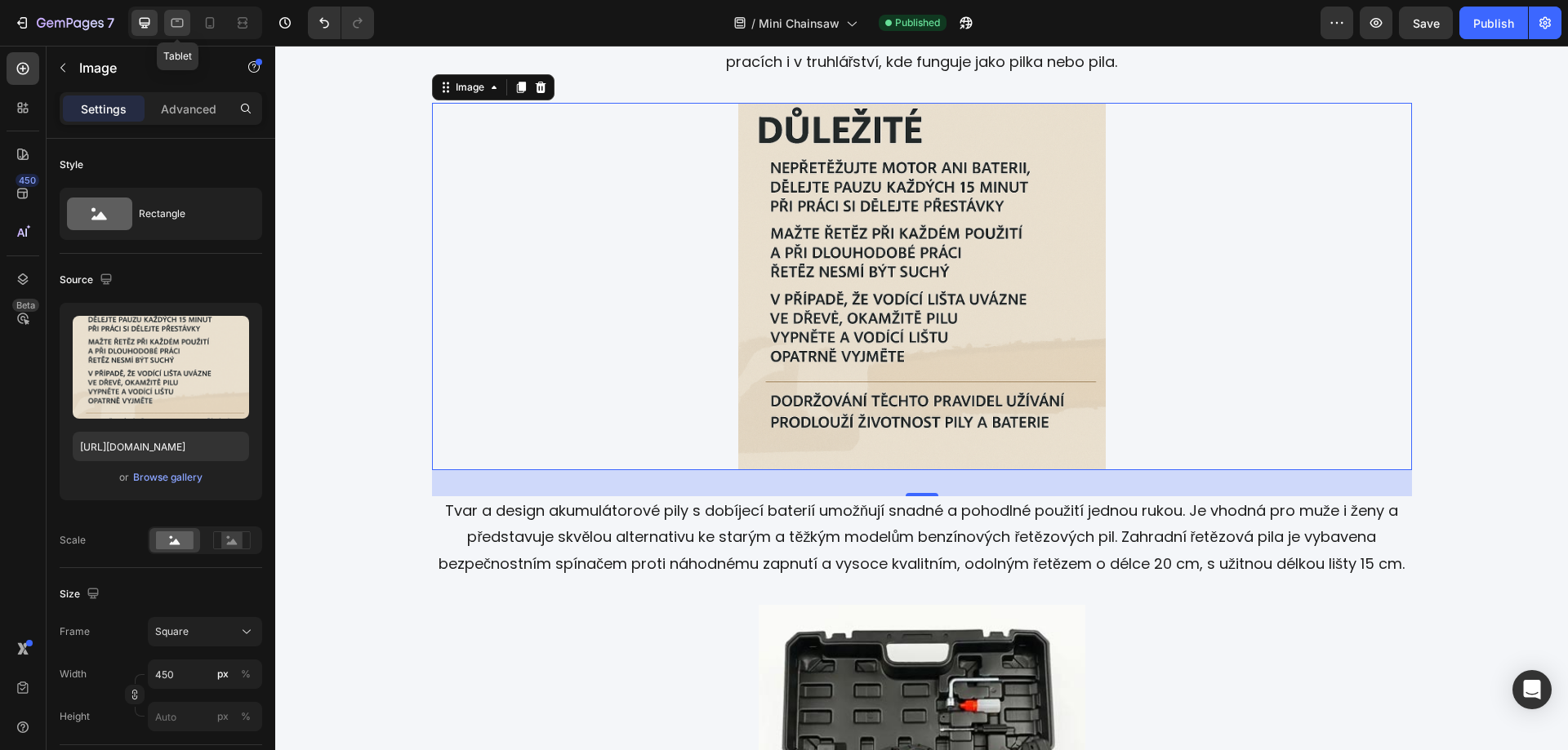
click at [180, 27] on icon at bounding box center [177, 23] width 12 height 9
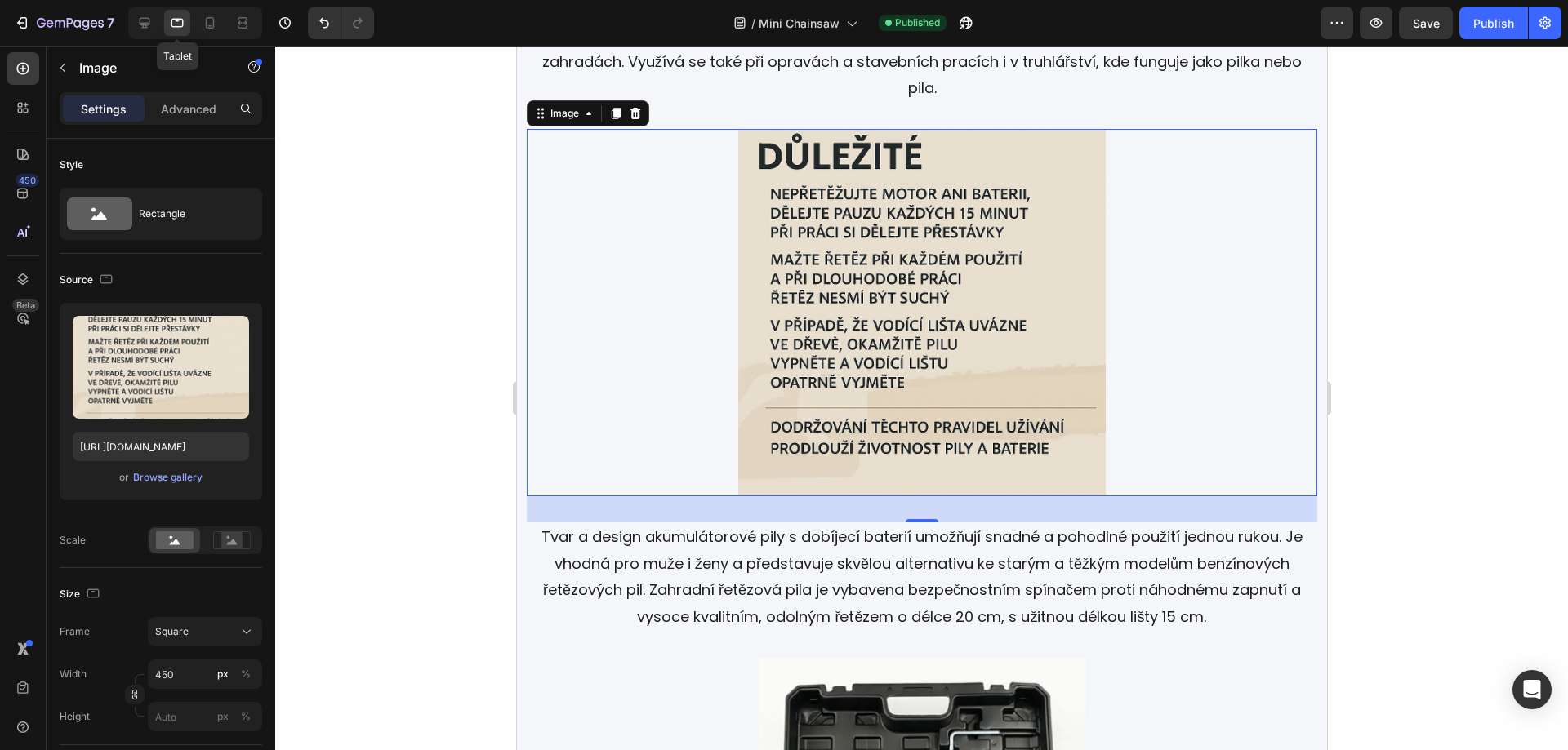
scroll to position [2843, 0]
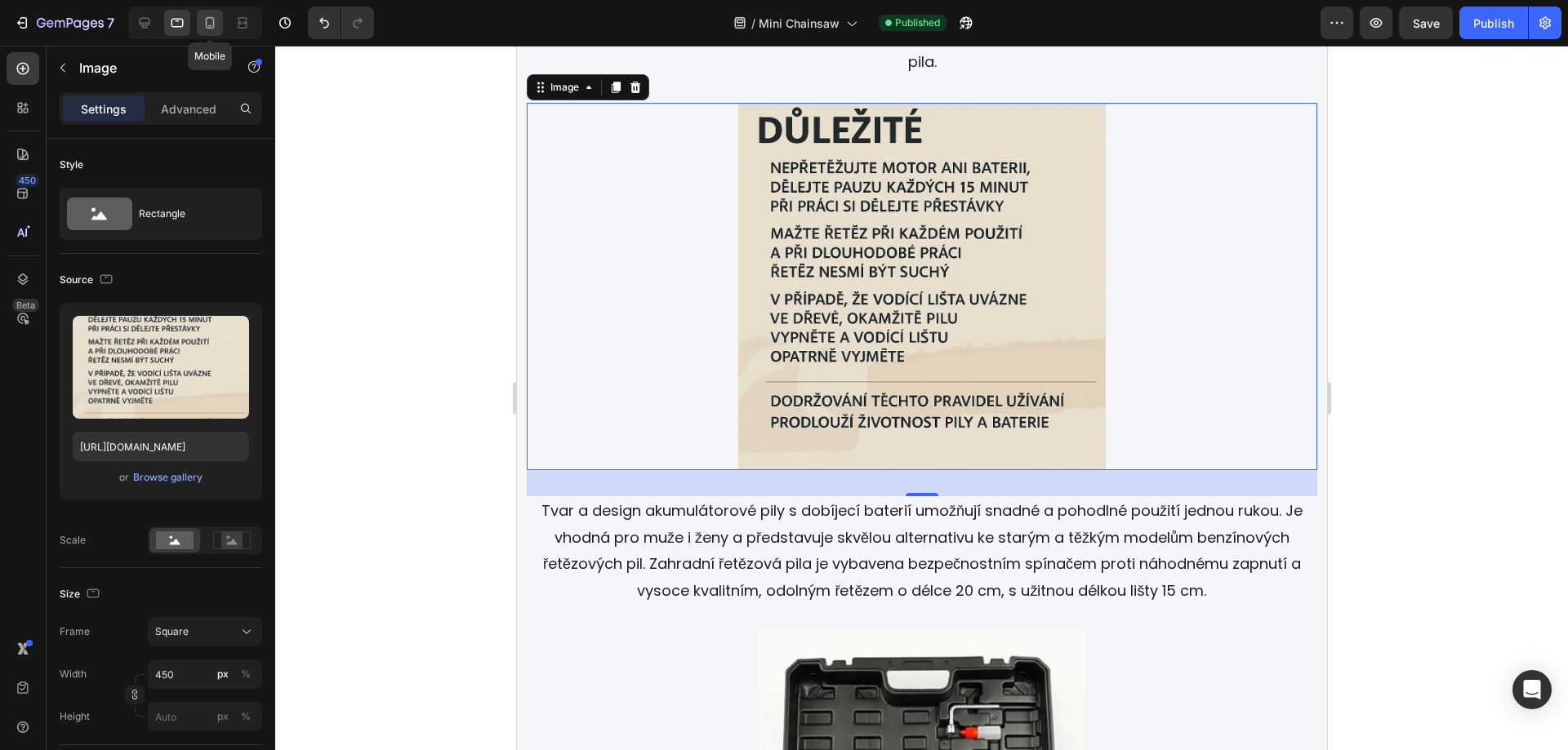
click at [206, 29] on icon at bounding box center [210, 23] width 17 height 17
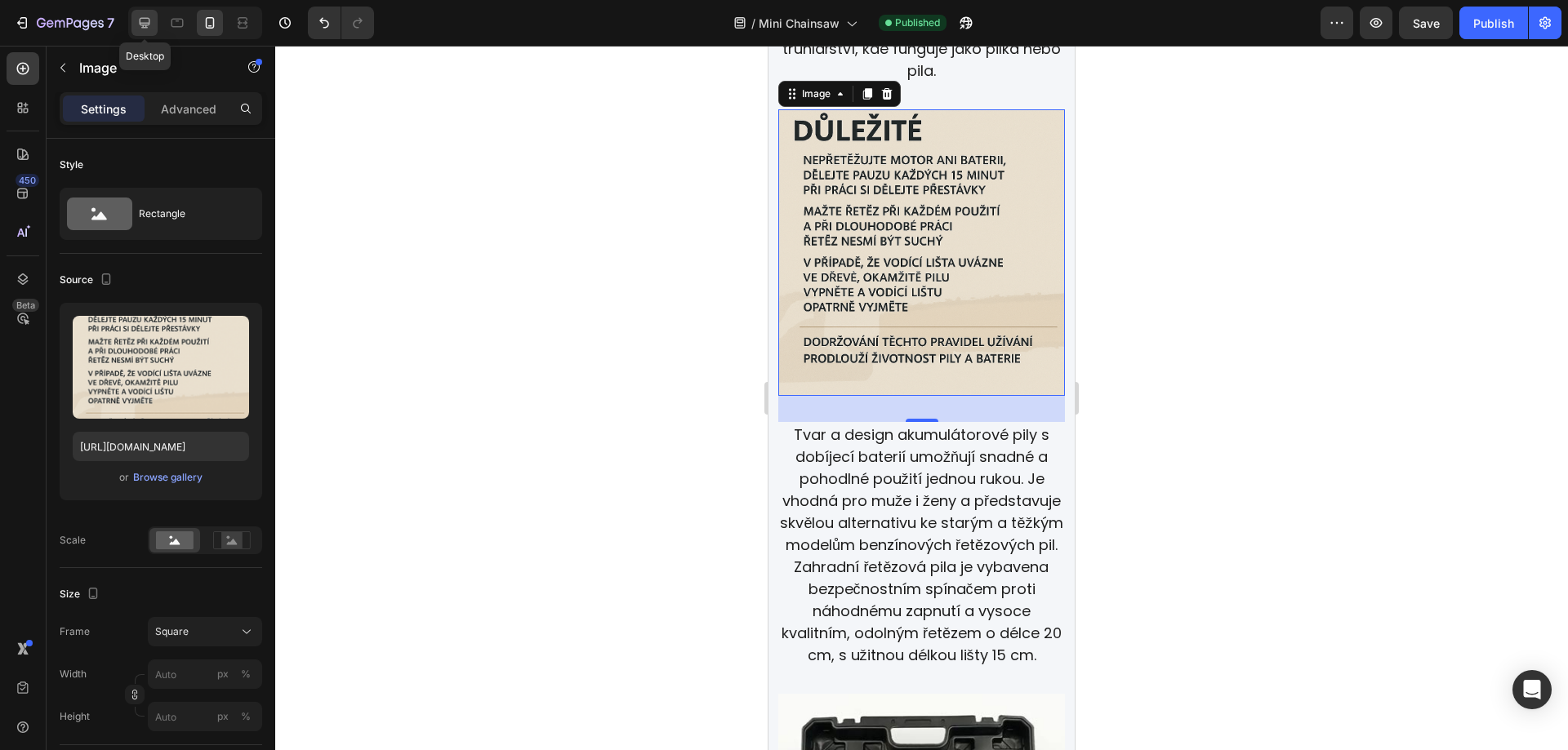
click at [149, 27] on icon at bounding box center [145, 23] width 17 height 17
type input "450"
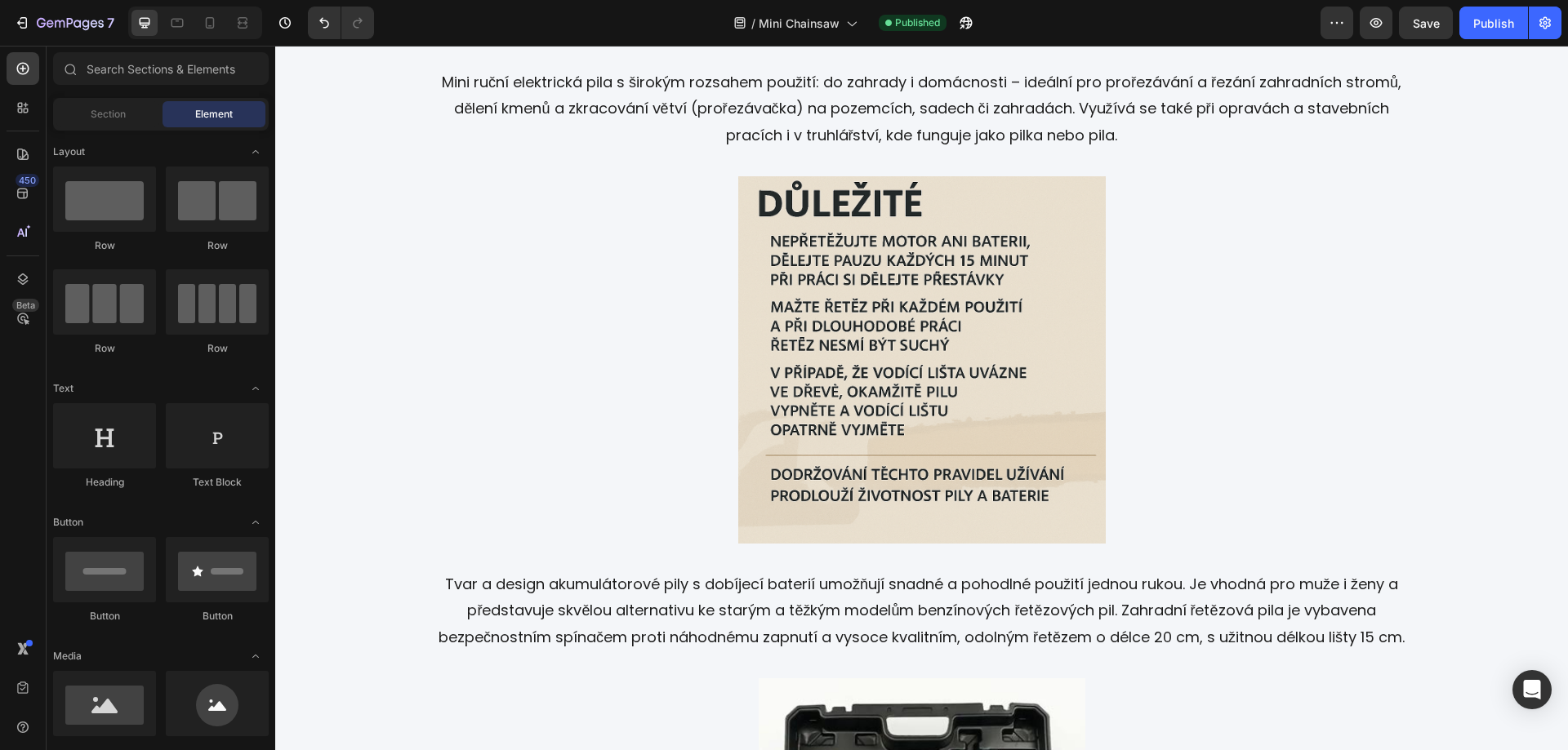
scroll to position [2606, 0]
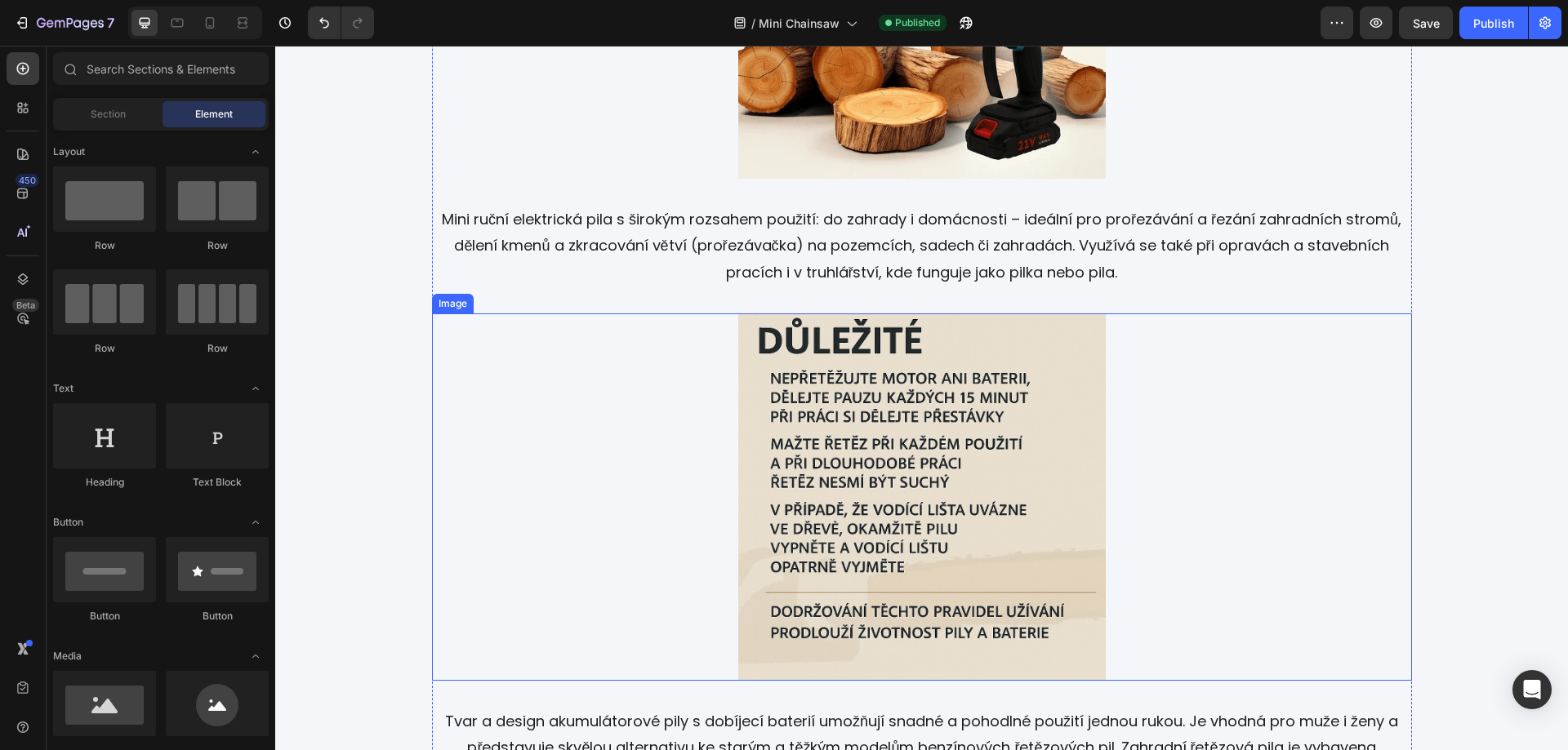
click at [1021, 362] on img at bounding box center [922, 497] width 367 height 367
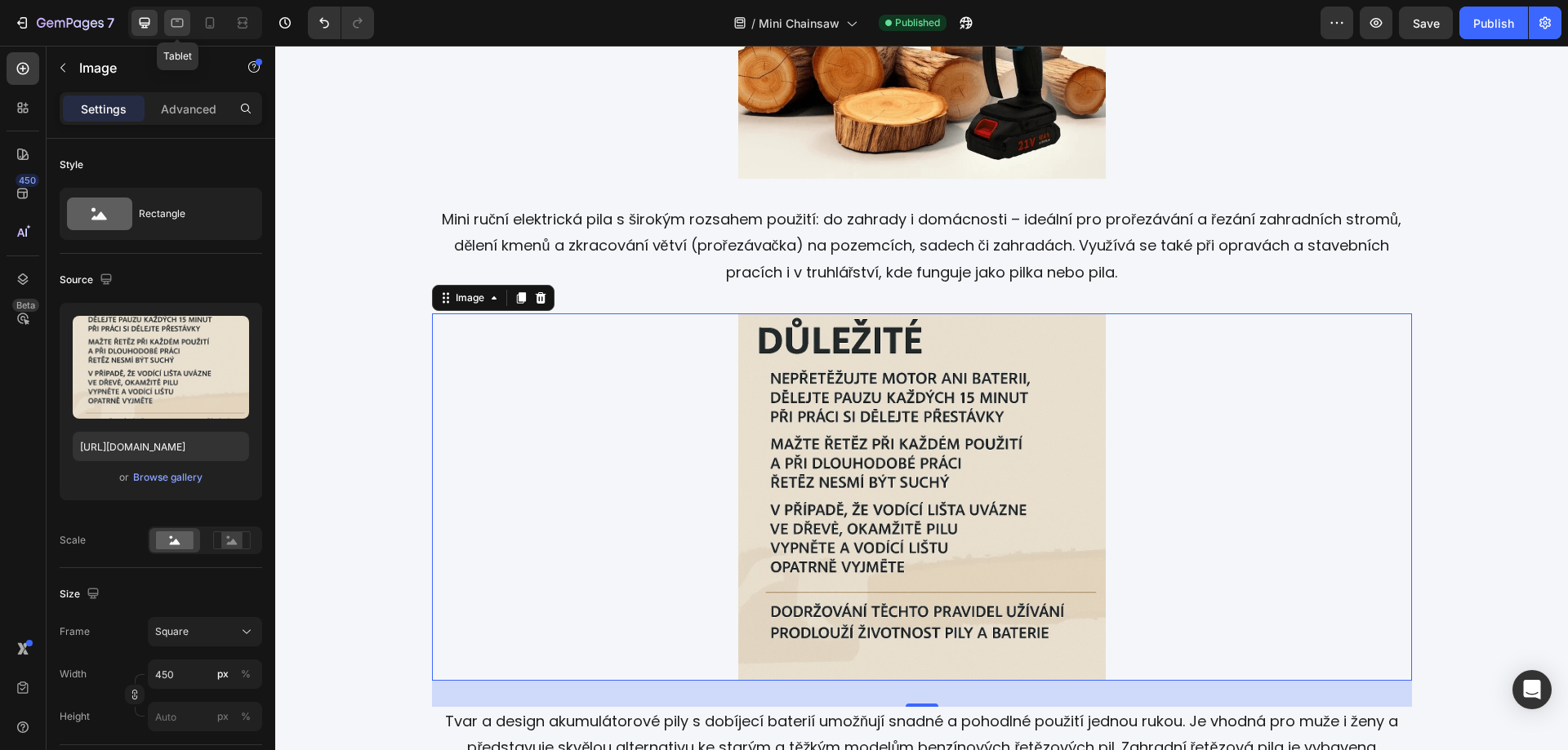
click at [177, 22] on icon at bounding box center [177, 23] width 17 height 17
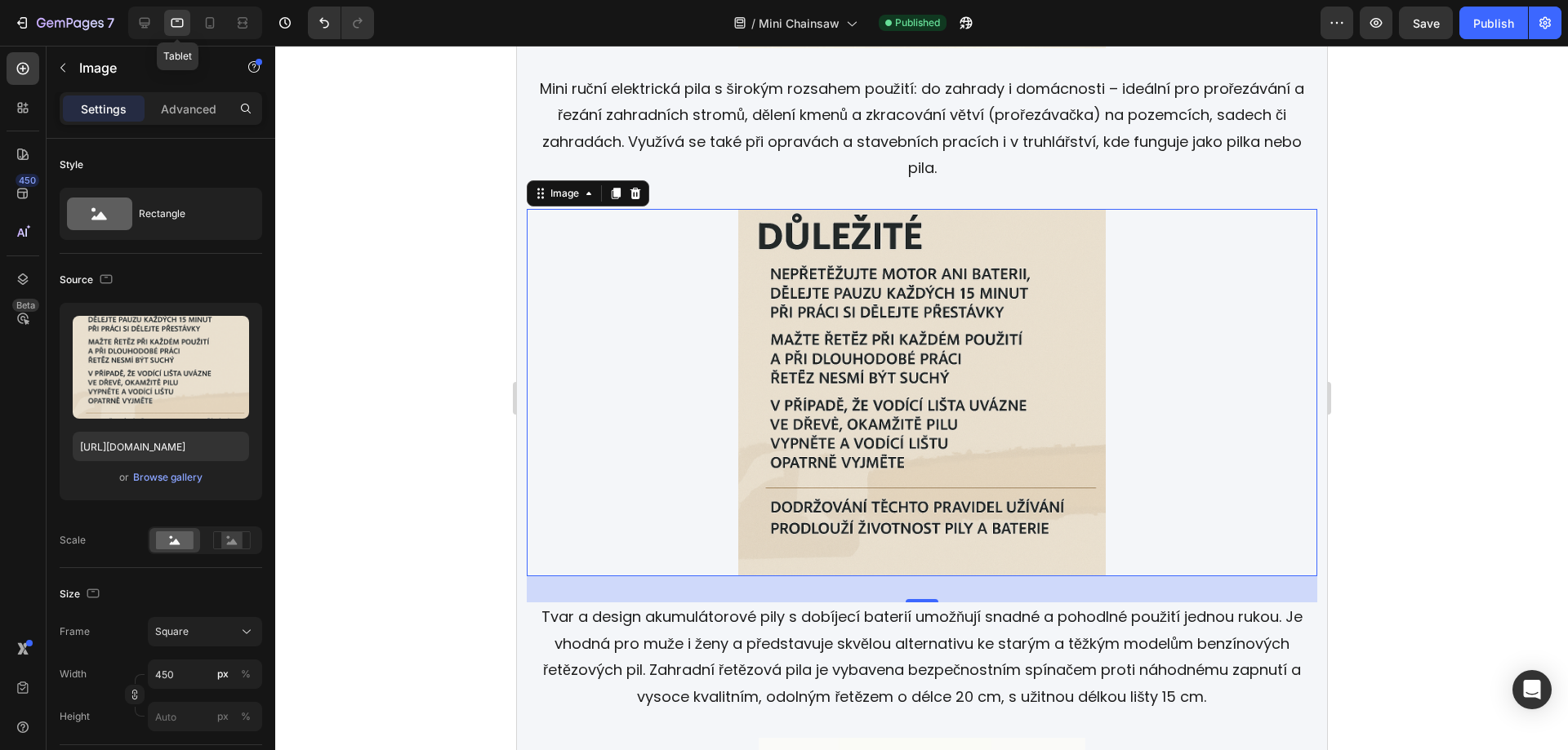
scroll to position [2843, 0]
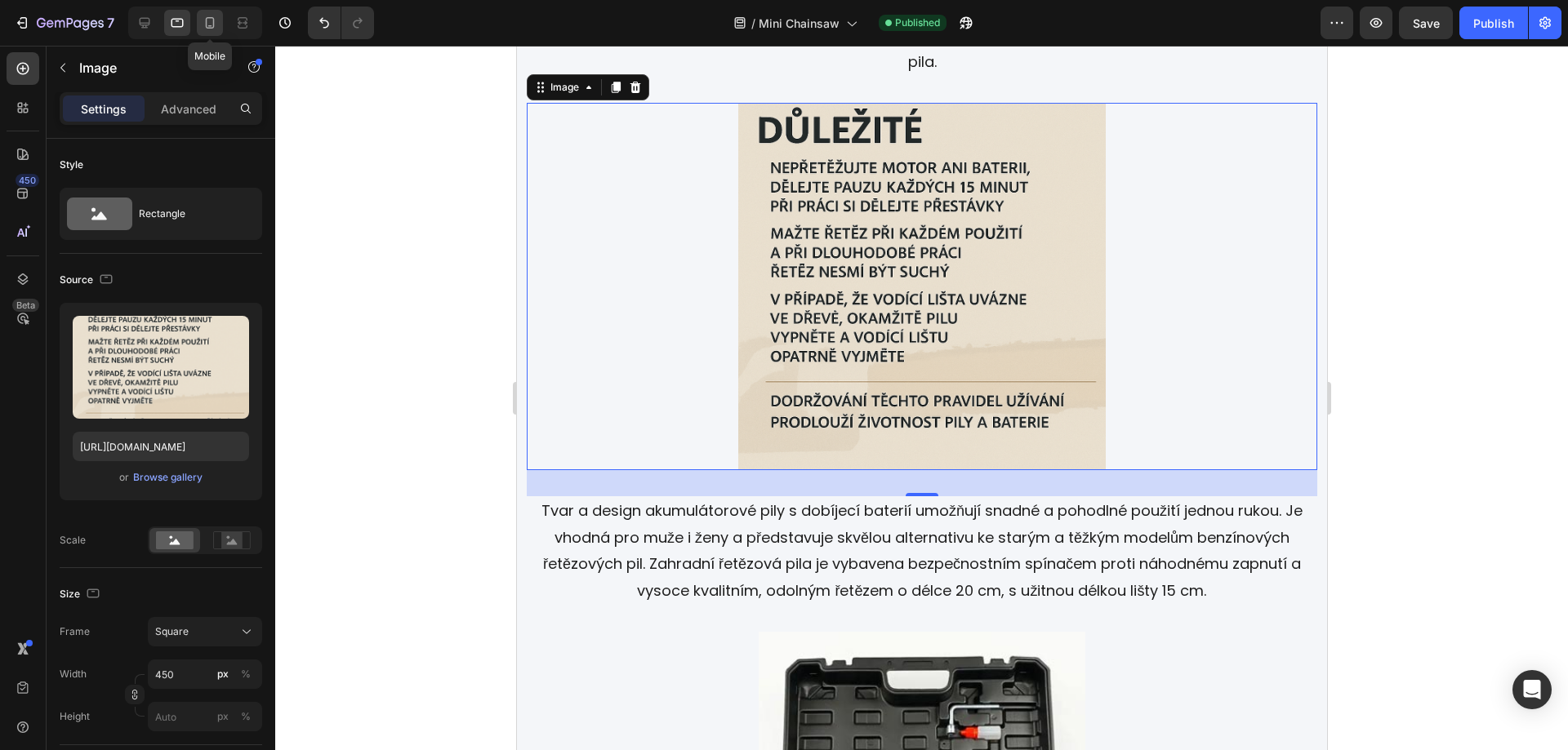
click at [213, 18] on icon at bounding box center [210, 23] width 9 height 12
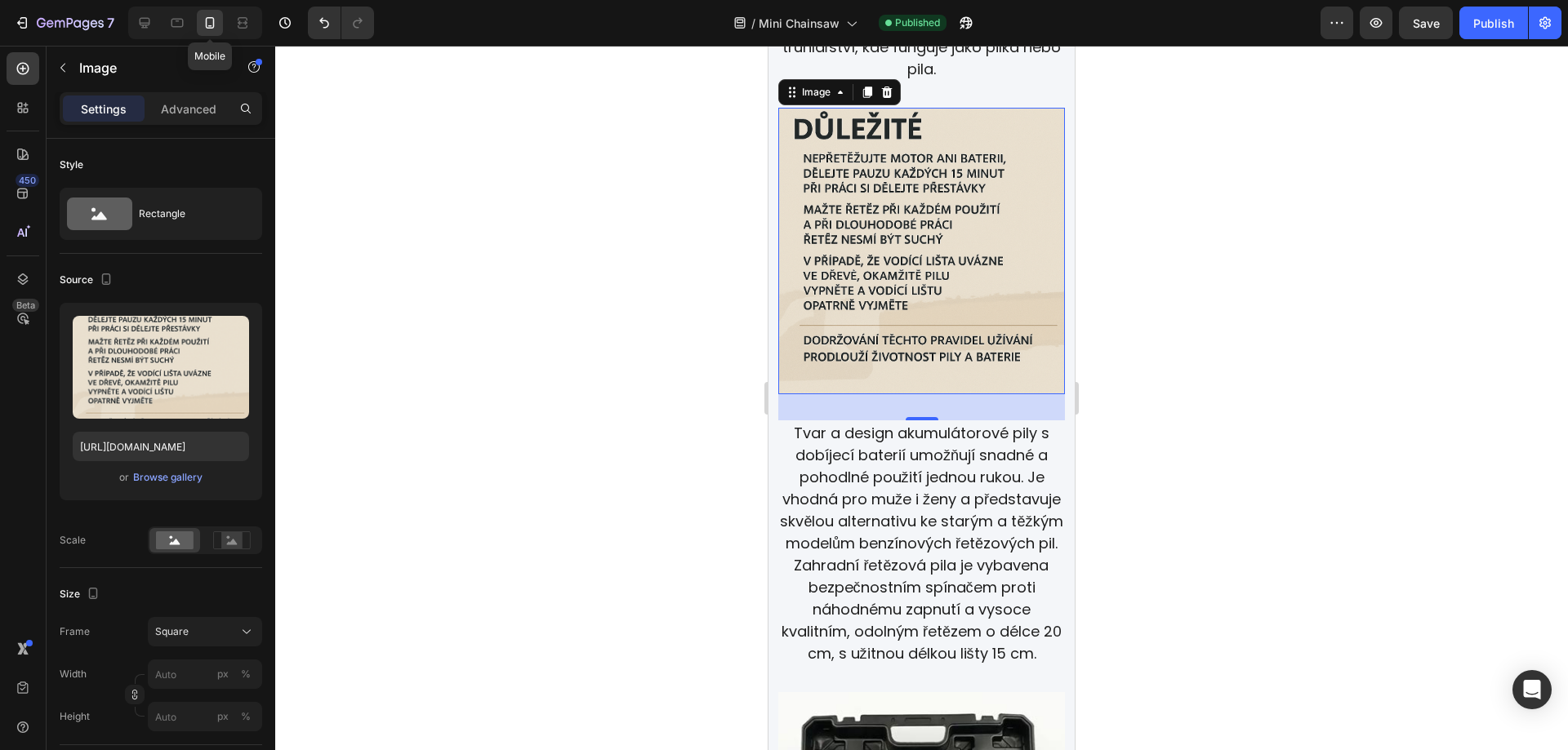
scroll to position [2755, 0]
click at [139, 22] on icon at bounding box center [145, 23] width 17 height 17
type input "450"
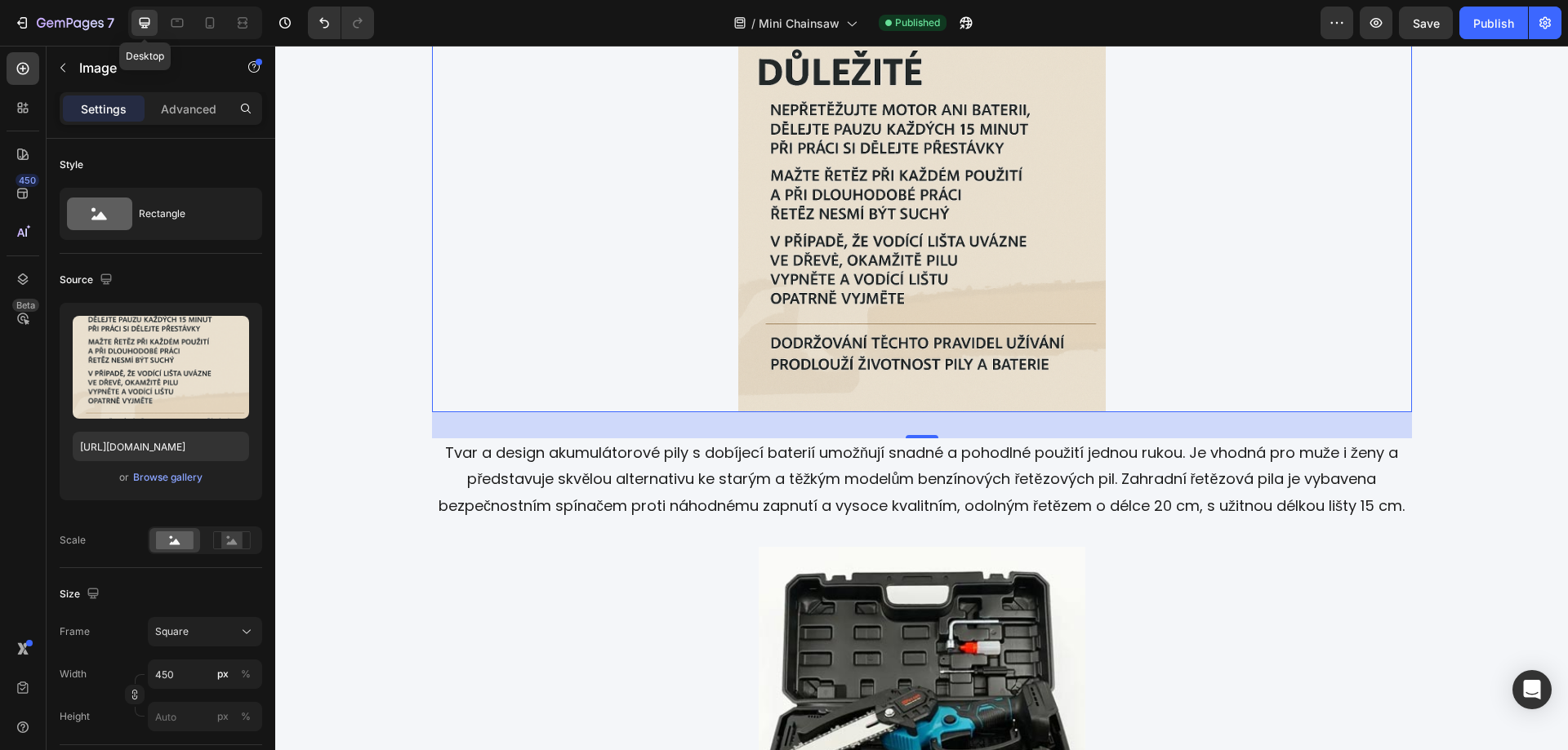
scroll to position [2817, 0]
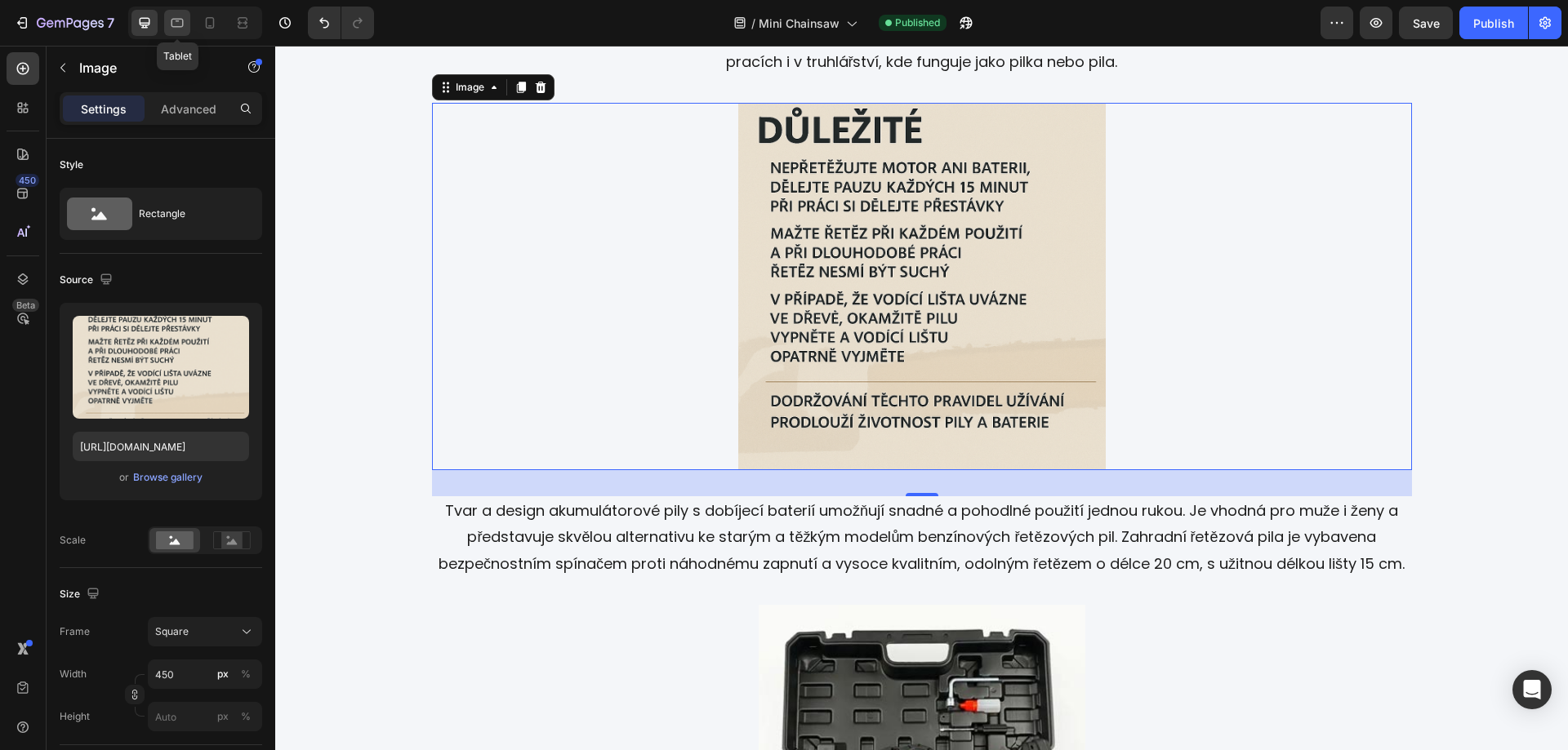
click at [182, 25] on icon at bounding box center [177, 23] width 17 height 17
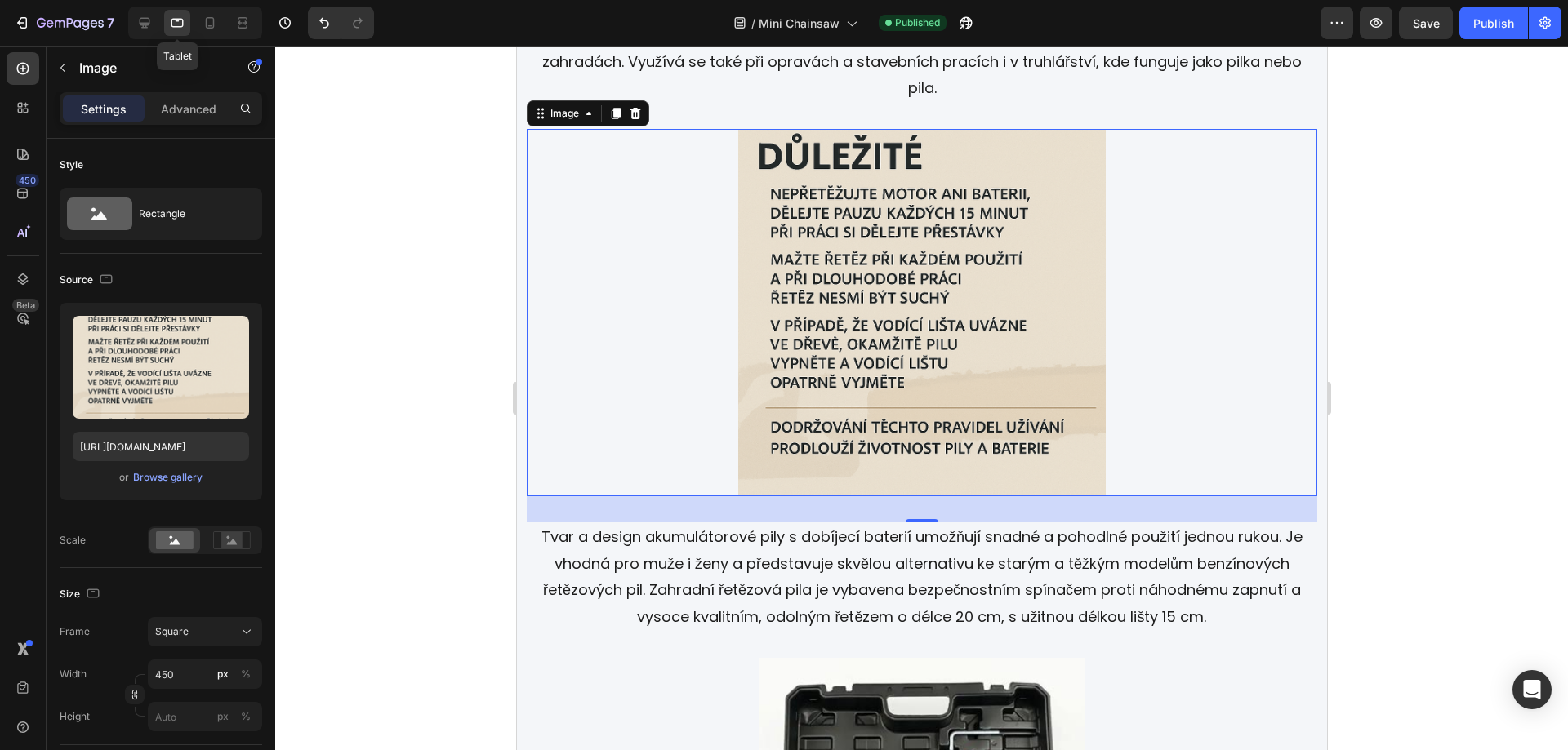
scroll to position [2843, 0]
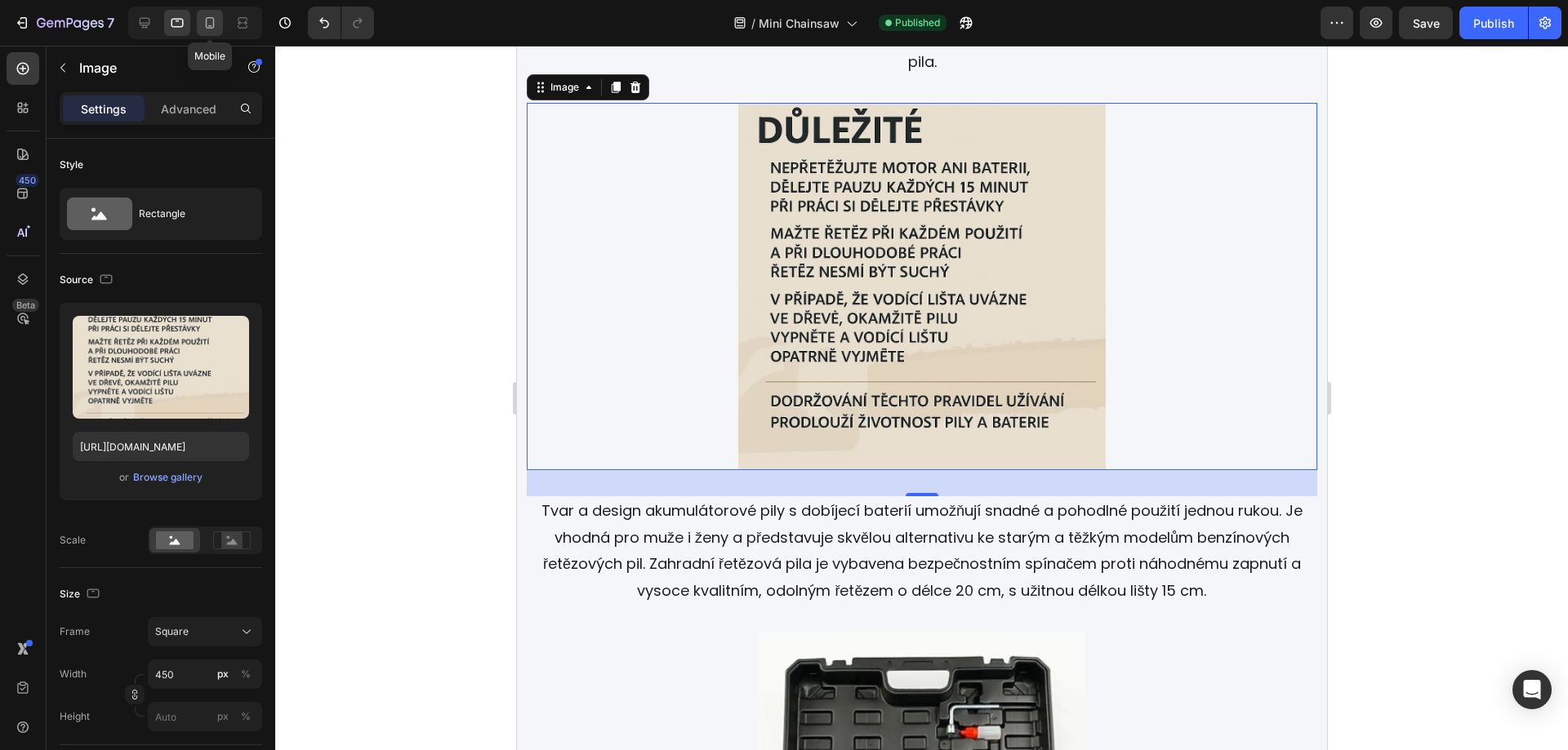
click at [208, 21] on icon at bounding box center [210, 23] width 17 height 17
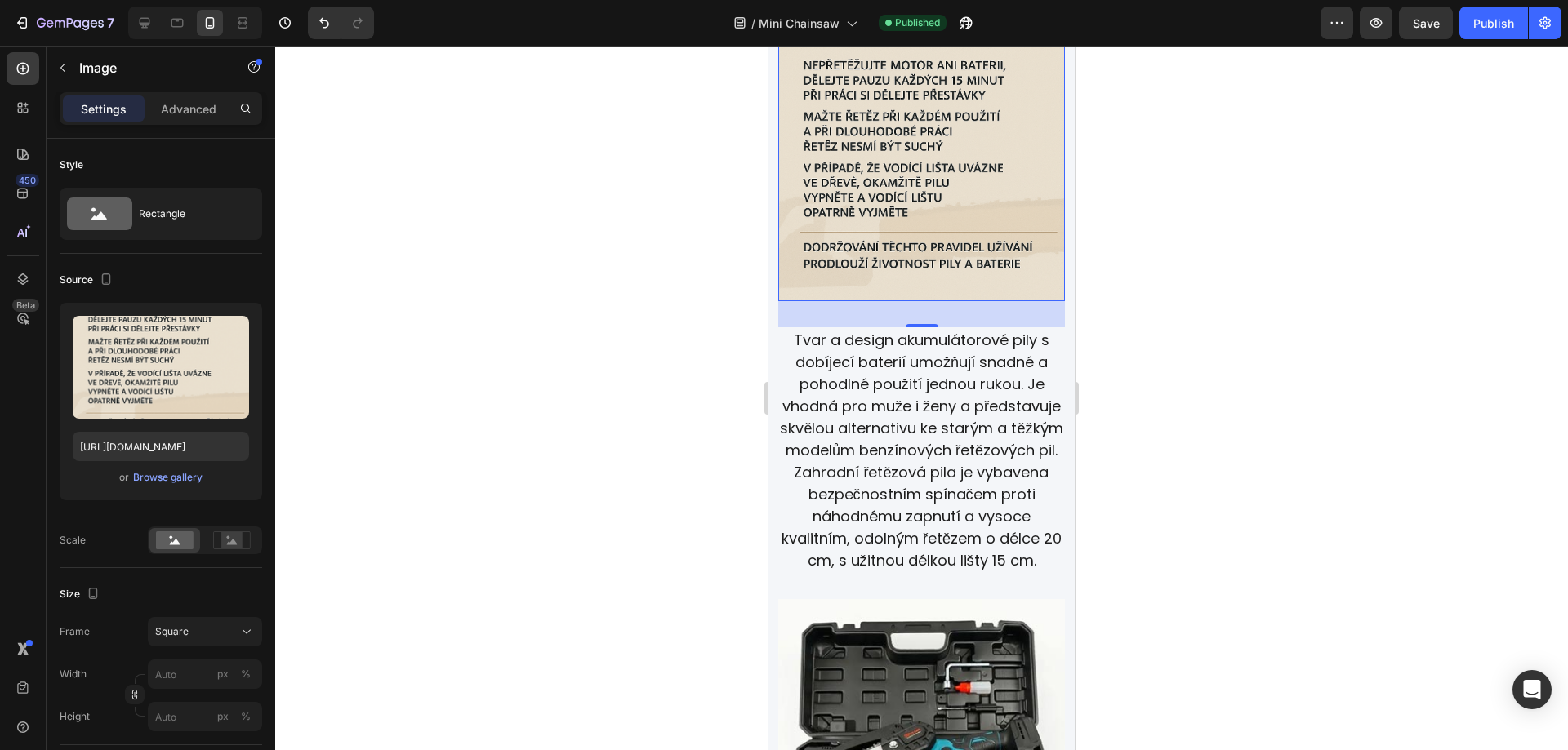
scroll to position [2755, 0]
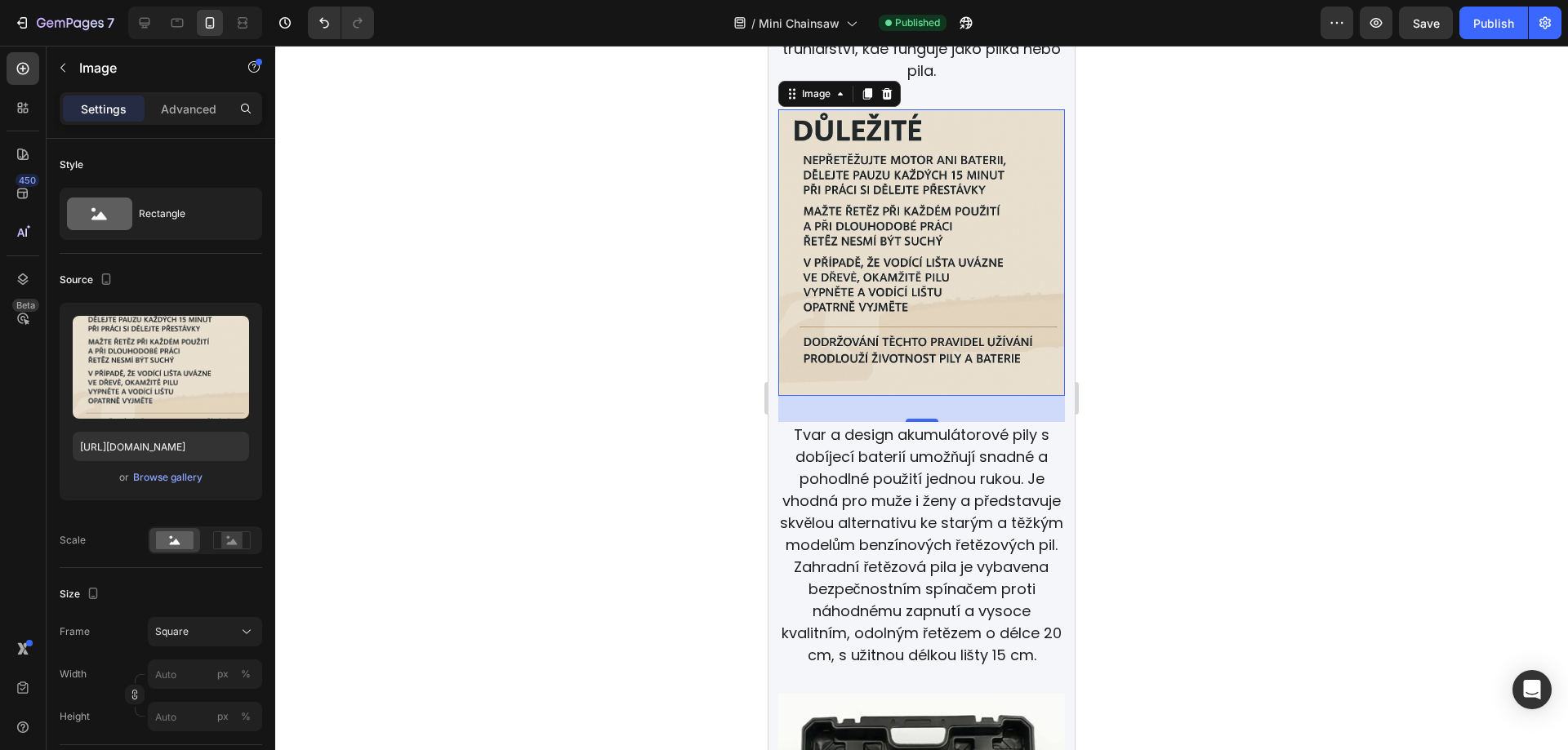
click at [1315, 326] on div at bounding box center [922, 398] width 1293 height 704
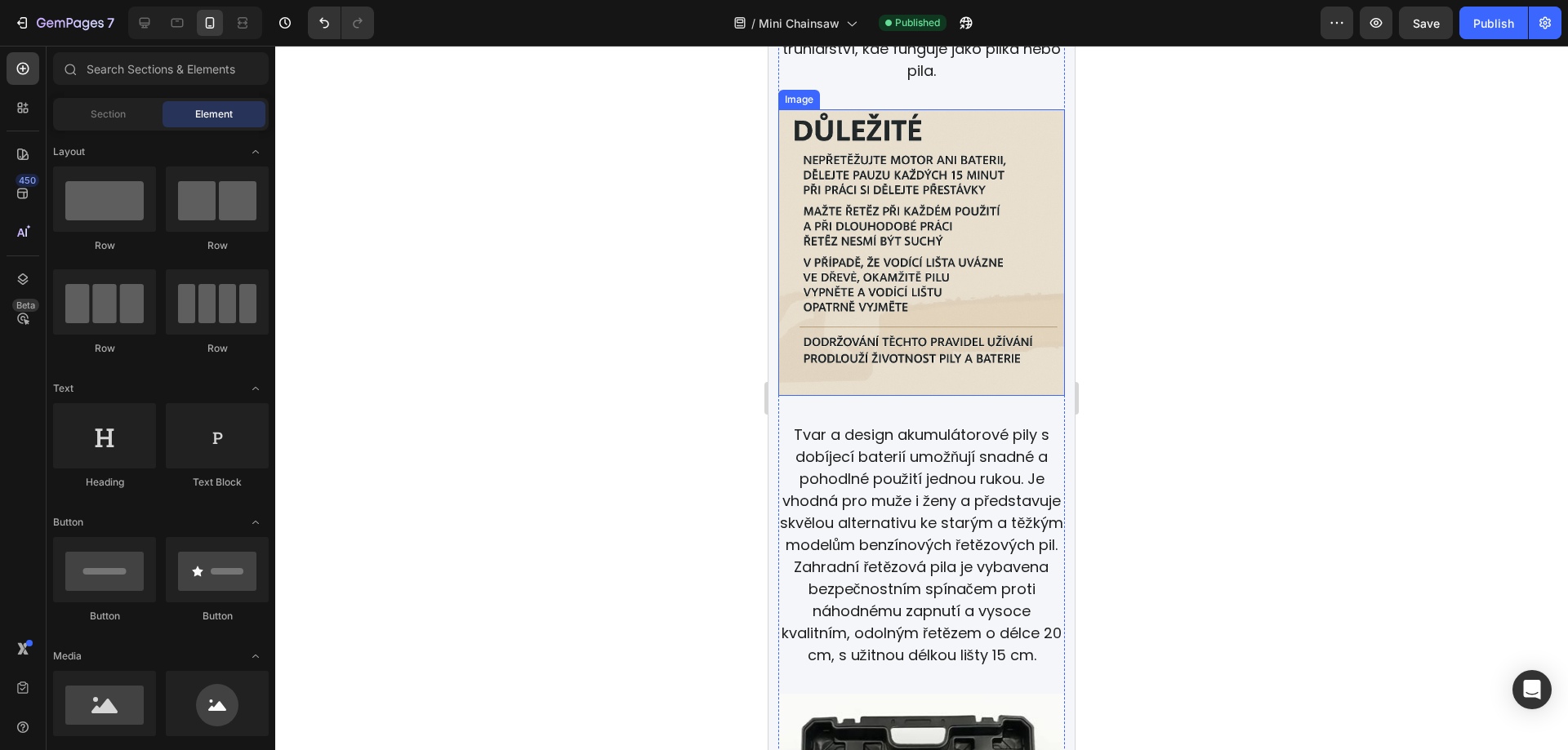
click at [958, 214] on img at bounding box center [922, 252] width 286 height 286
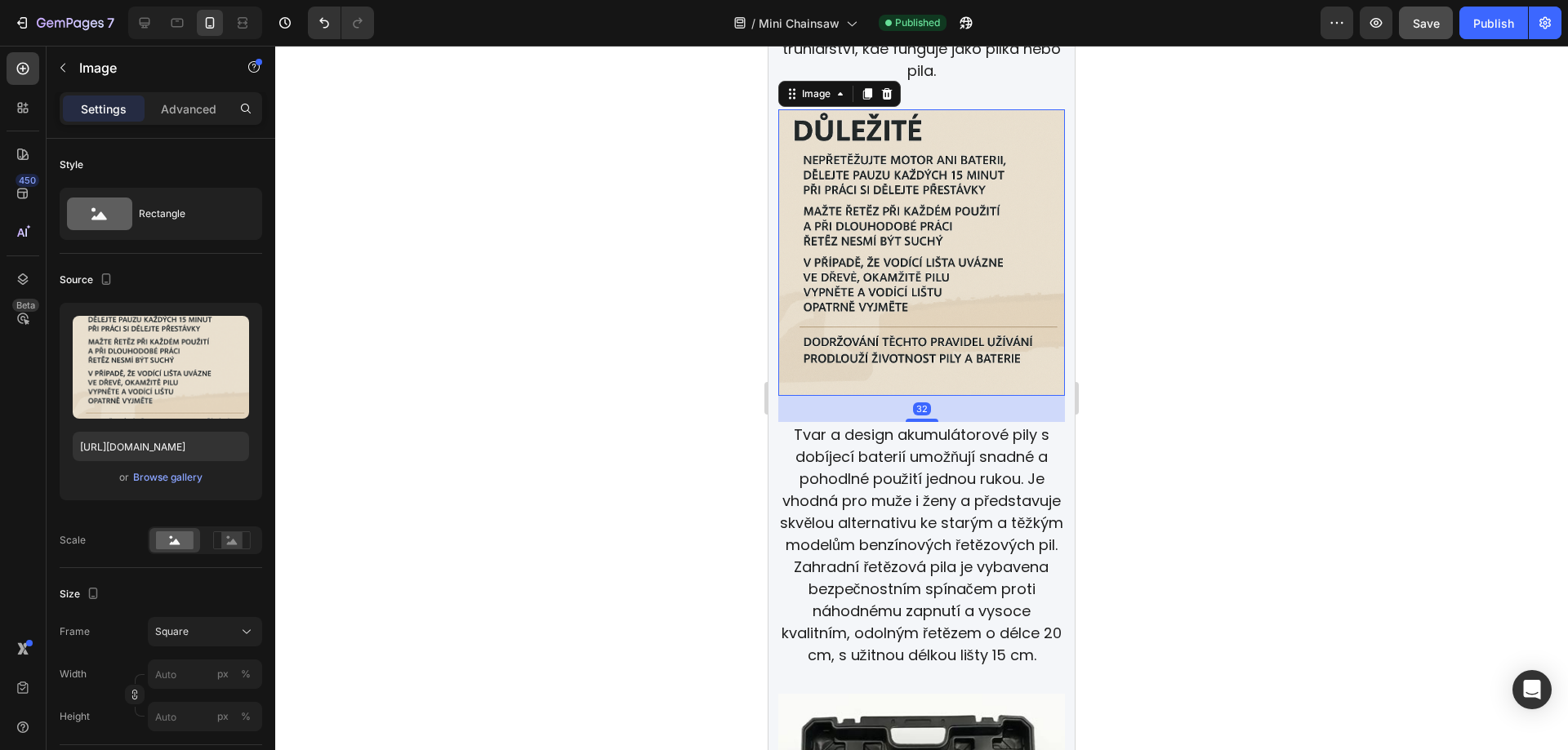
click at [1436, 28] on span "Save" at bounding box center [1426, 23] width 27 height 14
click at [1483, 27] on div "Publish" at bounding box center [1493, 23] width 41 height 17
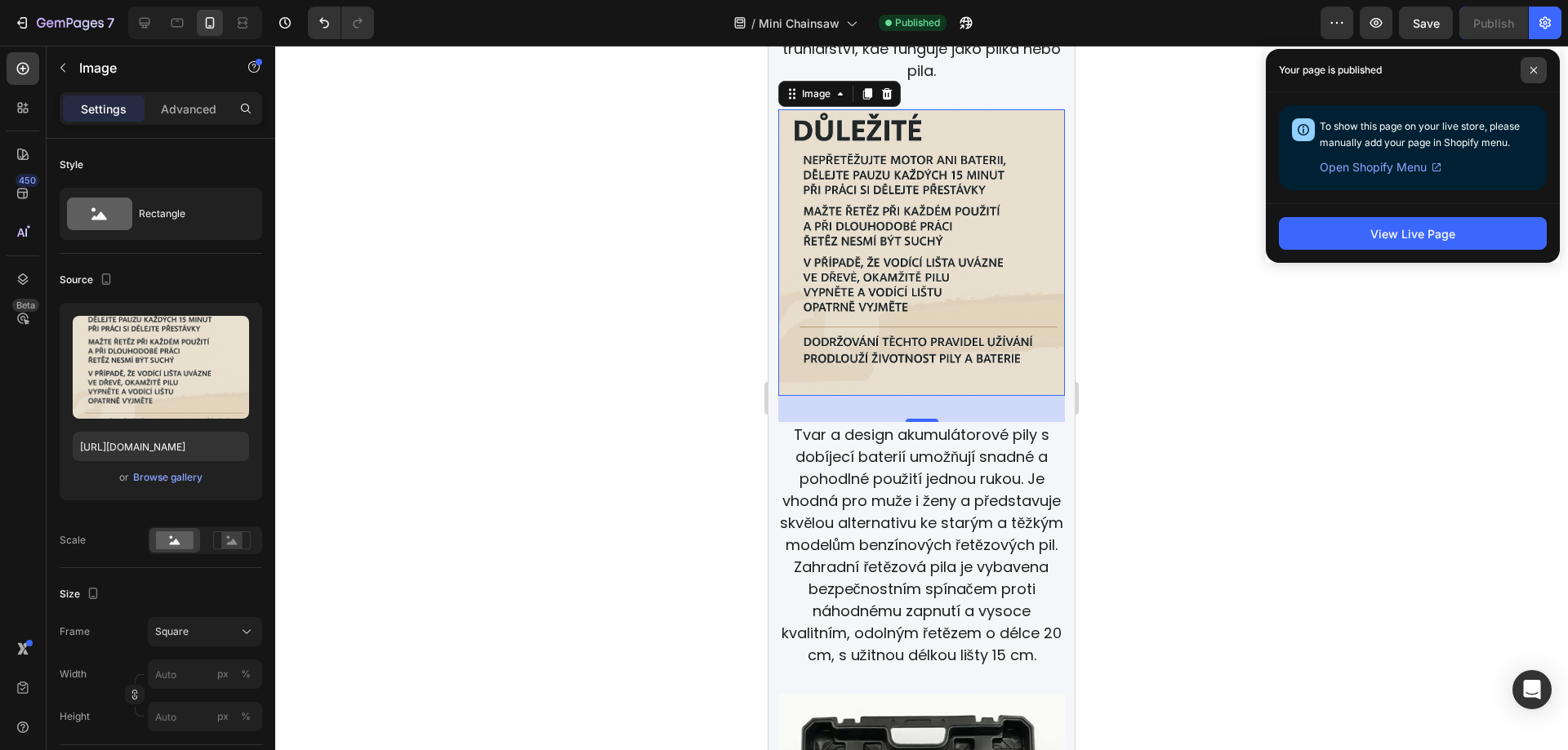
click at [1530, 72] on icon at bounding box center [1534, 70] width 8 height 8
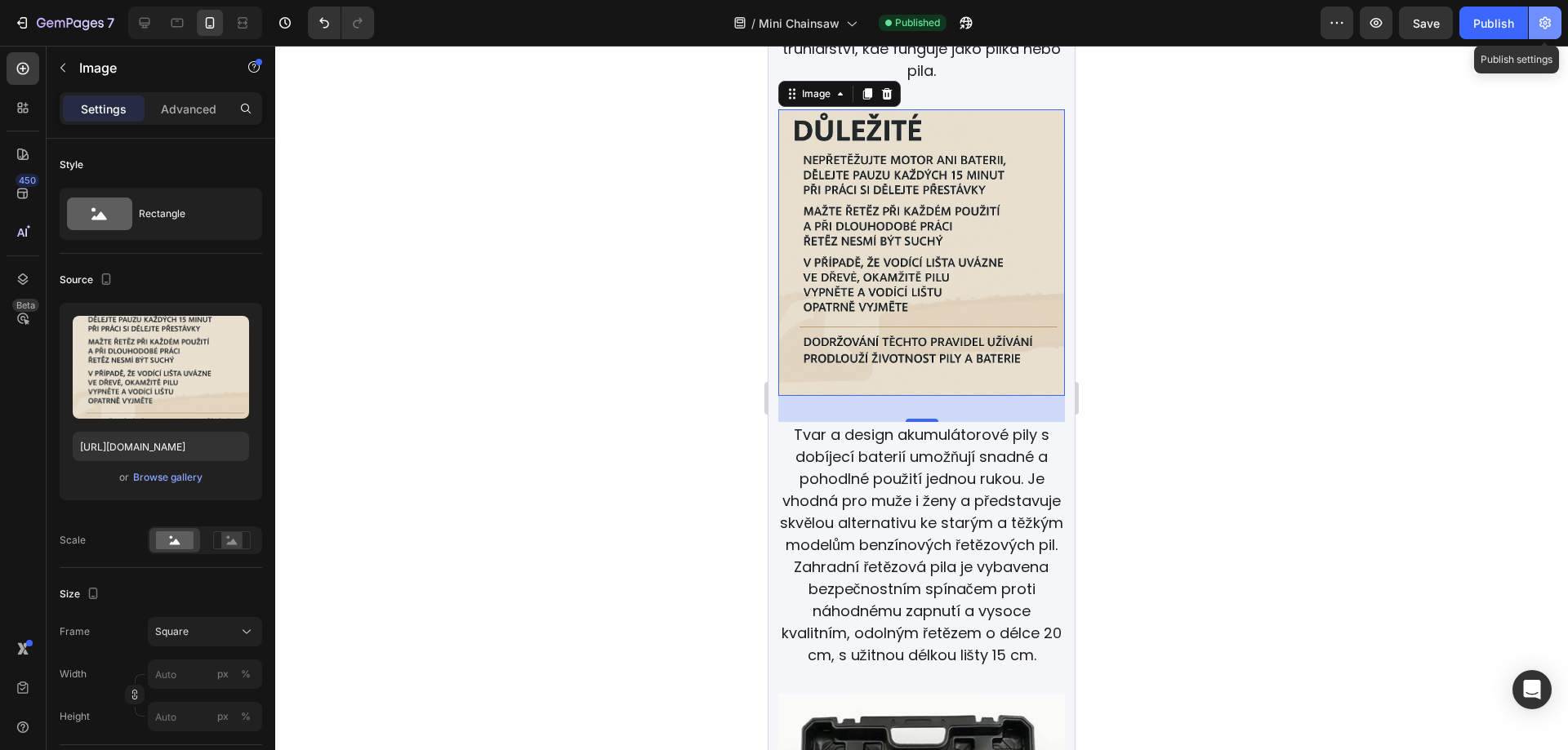
click at [1545, 15] on icon "button" at bounding box center [1546, 23] width 17 height 17
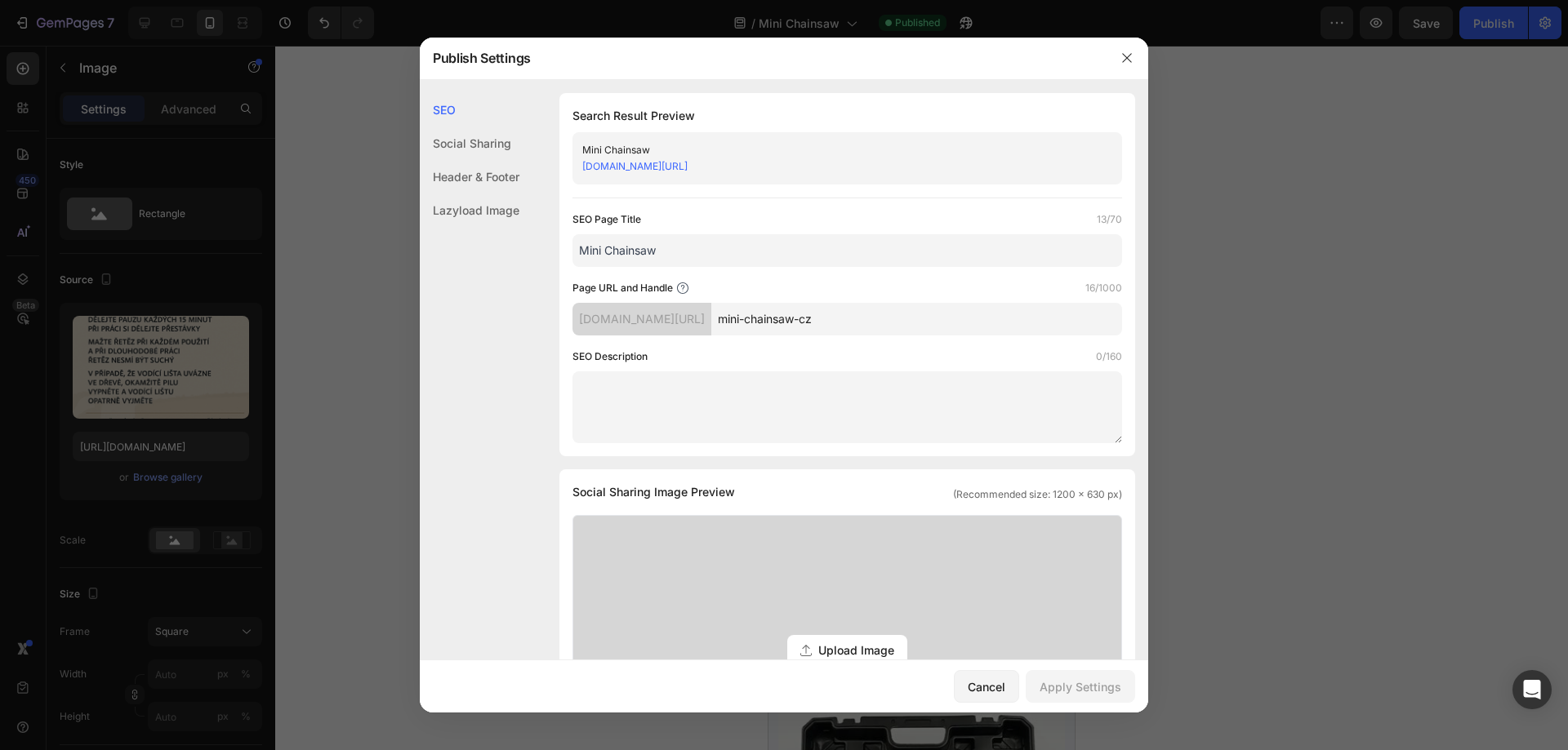
click at [688, 166] on link "[DOMAIN_NAME][URL]" at bounding box center [635, 166] width 106 height 12
